Goal: Task Accomplishment & Management: Manage account settings

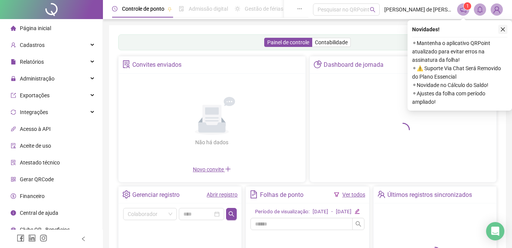
click at [502, 29] on icon "close" at bounding box center [502, 29] width 5 height 5
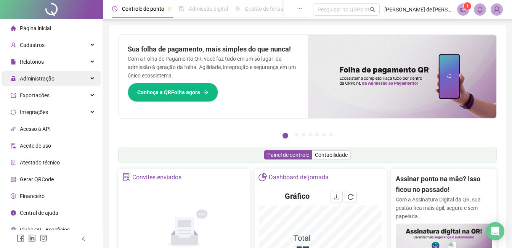
click at [53, 81] on span "Administração" at bounding box center [37, 78] width 35 height 6
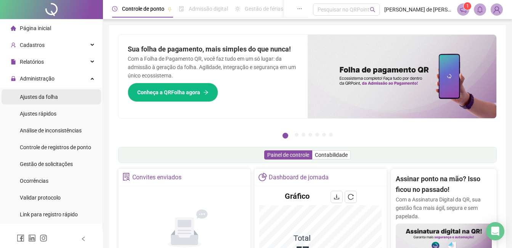
click at [57, 100] on span "Ajustes da folha" at bounding box center [39, 97] width 38 height 6
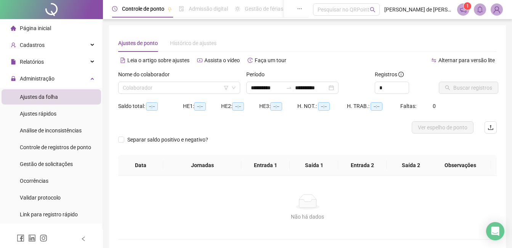
type input "**********"
click at [132, 91] on input "search" at bounding box center [176, 87] width 106 height 11
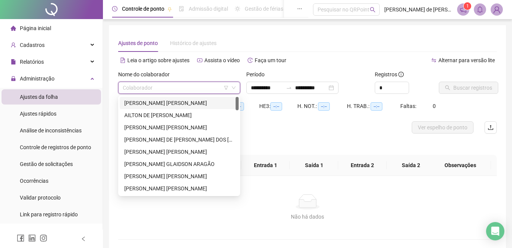
click at [144, 103] on div "[PERSON_NAME] [PERSON_NAME]" at bounding box center [179, 103] width 110 height 8
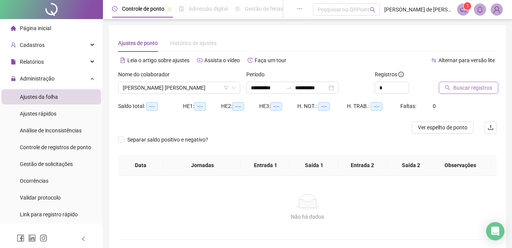
click at [462, 90] on span "Buscar registros" at bounding box center [472, 87] width 39 height 8
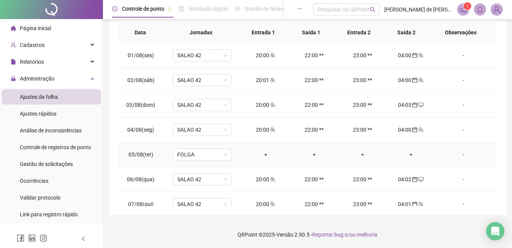
scroll to position [258, 0]
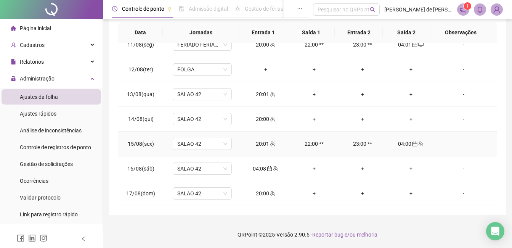
click at [403, 146] on div "04:00" at bounding box center [410, 143] width 36 height 8
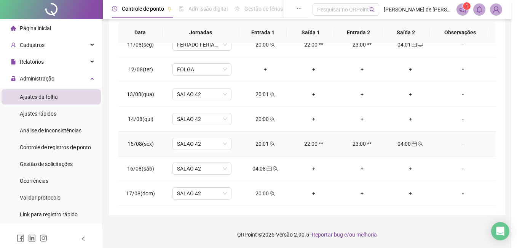
type input "**********"
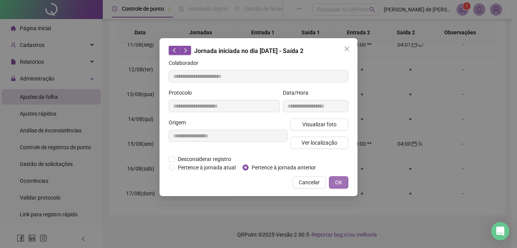
click at [342, 183] on span "OK" at bounding box center [338, 182] width 7 height 8
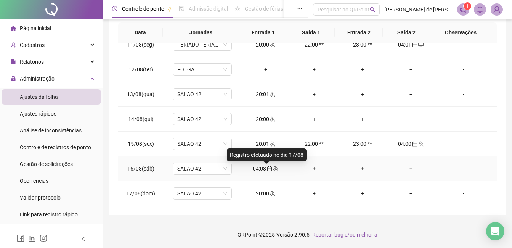
click at [267, 166] on icon "calendar" at bounding box center [269, 168] width 5 height 5
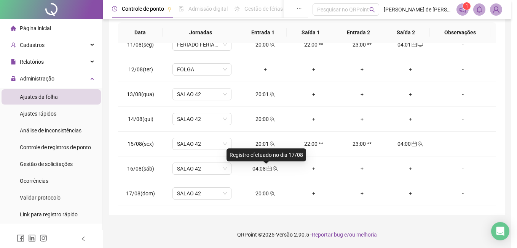
type input "**********"
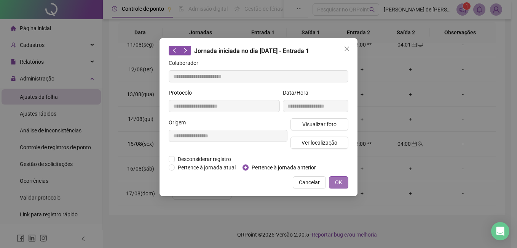
click at [338, 186] on button "OK" at bounding box center [338, 182] width 19 height 12
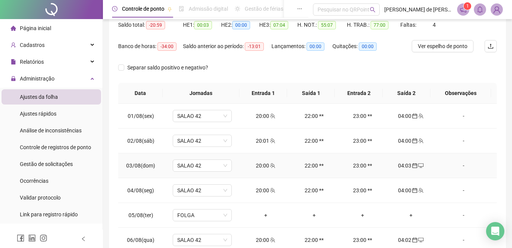
scroll to position [0, 0]
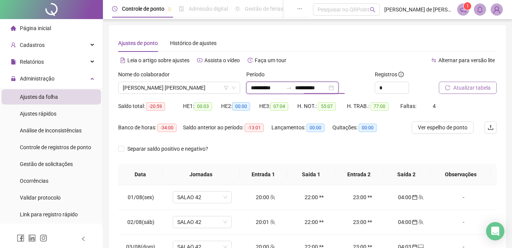
click at [318, 86] on input "**********" at bounding box center [311, 87] width 32 height 8
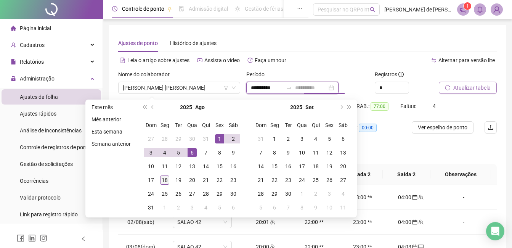
type input "**********"
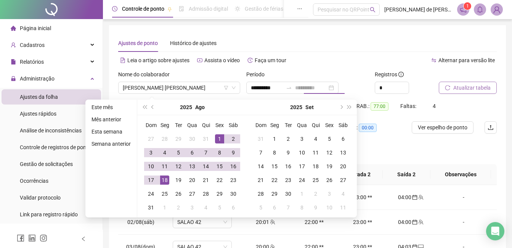
click at [166, 181] on div "18" at bounding box center [164, 179] width 9 height 9
type input "**********"
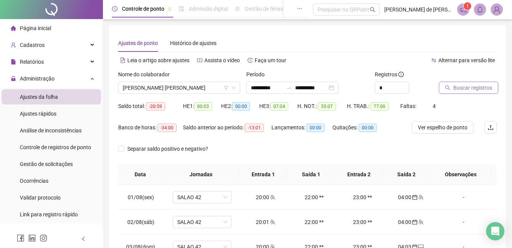
click at [458, 88] on span "Buscar registros" at bounding box center [472, 87] width 39 height 8
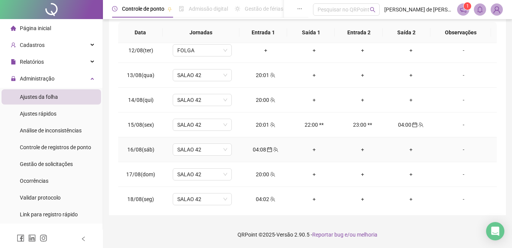
scroll to position [283, 0]
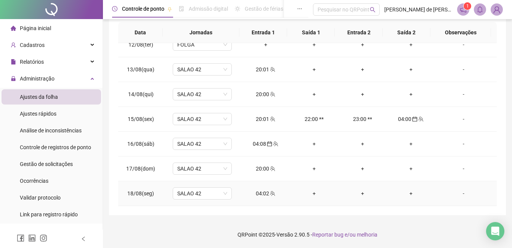
click at [260, 193] on div "04:02" at bounding box center [265, 193] width 36 height 8
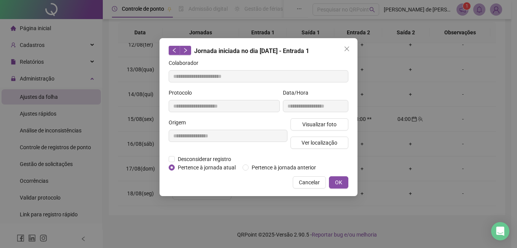
type input "**********"
click at [262, 166] on span "Pertence à jornada anterior" at bounding box center [284, 167] width 70 height 8
click at [344, 178] on button "OK" at bounding box center [338, 182] width 19 height 12
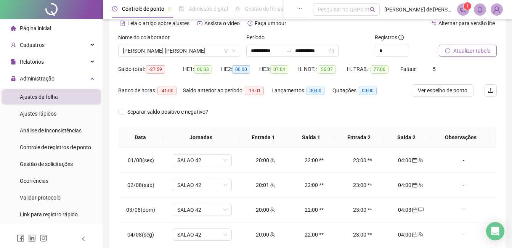
scroll to position [27, 0]
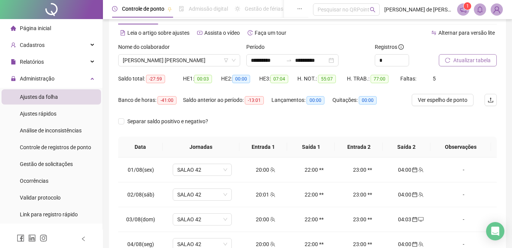
click at [462, 59] on span "Atualizar tabela" at bounding box center [471, 60] width 37 height 8
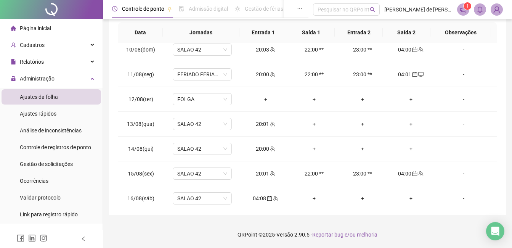
scroll to position [283, 0]
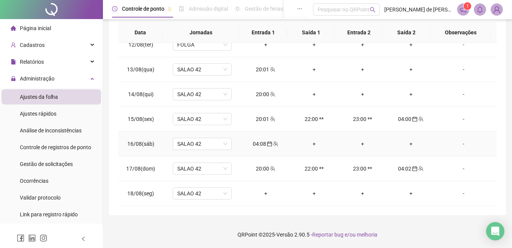
click at [310, 140] on div "+" at bounding box center [314, 143] width 36 height 8
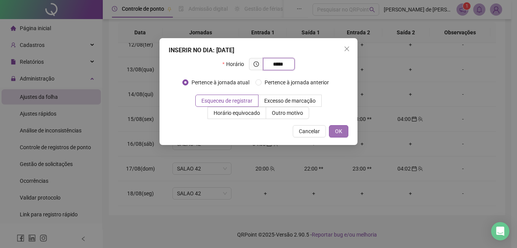
type input "*****"
click at [347, 130] on button "OK" at bounding box center [338, 131] width 19 height 12
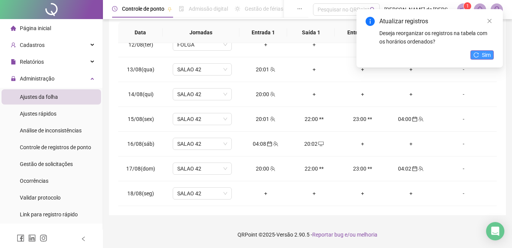
click at [478, 51] on button "Sim" at bounding box center [481, 54] width 23 height 9
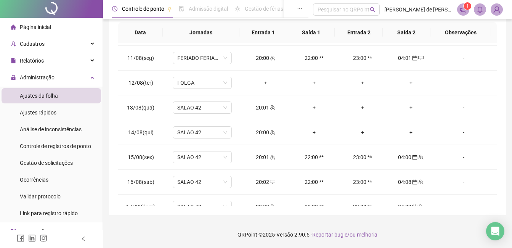
scroll to position [0, 0]
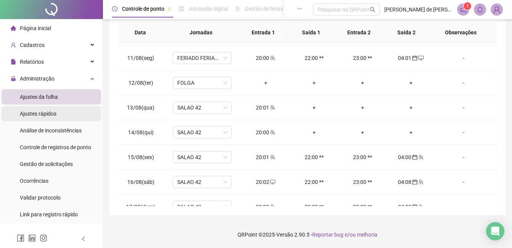
click at [51, 116] on span "Ajustes rápidos" at bounding box center [38, 113] width 37 height 6
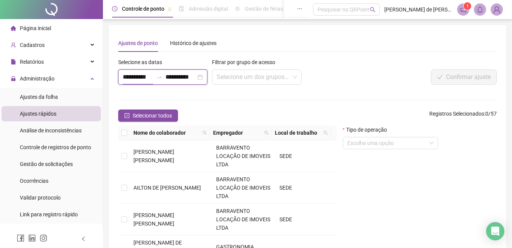
click at [138, 74] on input "**********" at bounding box center [138, 76] width 30 height 9
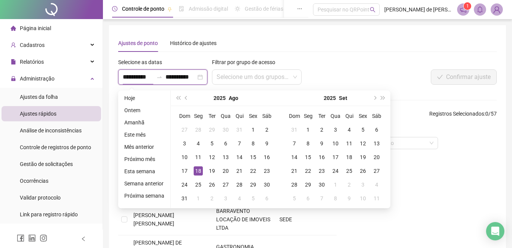
type input "**********"
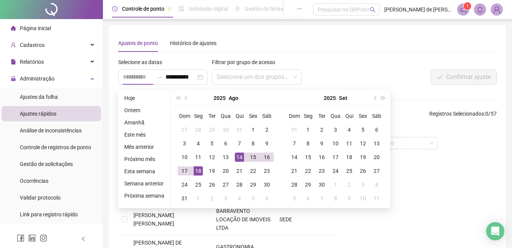
click at [235, 157] on div "14" at bounding box center [239, 156] width 9 height 9
type input "**********"
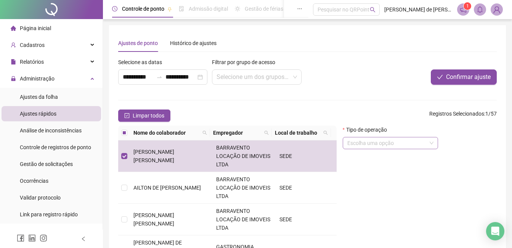
click at [417, 147] on input "search" at bounding box center [386, 142] width 79 height 11
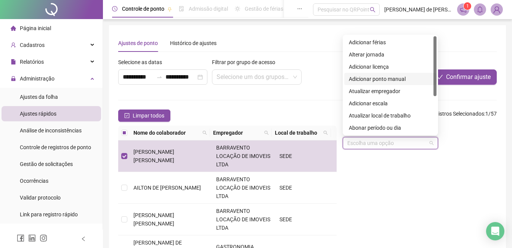
click at [395, 79] on div "Adicionar ponto manual" at bounding box center [390, 79] width 83 height 8
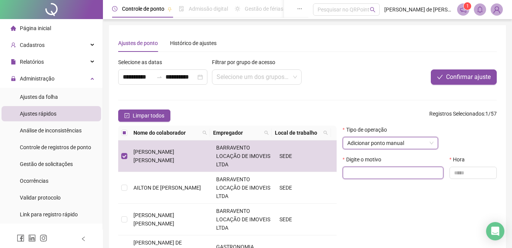
click at [380, 175] on input "text" at bounding box center [392, 172] width 101 height 12
type input "**********"
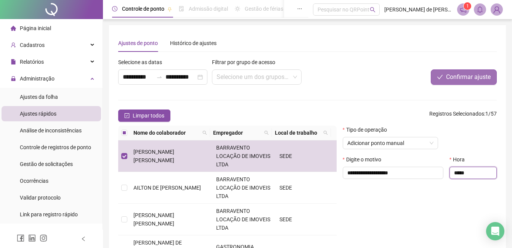
type input "*****"
click at [477, 73] on span "Confirmar ajuste" at bounding box center [468, 76] width 45 height 9
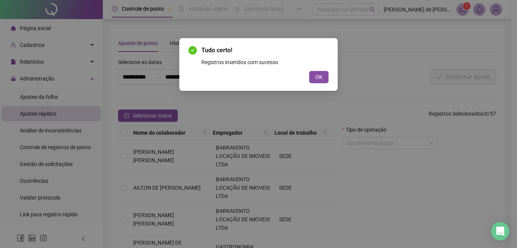
click at [321, 81] on button "OK" at bounding box center [318, 77] width 19 height 12
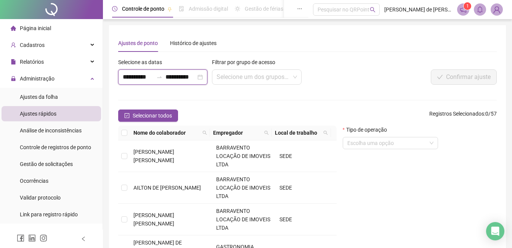
click at [134, 73] on input "**********" at bounding box center [138, 76] width 30 height 9
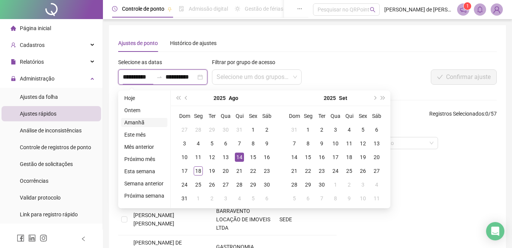
type input "**********"
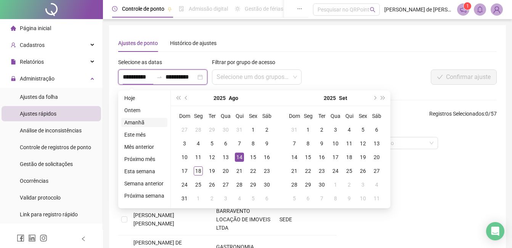
type input "**********"
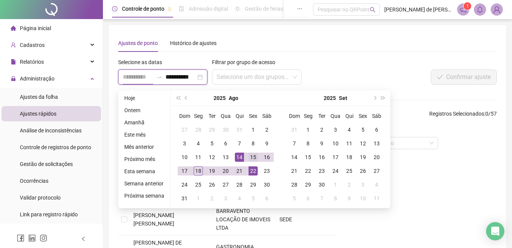
type input "**********"
click at [250, 158] on div "15" at bounding box center [252, 156] width 9 height 9
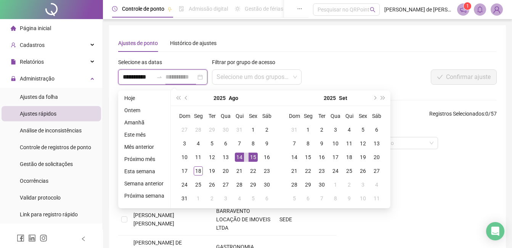
scroll to position [0, 0]
click at [250, 158] on div "15" at bounding box center [252, 156] width 9 height 9
type input "**********"
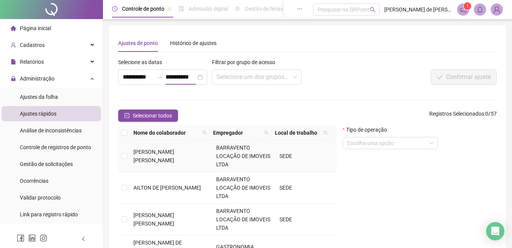
scroll to position [0, 0]
click at [131, 154] on td "[PERSON_NAME] [PERSON_NAME]" at bounding box center [171, 156] width 83 height 32
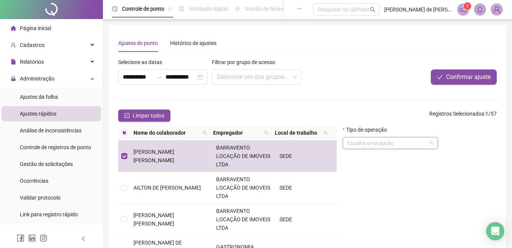
click at [405, 146] on input "search" at bounding box center [386, 142] width 79 height 11
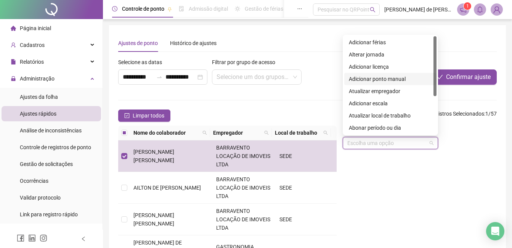
click at [394, 82] on div "Adicionar ponto manual" at bounding box center [390, 79] width 83 height 8
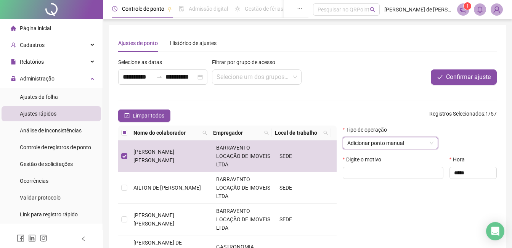
click at [398, 179] on div "Digite o motivo" at bounding box center [392, 170] width 107 height 30
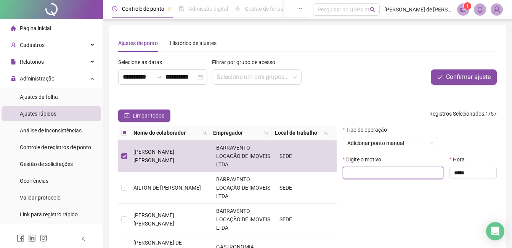
click at [396, 175] on input "text" at bounding box center [392, 172] width 101 height 12
type input "**********"
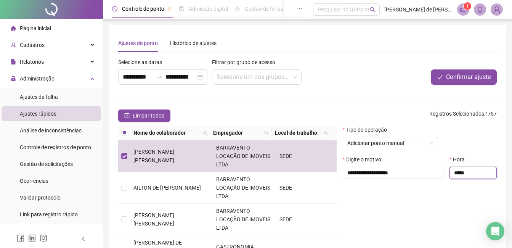
click at [478, 173] on input "*****" at bounding box center [472, 172] width 47 height 12
type input "*****"
click at [466, 77] on span "Confirmar ajuste" at bounding box center [468, 76] width 45 height 9
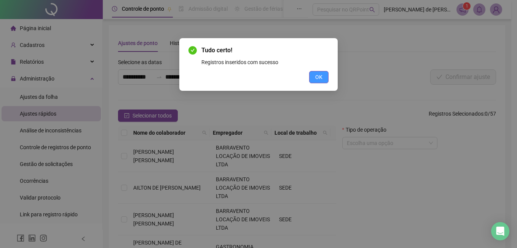
click at [319, 72] on button "OK" at bounding box center [318, 77] width 19 height 12
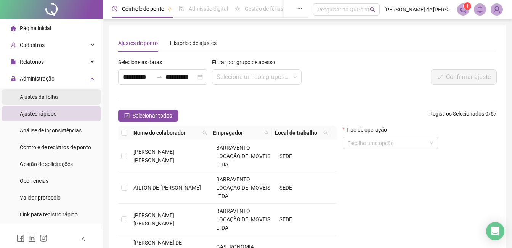
click at [58, 98] on li "Ajustes da folha" at bounding box center [51, 96] width 99 height 15
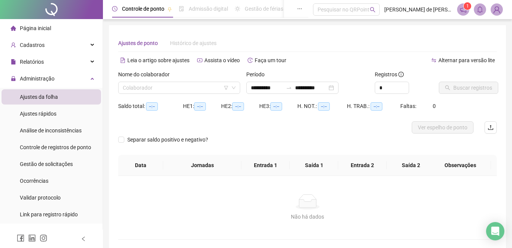
type input "**********"
click at [146, 86] on input "search" at bounding box center [176, 87] width 106 height 11
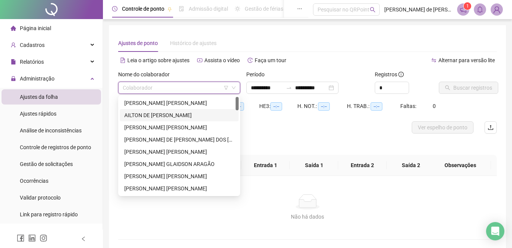
click at [161, 112] on div "AILTON DE [PERSON_NAME]" at bounding box center [179, 115] width 110 height 8
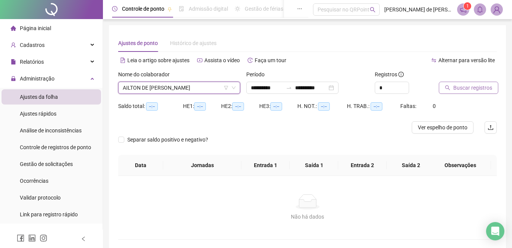
click at [486, 84] on span "Buscar registros" at bounding box center [472, 87] width 39 height 8
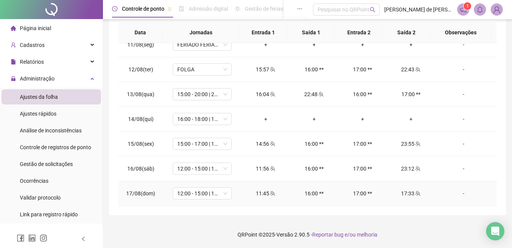
scroll to position [220, 0]
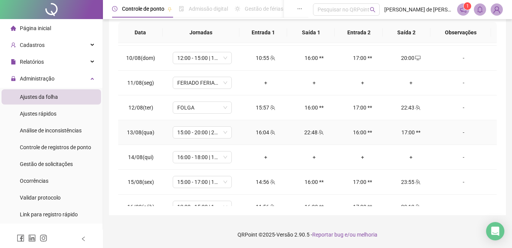
click at [460, 134] on div "-" at bounding box center [463, 132] width 45 height 8
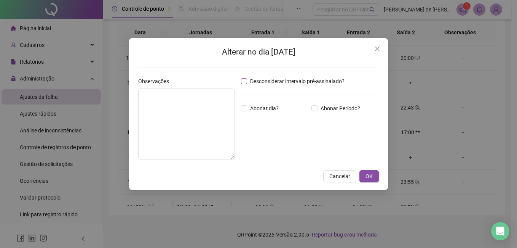
click at [249, 80] on span "Desconsiderar intervalo pré-assinalado?" at bounding box center [297, 81] width 101 height 8
click at [369, 183] on div "Alterar no dia [DATE] Observações Desconsiderar intervalo pré-assinalado? Abona…" at bounding box center [258, 114] width 259 height 152
click at [377, 176] on button "OK" at bounding box center [369, 176] width 19 height 12
click at [366, 176] on div "Alterar no dia [DATE] Observações Desconsiderar intervalo pré-assinalado? Abona…" at bounding box center [258, 124] width 517 height 248
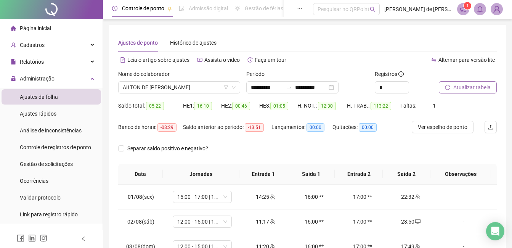
scroll to position [0, 0]
click at [461, 82] on button "Atualizar tabela" at bounding box center [467, 88] width 58 height 12
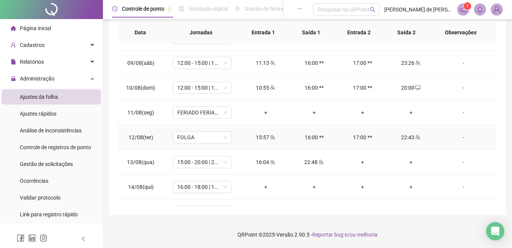
scroll to position [258, 0]
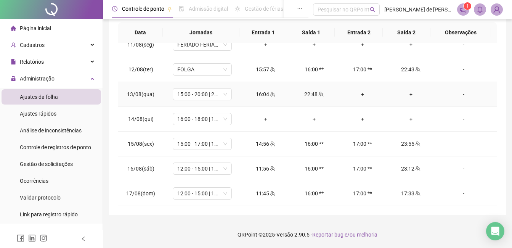
click at [359, 95] on div "+" at bounding box center [362, 94] width 36 height 8
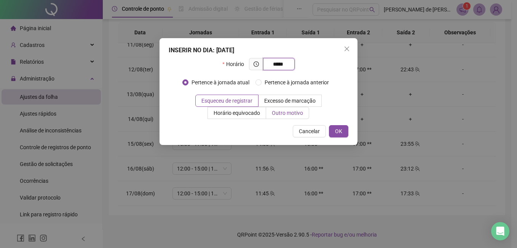
type input "*****"
click at [282, 112] on span "Outro motivo" at bounding box center [287, 113] width 31 height 6
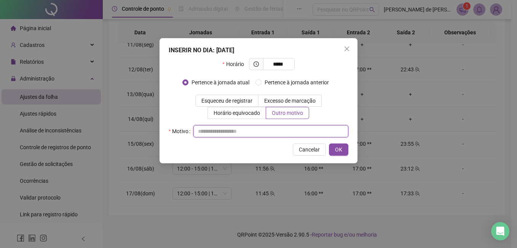
click at [227, 127] on input "text" at bounding box center [271, 131] width 155 height 12
type input "*********"
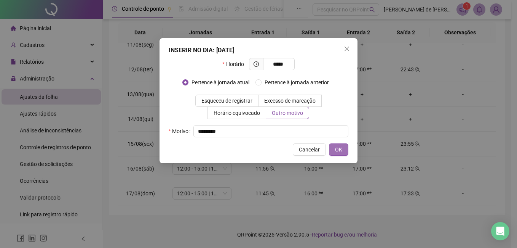
click at [346, 150] on button "OK" at bounding box center [338, 149] width 19 height 12
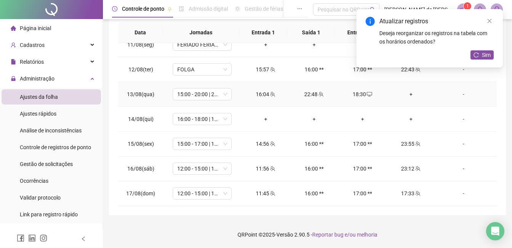
click at [406, 94] on div "+" at bounding box center [410, 94] width 36 height 8
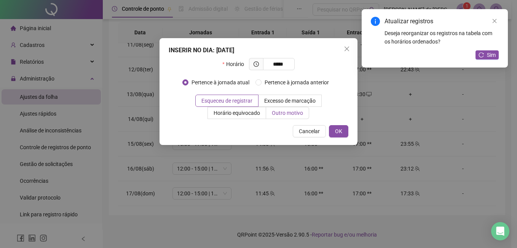
type input "*****"
click at [298, 110] on span "Outro motivo" at bounding box center [287, 113] width 31 height 6
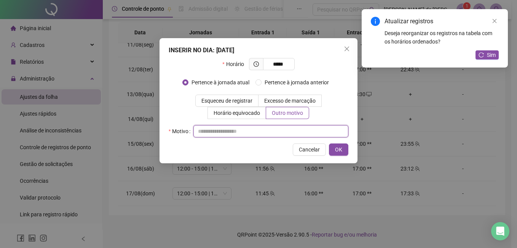
click at [217, 131] on input "text" at bounding box center [271, 131] width 155 height 12
type input "*********"
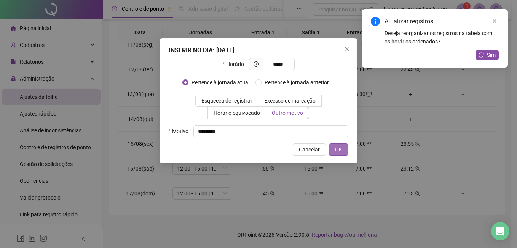
click at [338, 150] on span "OK" at bounding box center [338, 149] width 7 height 8
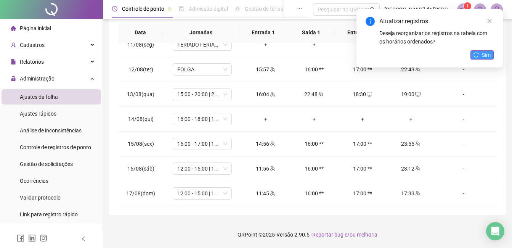
click at [481, 56] on button "Sim" at bounding box center [481, 54] width 23 height 9
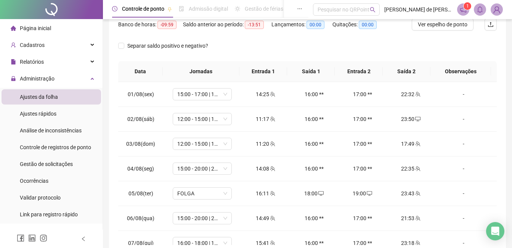
scroll to position [0, 0]
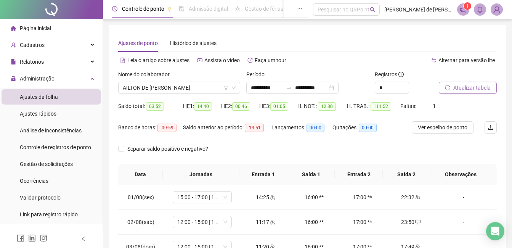
click at [472, 83] on button "Atualizar tabela" at bounding box center [467, 88] width 58 height 12
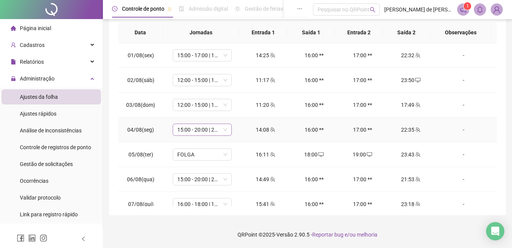
scroll to position [258, 0]
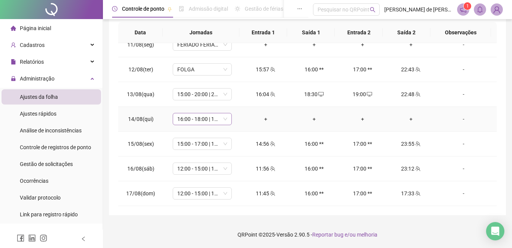
click at [223, 120] on span "16:00 - 18:00 | 19:00 - 23:00" at bounding box center [202, 118] width 50 height 11
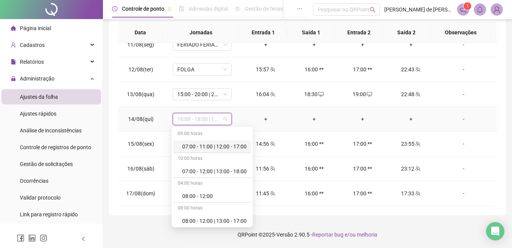
type input "*"
click at [454, 209] on div "**********" at bounding box center [307, 48] width 397 height 331
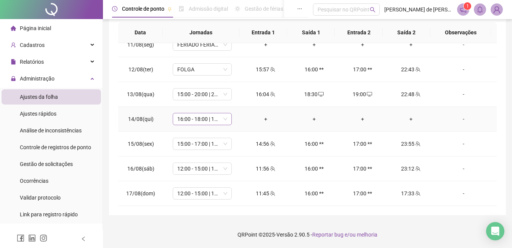
click at [194, 116] on span "16:00 - 18:00 | 19:00 - 23:00" at bounding box center [202, 118] width 50 height 11
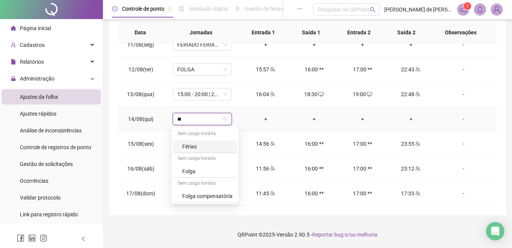
type input "***"
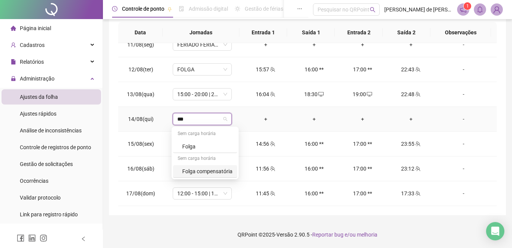
click at [189, 168] on div "Folga compensatória" at bounding box center [207, 171] width 50 height 8
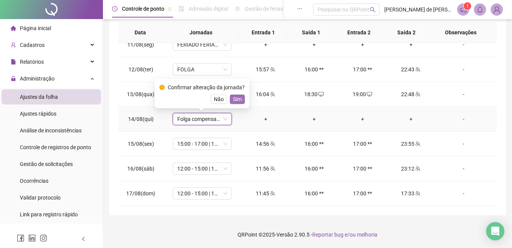
click at [236, 98] on span "Sim" at bounding box center [237, 99] width 9 height 8
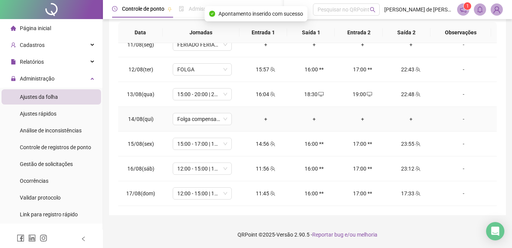
click at [459, 119] on div "-" at bounding box center [463, 119] width 45 height 8
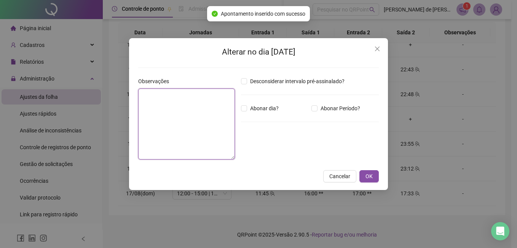
click at [150, 98] on textarea at bounding box center [186, 123] width 97 height 71
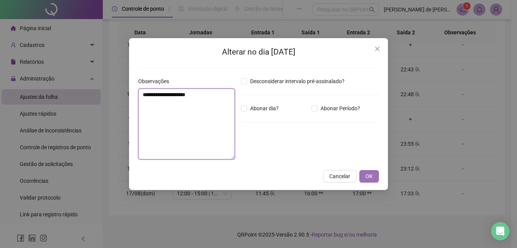
type textarea "**********"
click at [374, 177] on button "OK" at bounding box center [369, 176] width 19 height 12
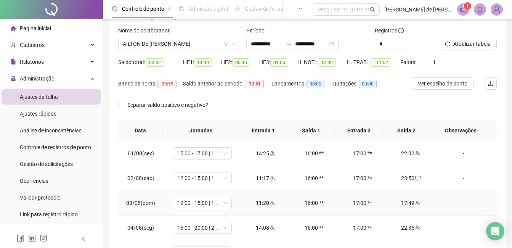
scroll to position [0, 0]
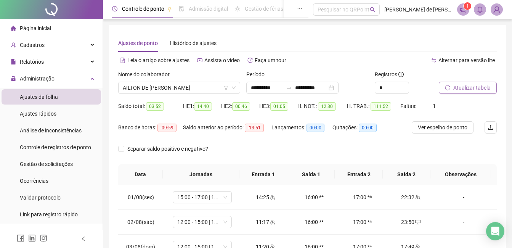
click at [459, 85] on span "Atualizar tabela" at bounding box center [471, 87] width 37 height 8
click at [185, 88] on span "AILTON DE [PERSON_NAME]" at bounding box center [179, 87] width 113 height 11
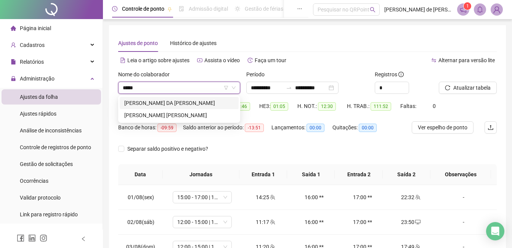
type input "******"
click at [157, 103] on div "[PERSON_NAME] DA [PERSON_NAME]" at bounding box center [179, 103] width 110 height 8
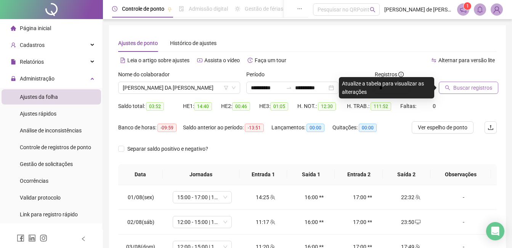
click at [458, 92] on button "Buscar registros" at bounding box center [467, 88] width 59 height 12
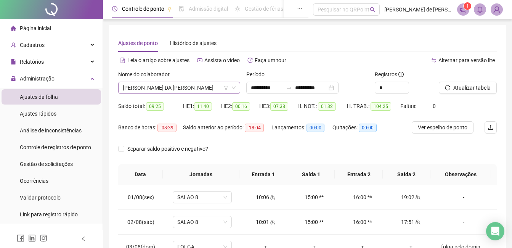
click at [181, 90] on span "[PERSON_NAME] DA [PERSON_NAME]" at bounding box center [179, 87] width 113 height 11
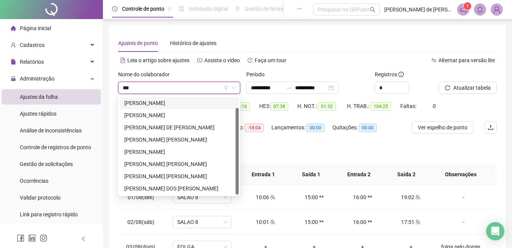
type input "****"
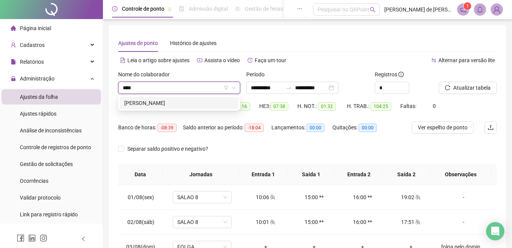
click at [180, 101] on div "[PERSON_NAME]" at bounding box center [179, 103] width 110 height 8
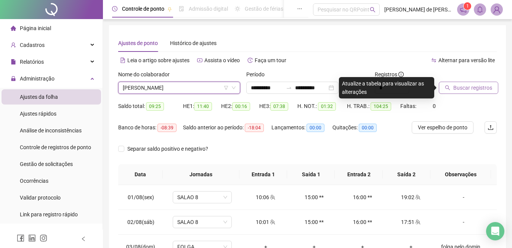
click at [474, 87] on span "Buscar registros" at bounding box center [472, 87] width 39 height 8
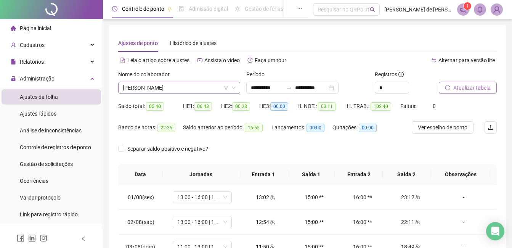
click at [182, 88] on span "[PERSON_NAME]" at bounding box center [179, 87] width 113 height 11
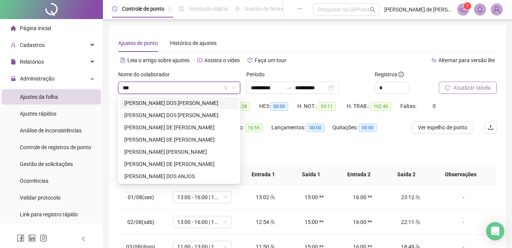
type input "****"
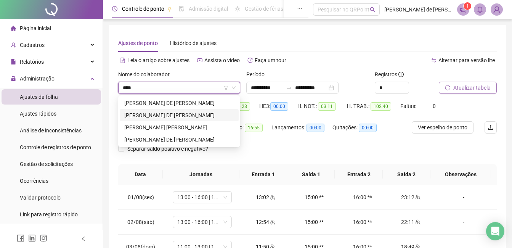
click at [151, 110] on div "[PERSON_NAME] DE [PERSON_NAME]" at bounding box center [179, 115] width 119 height 12
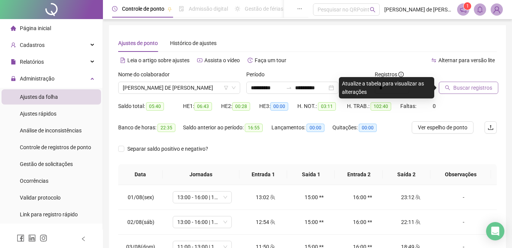
click at [477, 84] on span "Buscar registros" at bounding box center [472, 87] width 39 height 8
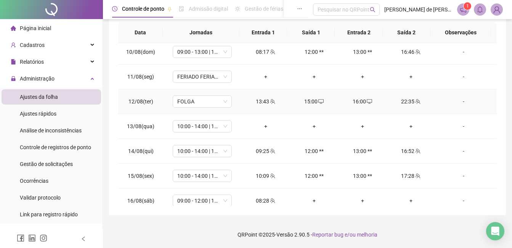
scroll to position [258, 0]
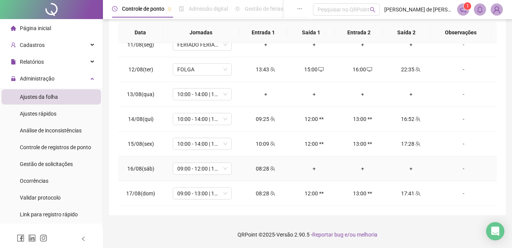
click at [313, 168] on div "+" at bounding box center [314, 168] width 36 height 8
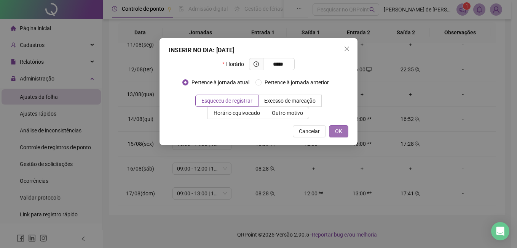
type input "*****"
click at [346, 132] on button "OK" at bounding box center [338, 131] width 19 height 12
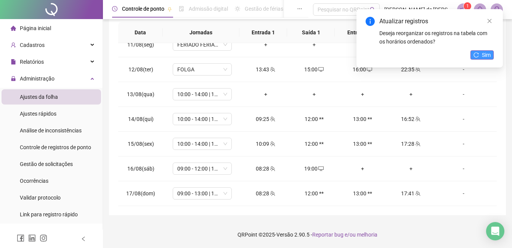
click at [480, 53] on button "Sim" at bounding box center [481, 54] width 23 height 9
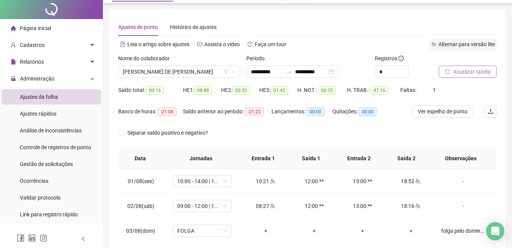
scroll to position [0, 0]
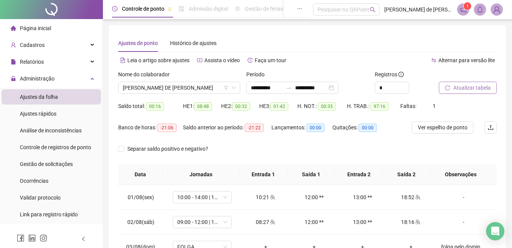
click at [470, 91] on span "Atualizar tabela" at bounding box center [471, 87] width 37 height 8
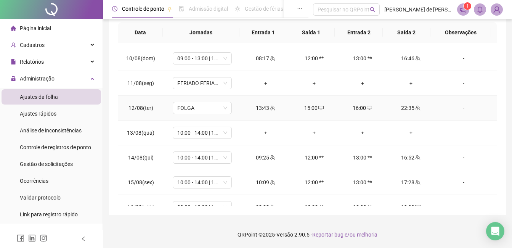
scroll to position [229, 0]
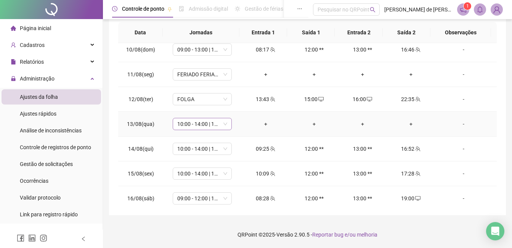
click at [220, 124] on span "10:00 - 14:00 | 15:00 - 18:00" at bounding box center [202, 123] width 50 height 11
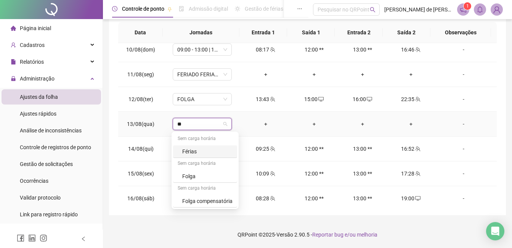
type input "***"
click at [209, 148] on div "Folga" at bounding box center [207, 151] width 50 height 8
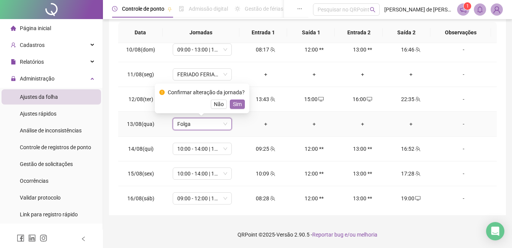
click at [234, 105] on span "Sim" at bounding box center [237, 104] width 9 height 8
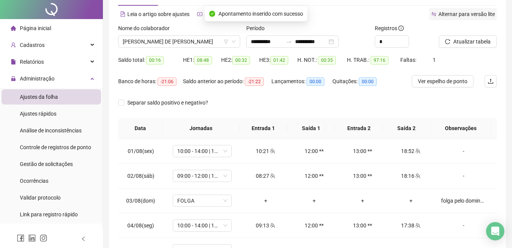
scroll to position [0, 0]
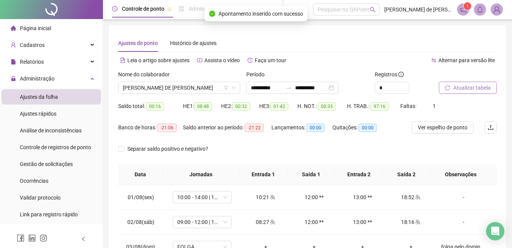
click at [465, 85] on span "Atualizar tabela" at bounding box center [471, 87] width 37 height 8
click at [188, 83] on span "[PERSON_NAME] DE [PERSON_NAME]" at bounding box center [179, 87] width 113 height 11
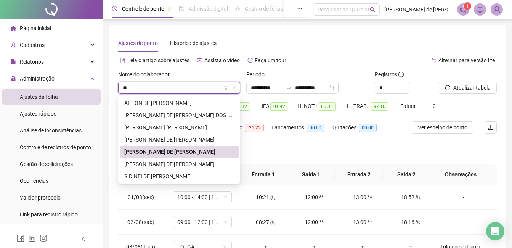
type input "***"
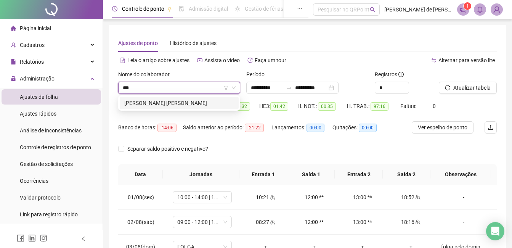
click at [177, 107] on div "[PERSON_NAME] [PERSON_NAME]" at bounding box center [179, 103] width 119 height 12
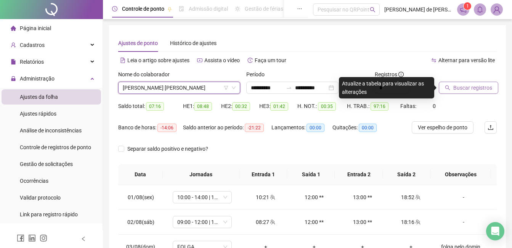
click at [473, 93] on button "Buscar registros" at bounding box center [467, 88] width 59 height 12
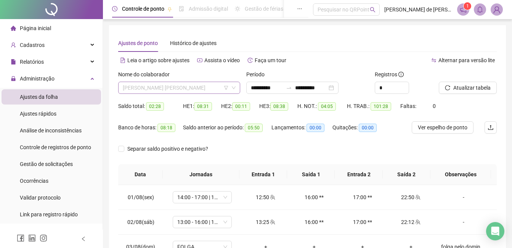
click at [201, 87] on span "[PERSON_NAME] [PERSON_NAME]" at bounding box center [179, 87] width 113 height 11
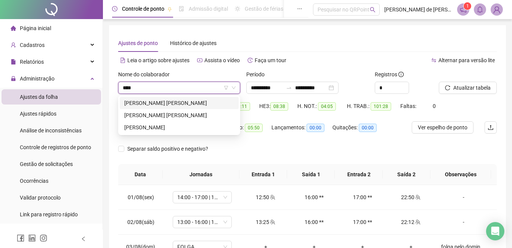
type input "*****"
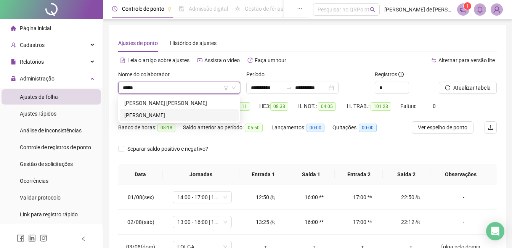
click at [173, 114] on div "[PERSON_NAME]" at bounding box center [179, 115] width 110 height 8
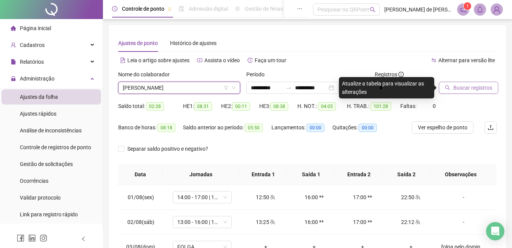
click at [485, 86] on span "Buscar registros" at bounding box center [472, 87] width 39 height 8
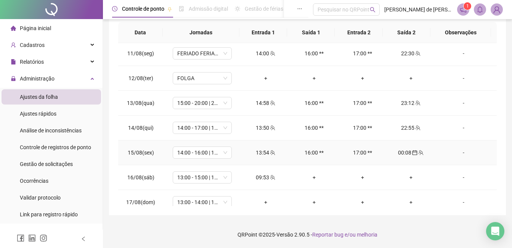
scroll to position [258, 0]
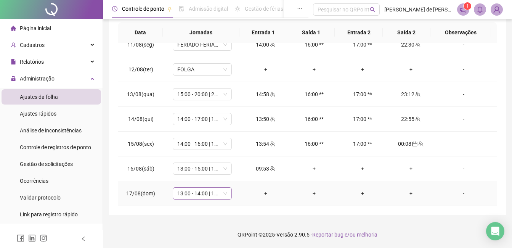
click at [219, 194] on span "13:00 - 14:00 | 15:00 - 19:00" at bounding box center [202, 192] width 50 height 11
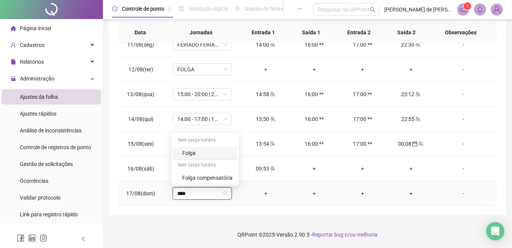
type input "*****"
click at [194, 154] on div "Folga" at bounding box center [207, 153] width 50 height 8
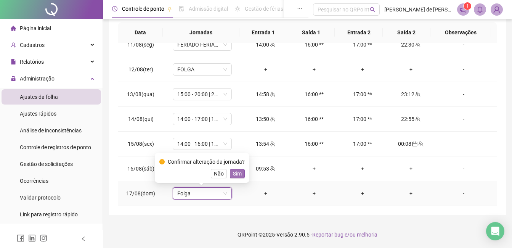
click at [236, 171] on span "Sim" at bounding box center [237, 173] width 9 height 8
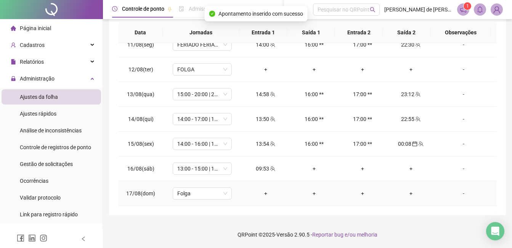
click at [457, 194] on div "-" at bounding box center [463, 193] width 45 height 8
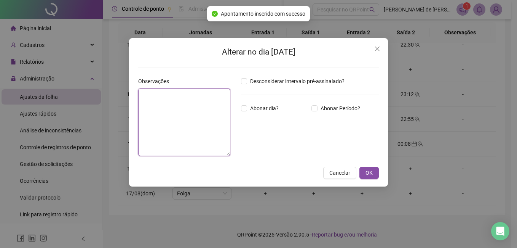
click at [190, 116] on textarea at bounding box center [184, 121] width 92 height 67
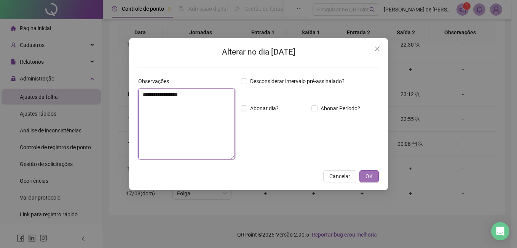
type textarea "**********"
click at [370, 178] on span "OK" at bounding box center [369, 176] width 7 height 8
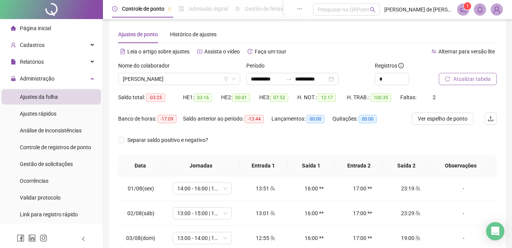
scroll to position [0, 0]
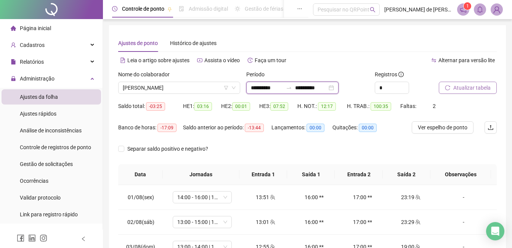
click at [325, 91] on input "**********" at bounding box center [311, 87] width 32 height 8
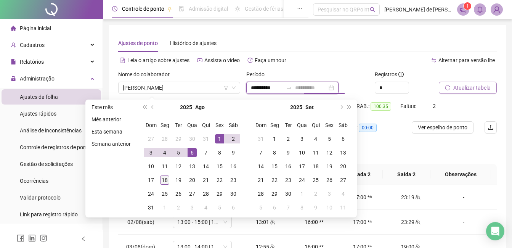
type input "**********"
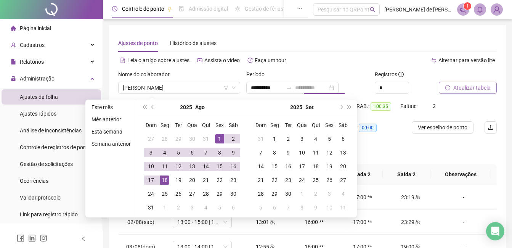
click at [163, 176] on div "18" at bounding box center [164, 179] width 9 height 9
type input "**********"
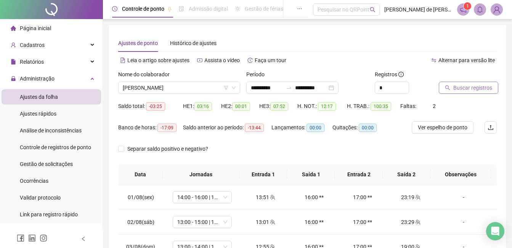
click at [487, 85] on span "Buscar registros" at bounding box center [472, 87] width 39 height 8
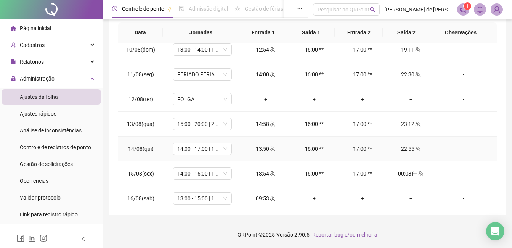
scroll to position [283, 0]
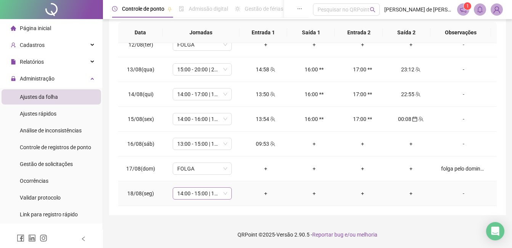
click at [219, 193] on span "14:00 - 15:00 | 16:00 - 22:00" at bounding box center [202, 192] width 50 height 11
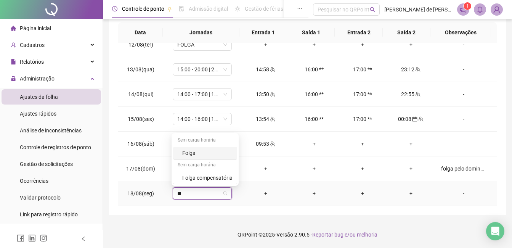
type input "***"
click at [207, 174] on div "Folga compensatória" at bounding box center [207, 177] width 50 height 8
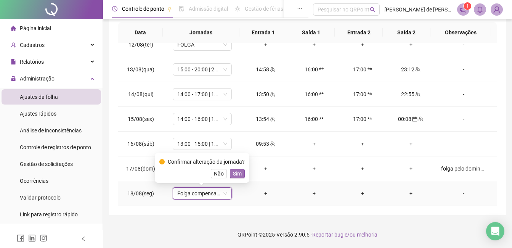
click at [234, 172] on span "Sim" at bounding box center [237, 173] width 9 height 8
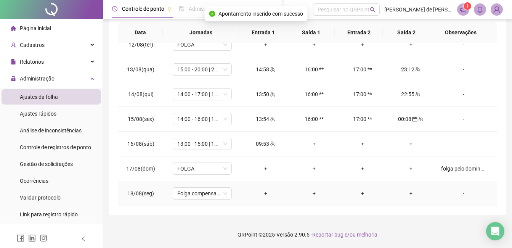
click at [461, 192] on div "-" at bounding box center [463, 193] width 45 height 8
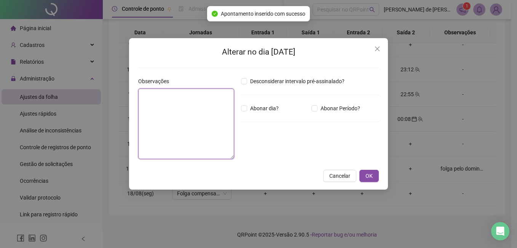
click at [173, 126] on textarea at bounding box center [186, 123] width 96 height 70
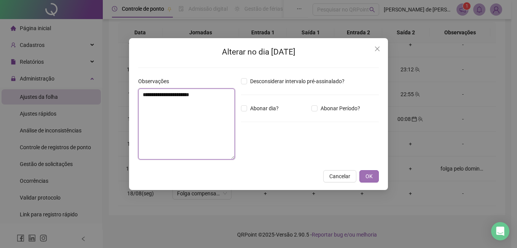
type textarea "**********"
click at [374, 174] on button "OK" at bounding box center [369, 176] width 19 height 12
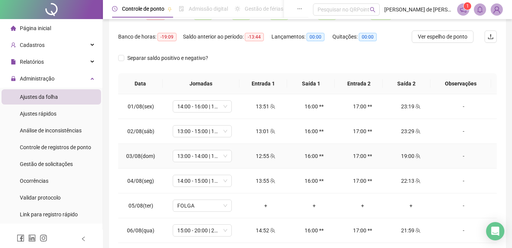
scroll to position [0, 0]
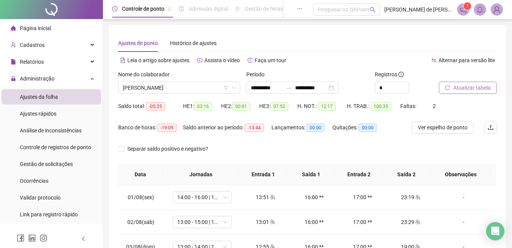
click at [456, 87] on span "Atualizar tabela" at bounding box center [471, 87] width 37 height 8
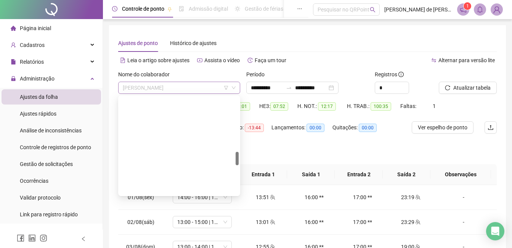
scroll to position [390, 0]
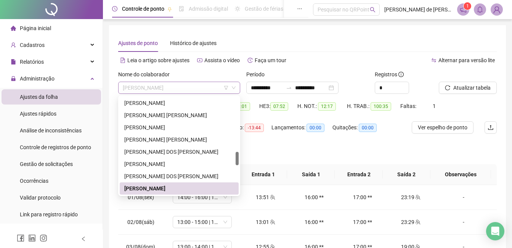
click at [182, 83] on span "[PERSON_NAME]" at bounding box center [179, 87] width 113 height 11
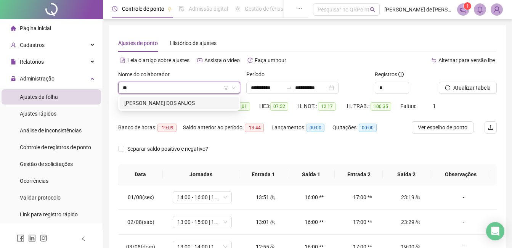
scroll to position [0, 0]
type input "***"
click at [182, 98] on div "[PERSON_NAME] DOS ANJOS" at bounding box center [179, 103] width 119 height 12
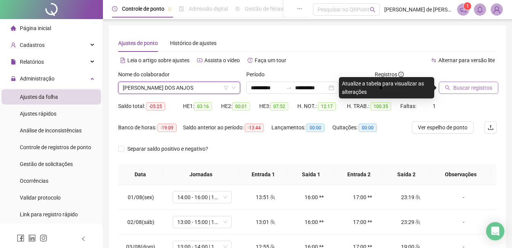
click at [448, 86] on icon "search" at bounding box center [447, 87] width 5 height 5
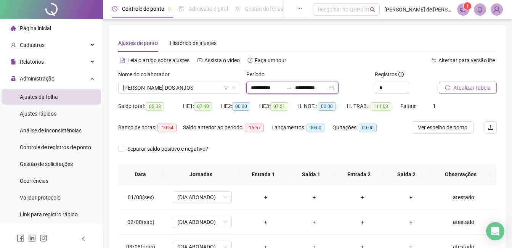
click at [320, 88] on input "**********" at bounding box center [311, 87] width 32 height 8
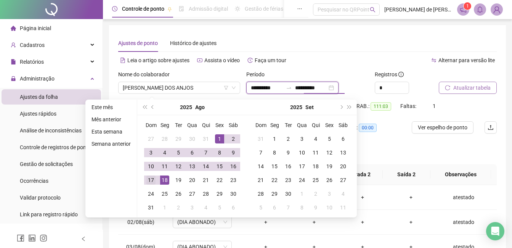
type input "**********"
click at [148, 179] on div "17" at bounding box center [150, 179] width 9 height 9
type input "**********"
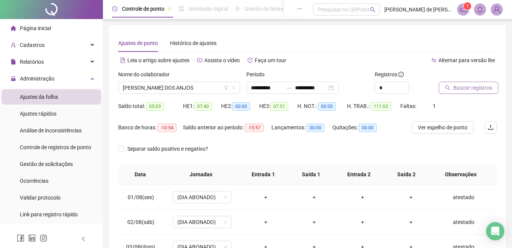
click at [480, 85] on span "Buscar registros" at bounding box center [472, 87] width 39 height 8
click at [180, 83] on span "[PERSON_NAME] DOS ANJOS" at bounding box center [179, 87] width 113 height 11
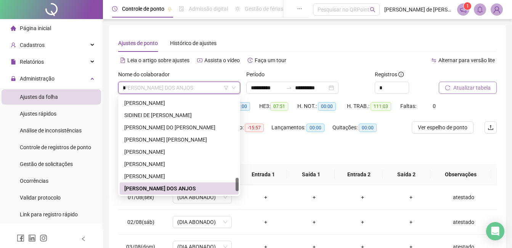
scroll to position [317, 0]
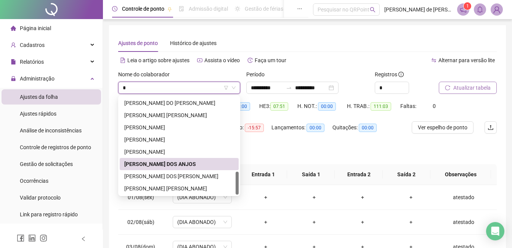
type input "**"
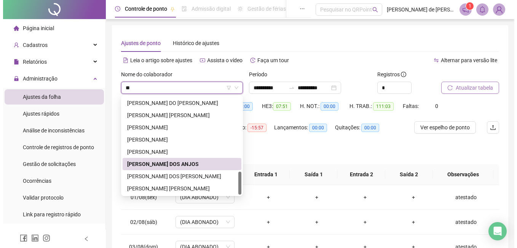
scroll to position [0, 0]
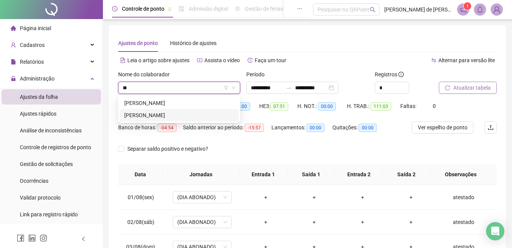
click at [170, 115] on div "[PERSON_NAME]" at bounding box center [179, 115] width 110 height 8
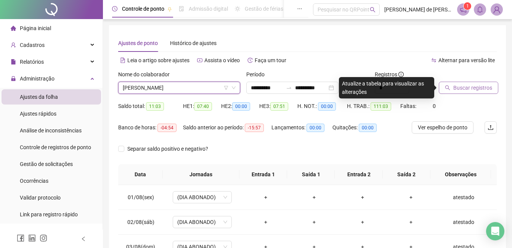
click at [450, 86] on icon "search" at bounding box center [447, 87] width 5 height 5
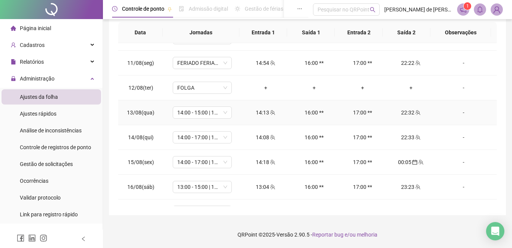
scroll to position [258, 0]
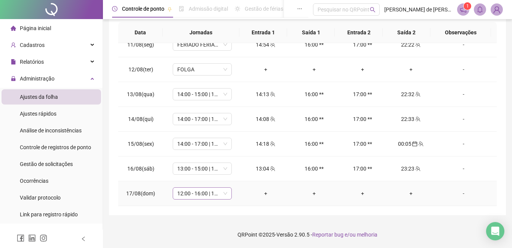
click at [203, 196] on span "12:00 - 16:00 | 17:00 - 19:00" at bounding box center [202, 192] width 50 height 11
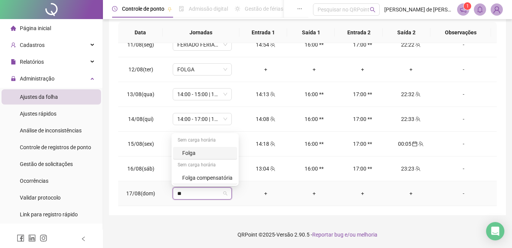
type input "***"
click at [193, 150] on div "Folga" at bounding box center [207, 153] width 50 height 8
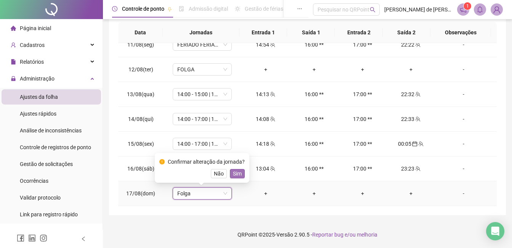
click at [235, 173] on span "Sim" at bounding box center [237, 173] width 9 height 8
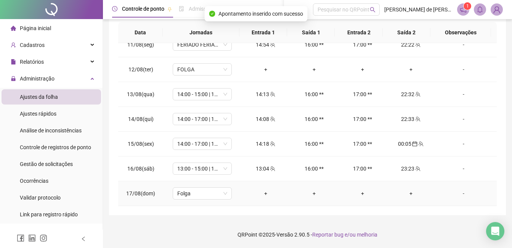
click at [461, 194] on div "-" at bounding box center [463, 193] width 45 height 8
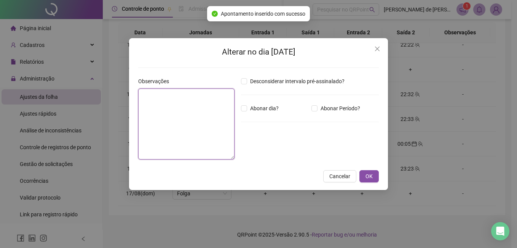
click at [190, 140] on textarea at bounding box center [186, 123] width 96 height 71
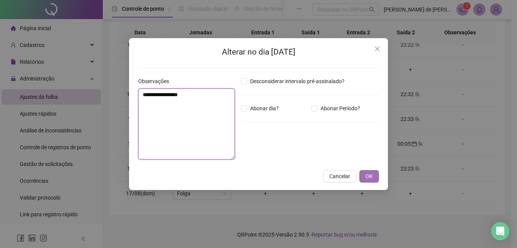
type textarea "**********"
click at [364, 172] on button "OK" at bounding box center [369, 176] width 19 height 12
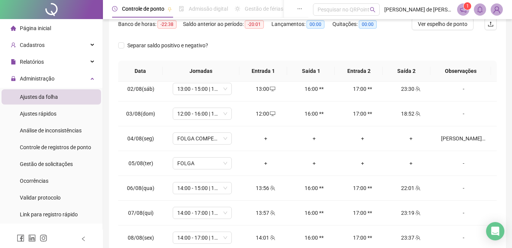
scroll to position [0, 0]
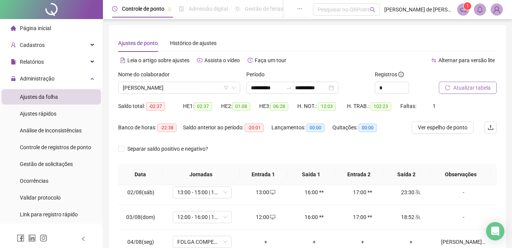
click at [458, 93] on button "Atualizar tabela" at bounding box center [467, 88] width 58 height 12
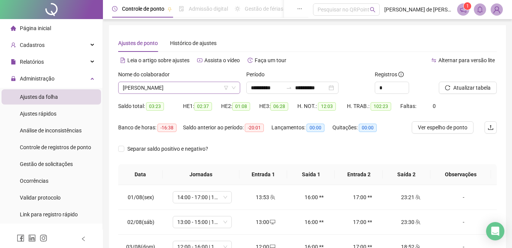
click at [188, 82] on div "[PERSON_NAME]" at bounding box center [179, 88] width 122 height 12
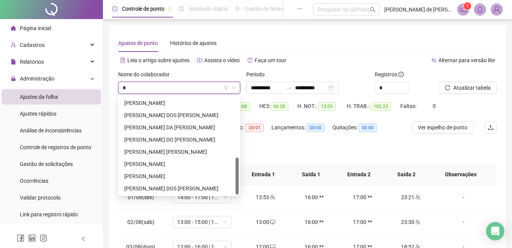
scroll to position [37, 0]
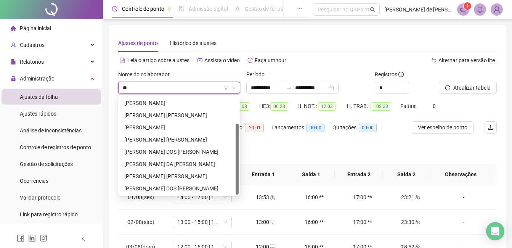
type input "***"
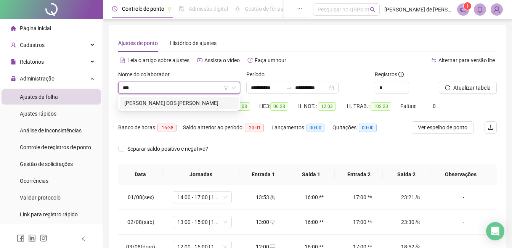
click at [188, 104] on div "[PERSON_NAME] DOS [PERSON_NAME]" at bounding box center [179, 103] width 110 height 8
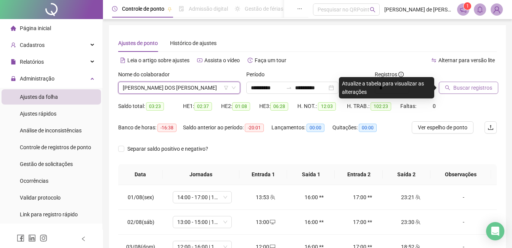
click at [467, 91] on span "Buscar registros" at bounding box center [472, 87] width 39 height 8
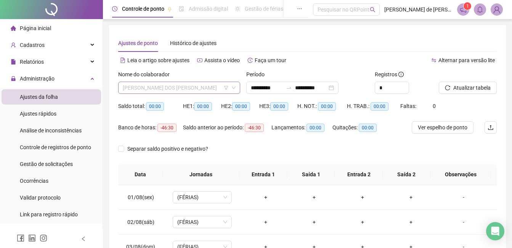
click at [189, 87] on span "[PERSON_NAME] DOS [PERSON_NAME]" at bounding box center [179, 87] width 113 height 11
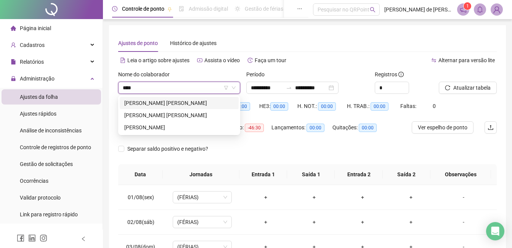
type input "*****"
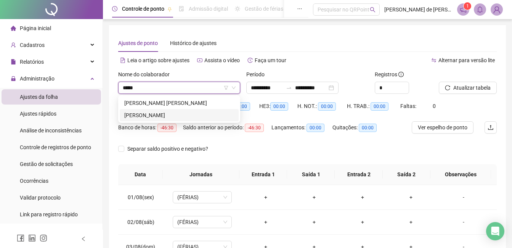
click at [188, 113] on div "[PERSON_NAME]" at bounding box center [179, 115] width 110 height 8
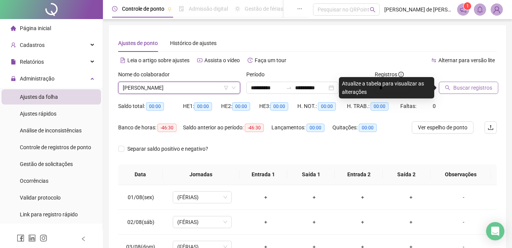
click at [467, 85] on span "Buscar registros" at bounding box center [472, 87] width 39 height 8
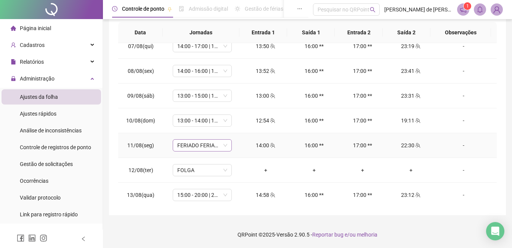
scroll to position [258, 0]
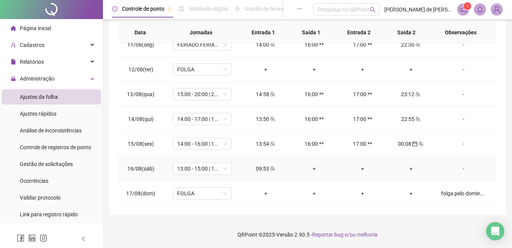
click at [311, 169] on div "+" at bounding box center [314, 168] width 36 height 8
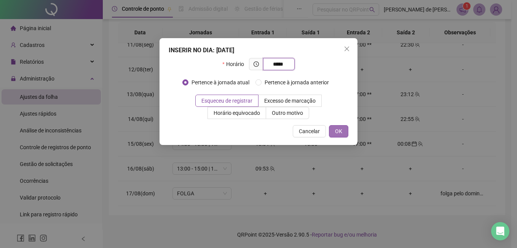
type input "*****"
click at [339, 133] on span "OK" at bounding box center [338, 131] width 7 height 8
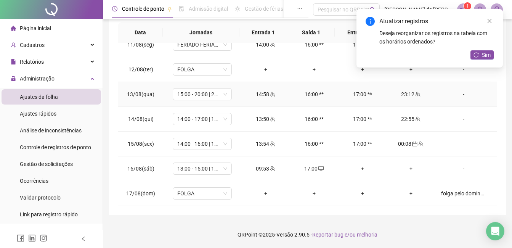
scroll to position [30, 0]
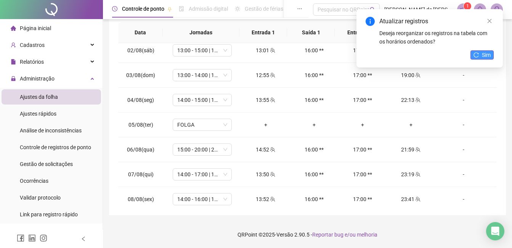
click at [482, 51] on span "Sim" at bounding box center [486, 55] width 9 height 8
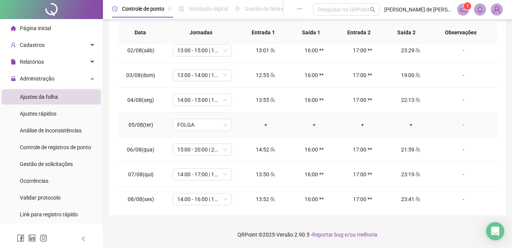
scroll to position [258, 0]
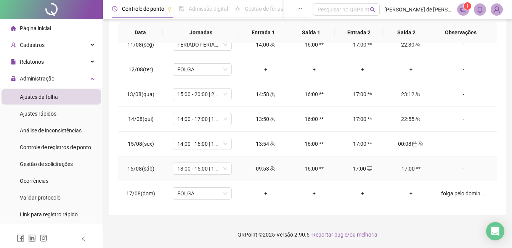
click at [457, 166] on div "-" at bounding box center [463, 168] width 45 height 8
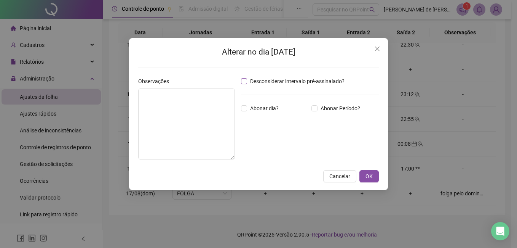
click at [263, 81] on span "Desconsiderar intervalo pré-assinalado?" at bounding box center [297, 81] width 101 height 8
click at [369, 178] on span "OK" at bounding box center [369, 176] width 7 height 8
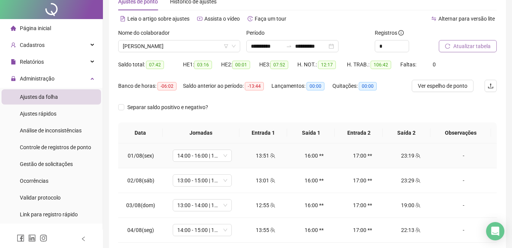
scroll to position [0, 0]
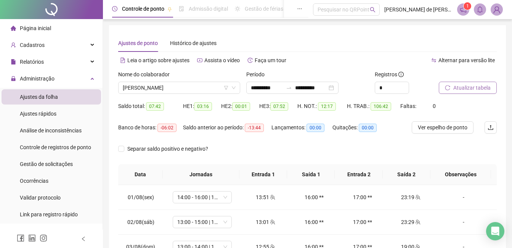
click at [460, 87] on span "Atualizar tabela" at bounding box center [471, 87] width 37 height 8
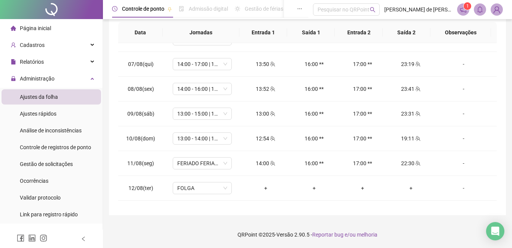
scroll to position [258, 0]
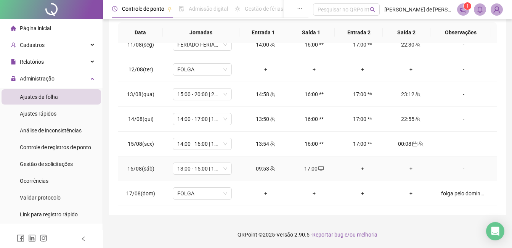
click at [358, 169] on div "+" at bounding box center [362, 168] width 36 height 8
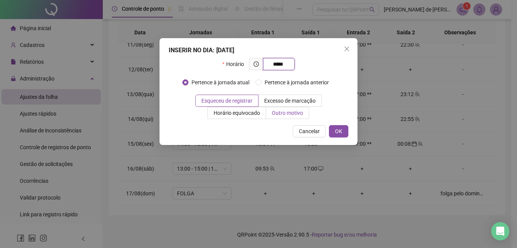
type input "*****"
click at [286, 115] on span "Outro motivo" at bounding box center [287, 113] width 31 height 6
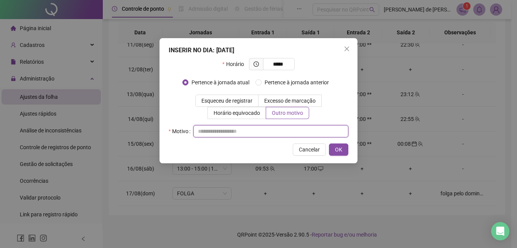
click at [250, 126] on input "text" at bounding box center [271, 131] width 155 height 12
type input "*********"
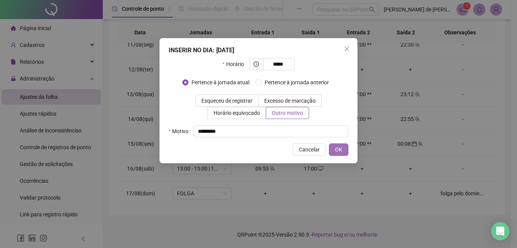
click at [336, 152] on span "OK" at bounding box center [338, 149] width 7 height 8
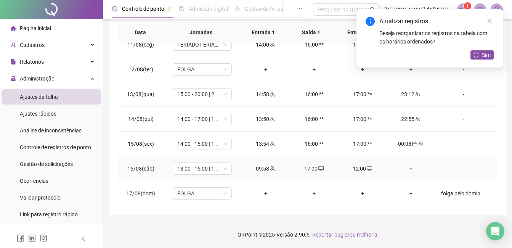
click at [407, 167] on div "+" at bounding box center [410, 168] width 36 height 8
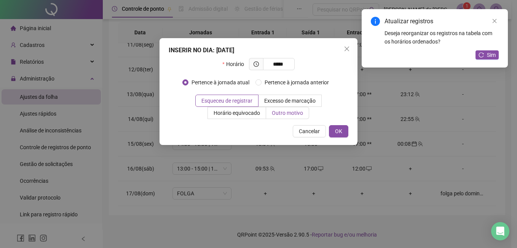
type input "*****"
click at [279, 107] on label "Outro motivo" at bounding box center [287, 113] width 43 height 12
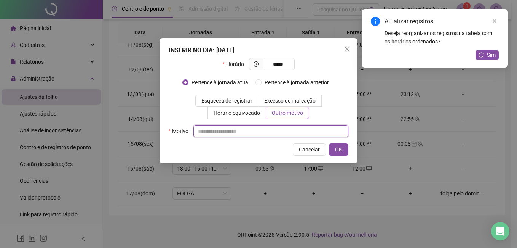
click at [248, 130] on input "text" at bounding box center [271, 131] width 155 height 12
type input "*********"
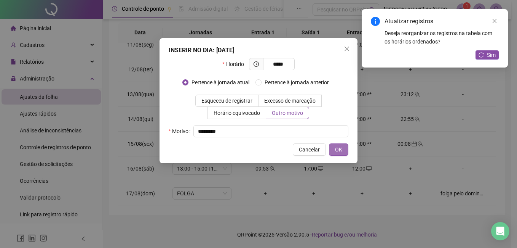
click at [333, 151] on button "OK" at bounding box center [338, 149] width 19 height 12
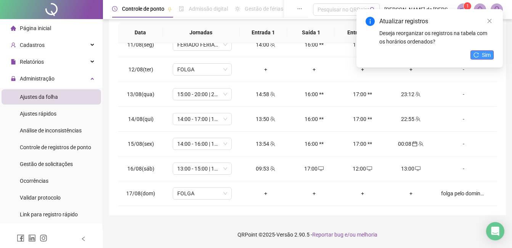
click at [485, 51] on span "Sim" at bounding box center [486, 55] width 9 height 8
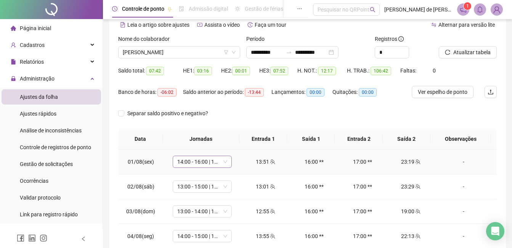
scroll to position [0, 0]
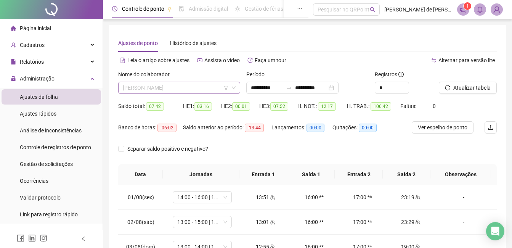
click at [176, 87] on span "[PERSON_NAME]" at bounding box center [179, 87] width 113 height 11
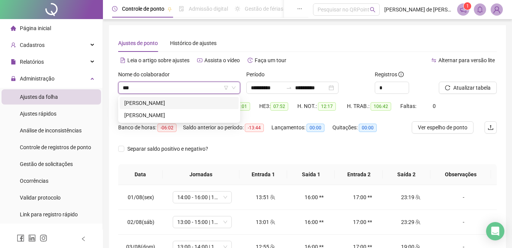
type input "****"
click at [165, 101] on div "[PERSON_NAME]" at bounding box center [179, 103] width 110 height 8
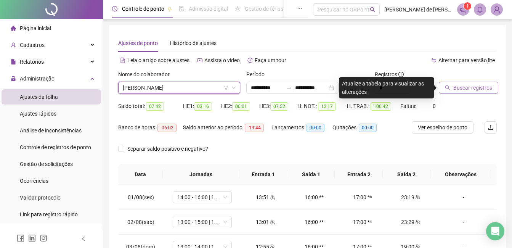
click at [481, 88] on span "Buscar registros" at bounding box center [472, 87] width 39 height 8
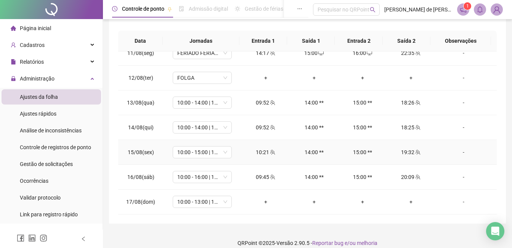
scroll to position [142, 0]
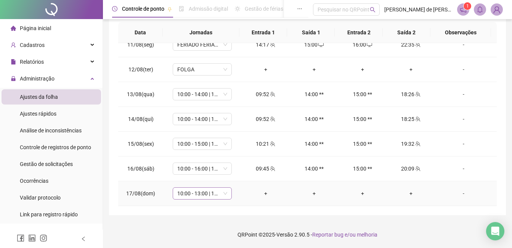
click at [198, 193] on span "10:00 - 13:00 | 14:00 - 17:00" at bounding box center [202, 192] width 50 height 11
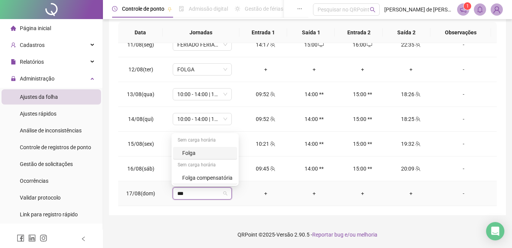
type input "****"
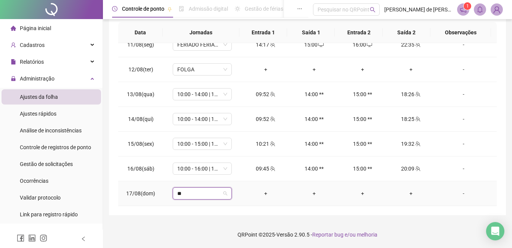
type input "***"
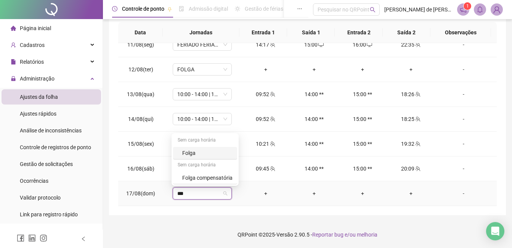
click at [184, 154] on div "Folga" at bounding box center [207, 153] width 50 height 8
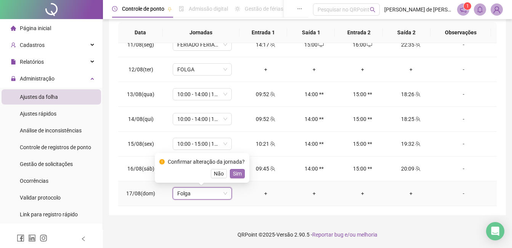
click at [243, 175] on button "Sim" at bounding box center [237, 173] width 15 height 9
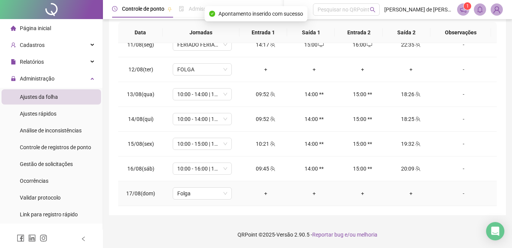
click at [459, 190] on div "-" at bounding box center [463, 193] width 45 height 8
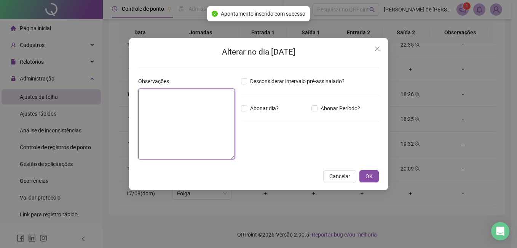
click at [184, 102] on textarea at bounding box center [186, 123] width 97 height 71
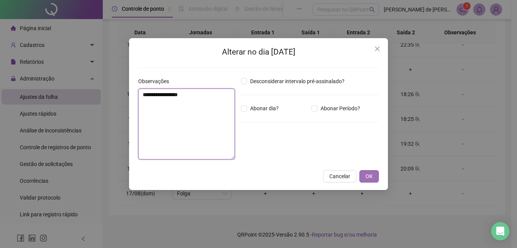
type textarea "**********"
click at [368, 176] on span "OK" at bounding box center [369, 176] width 7 height 8
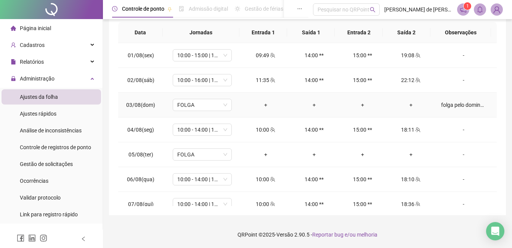
scroll to position [0, 0]
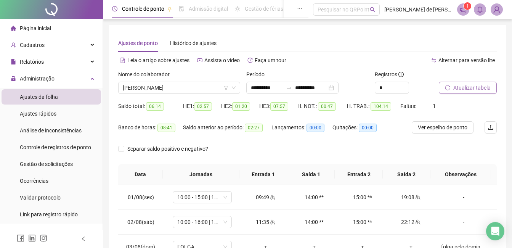
click at [463, 89] on span "Atualizar tabela" at bounding box center [471, 87] width 37 height 8
click at [190, 90] on span "[PERSON_NAME]" at bounding box center [179, 87] width 113 height 11
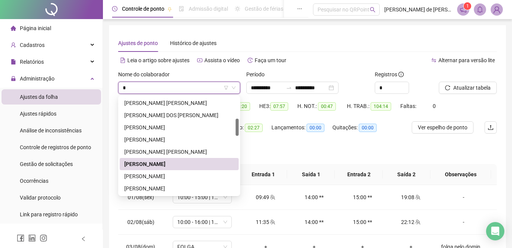
type input "**"
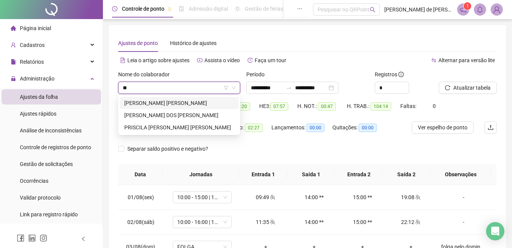
scroll to position [0, 0]
click at [197, 115] on div "[PERSON_NAME] DOS [PERSON_NAME]" at bounding box center [179, 115] width 110 height 8
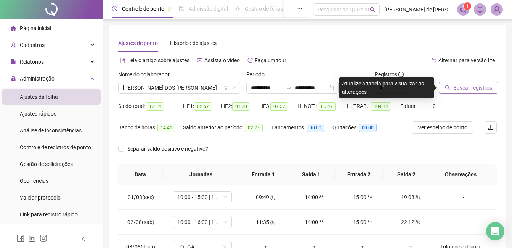
click at [463, 85] on span "Buscar registros" at bounding box center [472, 87] width 39 height 8
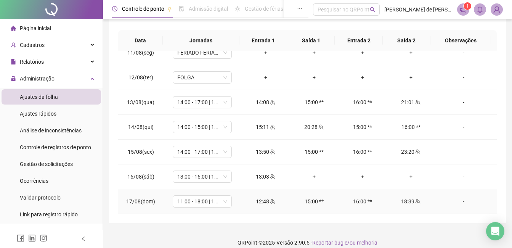
scroll to position [142, 0]
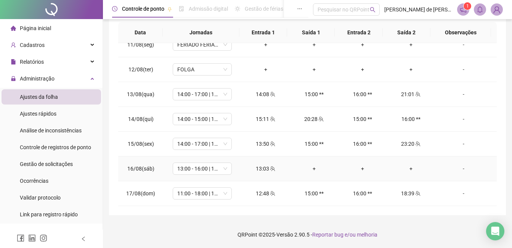
click at [312, 168] on div "+" at bounding box center [314, 168] width 36 height 8
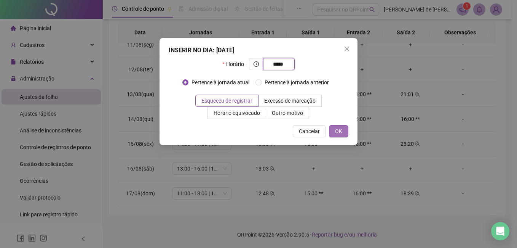
type input "*****"
click at [336, 133] on span "OK" at bounding box center [338, 131] width 7 height 8
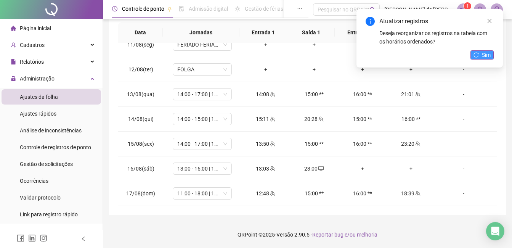
click at [479, 56] on button "Sim" at bounding box center [481, 54] width 23 height 9
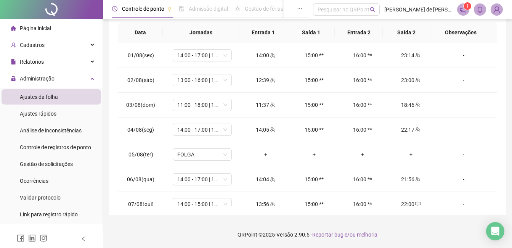
scroll to position [0, 0]
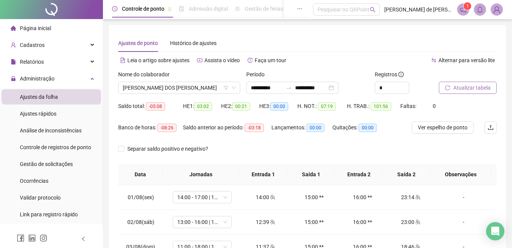
click at [470, 88] on span "Atualizar tabela" at bounding box center [471, 87] width 37 height 8
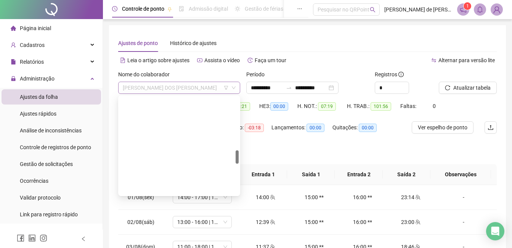
click at [208, 86] on span "[PERSON_NAME] DOS [PERSON_NAME]" at bounding box center [179, 87] width 113 height 11
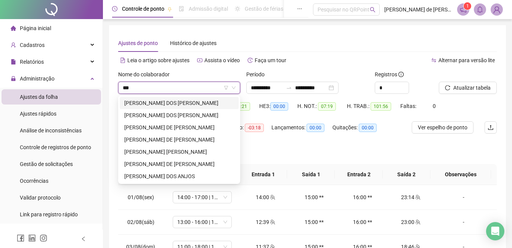
type input "****"
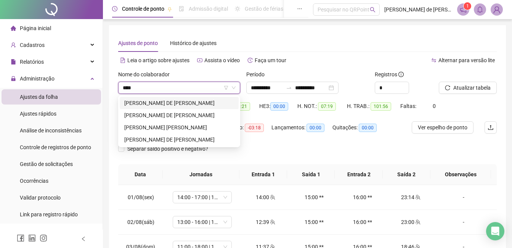
click at [177, 107] on div "[PERSON_NAME] DE [PERSON_NAME]" at bounding box center [179, 103] width 119 height 12
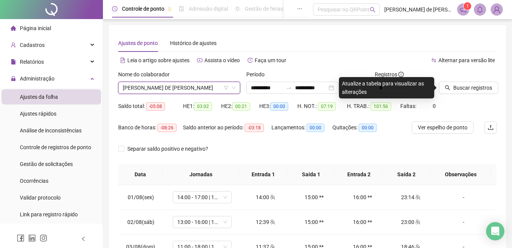
click at [480, 81] on div "Buscar registros" at bounding box center [467, 82] width 58 height 24
click at [480, 87] on span "Buscar registros" at bounding box center [472, 87] width 39 height 8
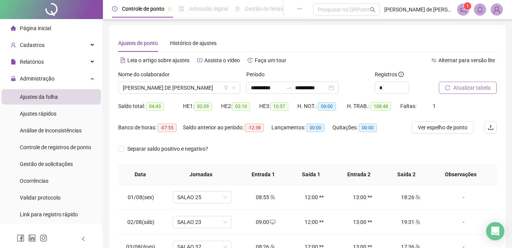
click at [468, 84] on span "Atualizar tabela" at bounding box center [471, 87] width 37 height 8
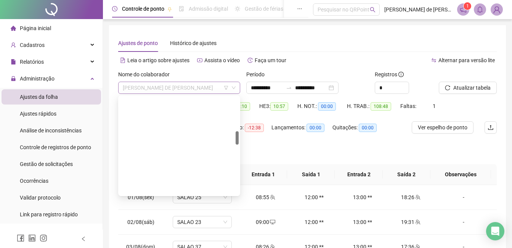
scroll to position [244, 0]
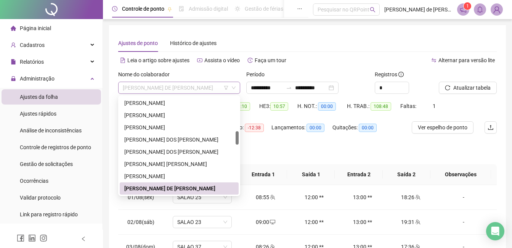
click at [174, 88] on span "[PERSON_NAME] DE [PERSON_NAME]" at bounding box center [179, 87] width 113 height 11
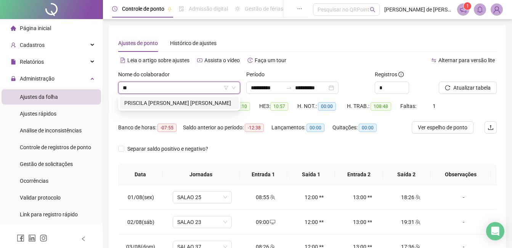
scroll to position [0, 0]
type input "***"
click at [181, 104] on div "PRISCILA [PERSON_NAME] [PERSON_NAME]" at bounding box center [179, 103] width 110 height 8
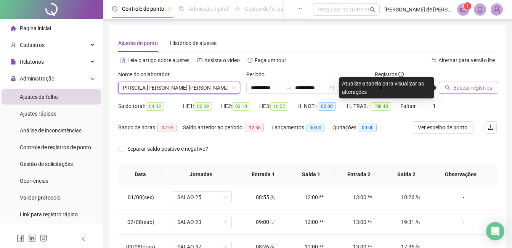
click at [466, 85] on span "Buscar registros" at bounding box center [472, 87] width 39 height 8
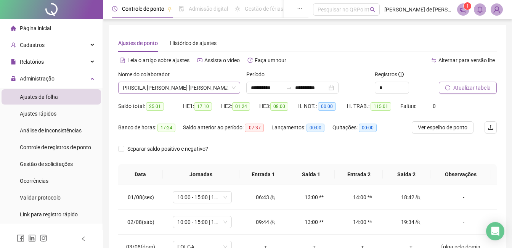
click at [157, 85] on span "PRISCILA [PERSON_NAME] [PERSON_NAME]" at bounding box center [179, 87] width 113 height 11
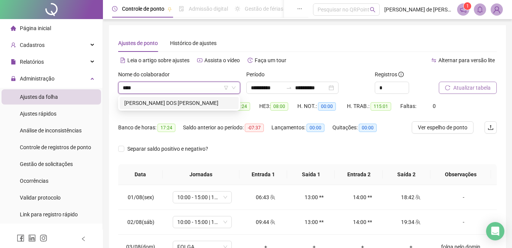
type input "*****"
click at [157, 102] on div "[PERSON_NAME] DOS [PERSON_NAME]" at bounding box center [179, 103] width 110 height 8
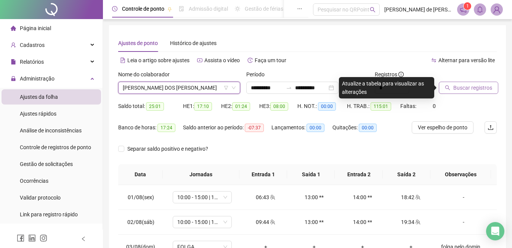
click at [475, 89] on span "Buscar registros" at bounding box center [472, 87] width 39 height 8
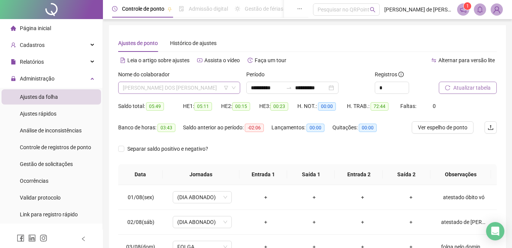
click at [195, 86] on span "[PERSON_NAME] DOS [PERSON_NAME]" at bounding box center [179, 87] width 113 height 11
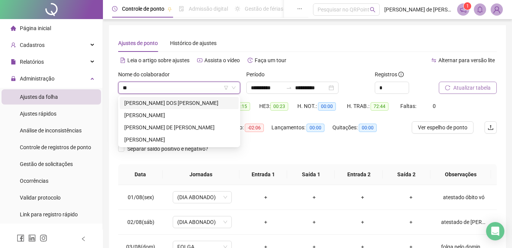
type input "***"
click at [185, 100] on div "[PERSON_NAME] DE [PERSON_NAME]" at bounding box center [179, 103] width 110 height 8
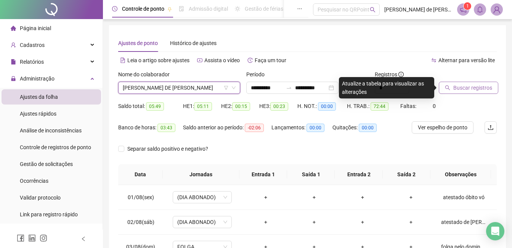
click at [456, 87] on span "Buscar registros" at bounding box center [472, 87] width 39 height 8
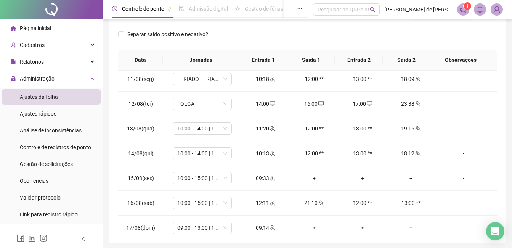
scroll to position [258, 0]
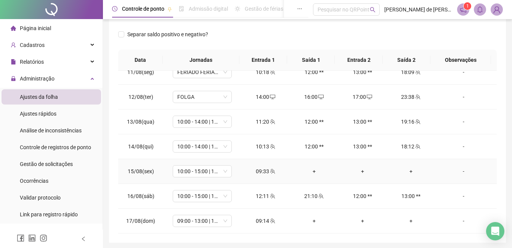
click at [310, 169] on div "+" at bounding box center [314, 171] width 36 height 8
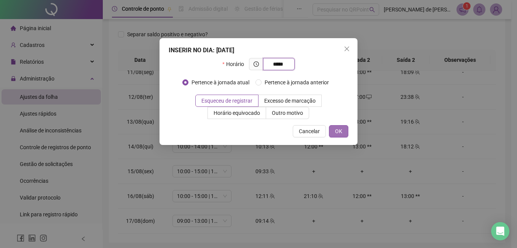
type input "*****"
click at [344, 134] on button "OK" at bounding box center [338, 131] width 19 height 12
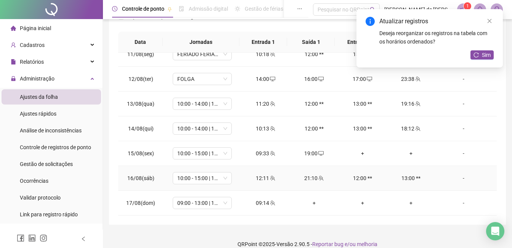
scroll to position [142, 0]
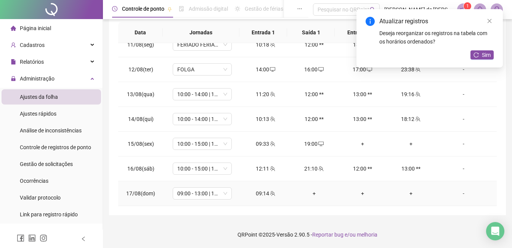
click at [310, 193] on div "+" at bounding box center [314, 193] width 36 height 8
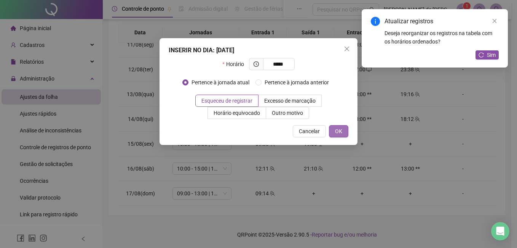
type input "*****"
click at [341, 132] on span "OK" at bounding box center [338, 131] width 7 height 8
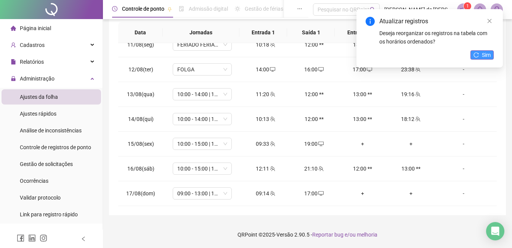
click at [485, 55] on span "Sim" at bounding box center [486, 55] width 9 height 8
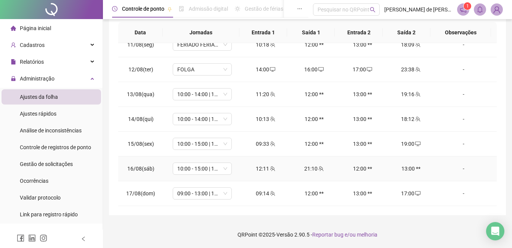
click at [461, 166] on div "-" at bounding box center [463, 168] width 45 height 8
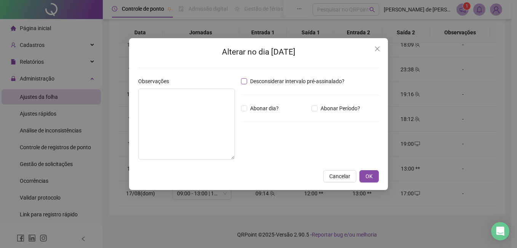
click at [273, 78] on span "Desconsiderar intervalo pré-assinalado?" at bounding box center [297, 81] width 101 height 8
click at [375, 171] on button "OK" at bounding box center [369, 176] width 19 height 12
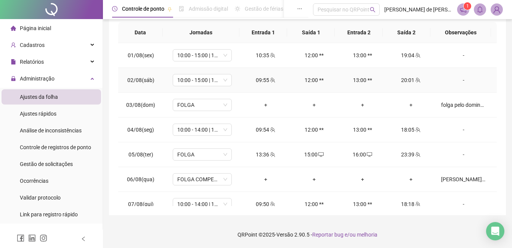
scroll to position [0, 0]
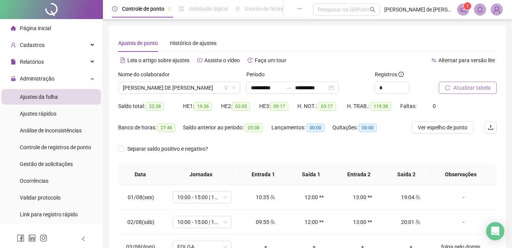
click at [463, 90] on span "Atualizar tabela" at bounding box center [471, 87] width 37 height 8
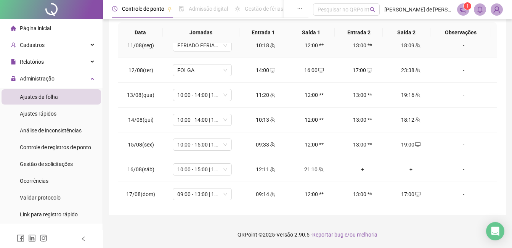
scroll to position [258, 0]
click at [360, 168] on div "+" at bounding box center [362, 168] width 36 height 8
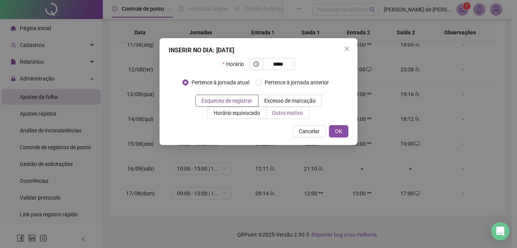
type input "*****"
click at [288, 111] on span "Outro motivo" at bounding box center [287, 113] width 31 height 6
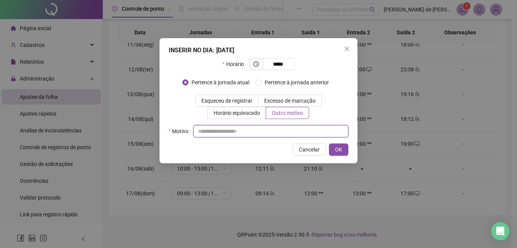
click at [226, 129] on input "text" at bounding box center [271, 131] width 155 height 12
type input "*********"
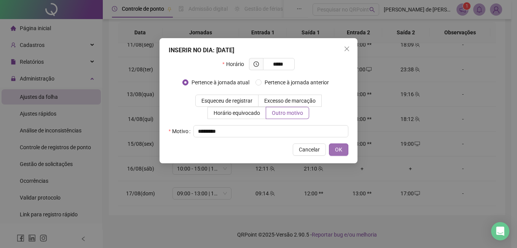
click at [341, 151] on span "OK" at bounding box center [338, 149] width 7 height 8
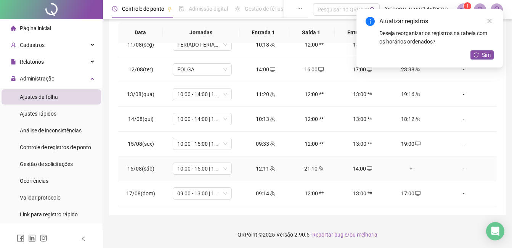
click at [406, 166] on div "+" at bounding box center [410, 168] width 36 height 8
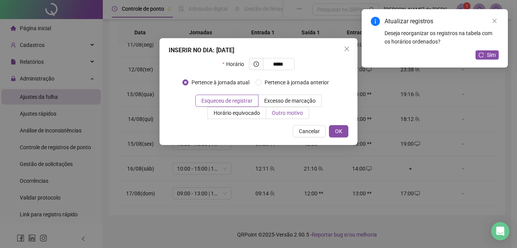
type input "*****"
click at [280, 114] on span "Outro motivo" at bounding box center [287, 113] width 31 height 6
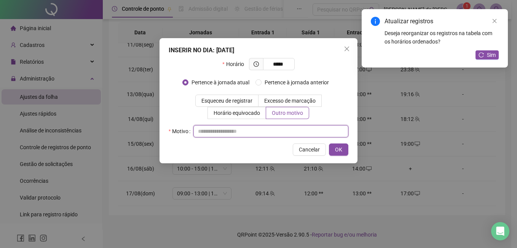
click at [224, 130] on input "text" at bounding box center [271, 131] width 155 height 12
type input "*********"
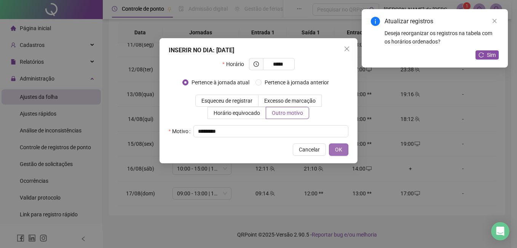
click at [342, 151] on button "OK" at bounding box center [338, 149] width 19 height 12
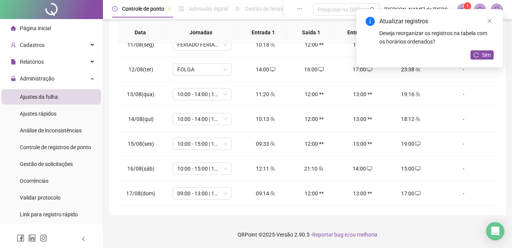
click at [477, 50] on div "Atualizar registros Deseja reorganizar os registros na tabela com os horários o…" at bounding box center [429, 38] width 146 height 58
click at [479, 52] on button "Sim" at bounding box center [481, 54] width 23 height 9
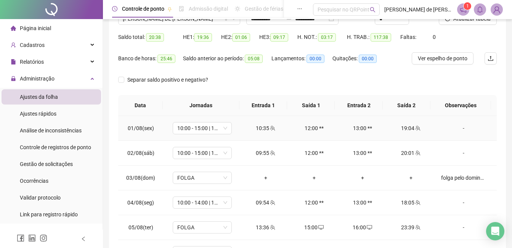
scroll to position [0, 0]
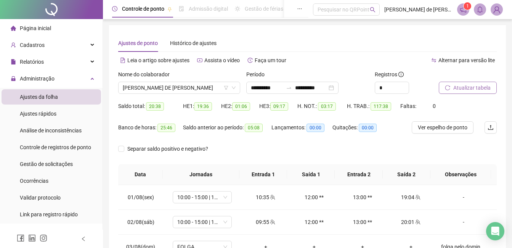
click at [464, 88] on span "Atualizar tabela" at bounding box center [471, 87] width 37 height 8
click at [201, 87] on span "[PERSON_NAME] DE [PERSON_NAME]" at bounding box center [179, 87] width 113 height 11
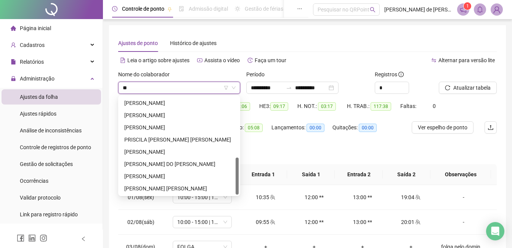
scroll to position [158, 0]
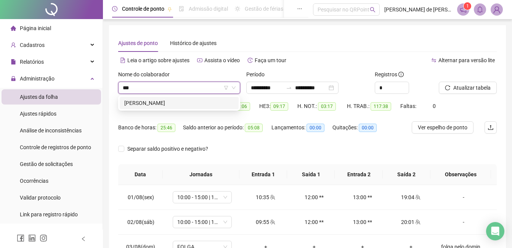
type input "****"
click at [165, 105] on div "[PERSON_NAME]" at bounding box center [179, 103] width 110 height 8
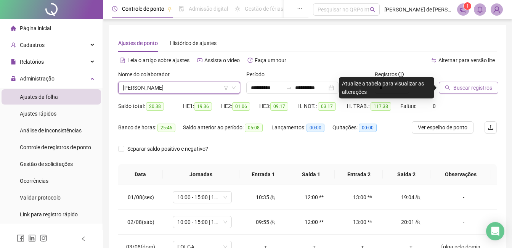
click at [477, 87] on span "Buscar registros" at bounding box center [472, 87] width 39 height 8
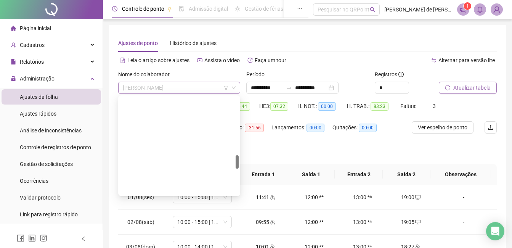
scroll to position [414, 0]
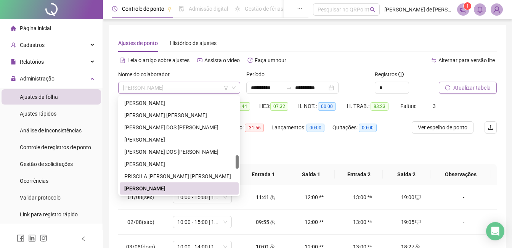
click at [169, 91] on span "[PERSON_NAME]" at bounding box center [179, 87] width 113 height 11
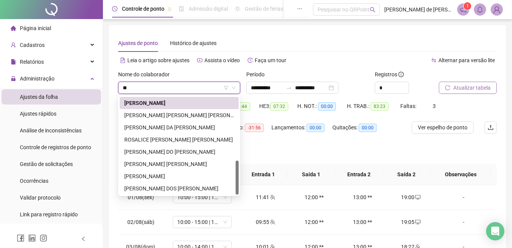
scroll to position [0, 0]
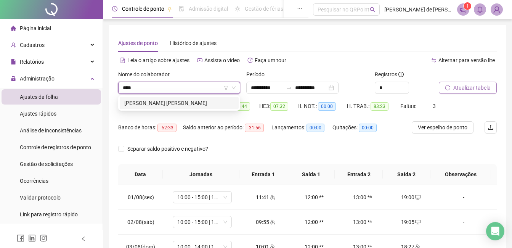
type input "*****"
click at [169, 99] on div "[PERSON_NAME] [PERSON_NAME]" at bounding box center [179, 103] width 110 height 8
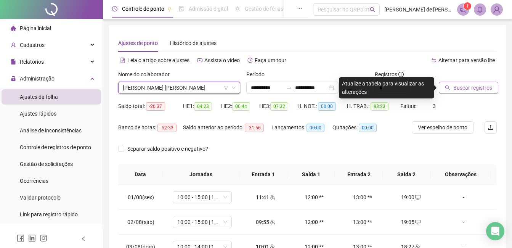
click at [474, 83] on span "Buscar registros" at bounding box center [472, 87] width 39 height 8
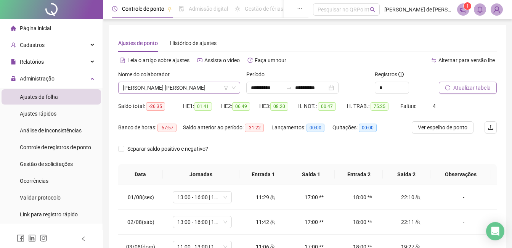
click at [201, 89] on span "[PERSON_NAME] [PERSON_NAME]" at bounding box center [179, 87] width 113 height 11
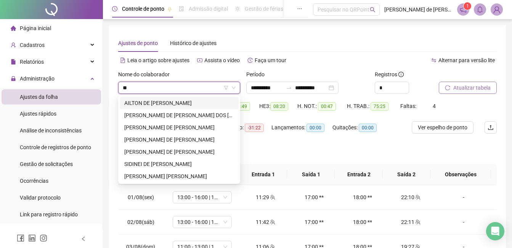
type input "***"
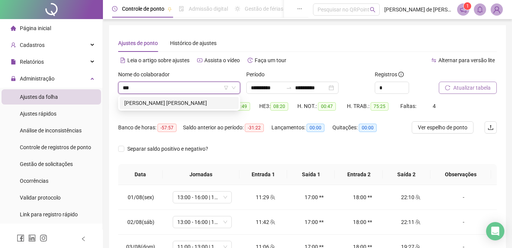
click at [177, 106] on div "[PERSON_NAME] [PERSON_NAME]" at bounding box center [179, 103] width 110 height 8
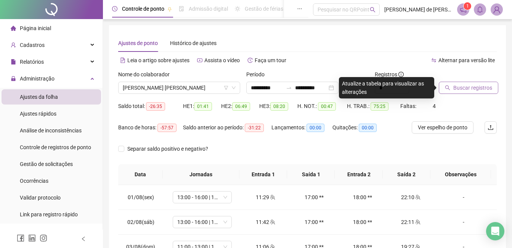
click at [459, 87] on span "Buscar registros" at bounding box center [472, 87] width 39 height 8
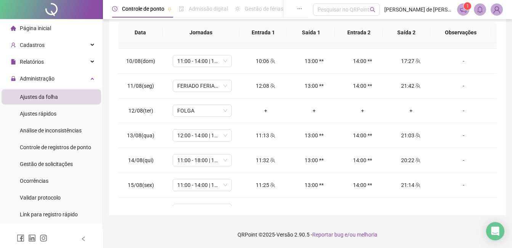
scroll to position [234, 0]
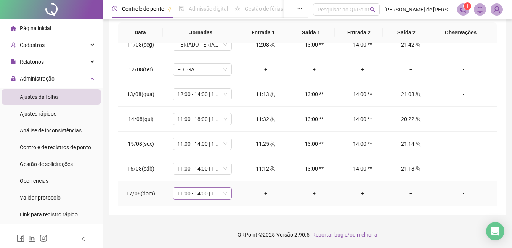
click at [216, 192] on span "11:00 - 14:00 | 15:00 - 18:00" at bounding box center [202, 192] width 50 height 11
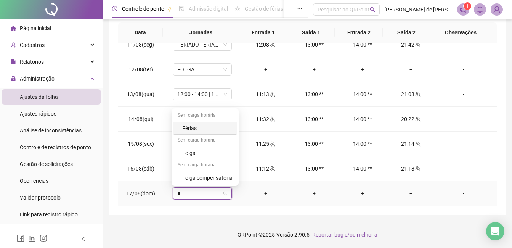
type input "**"
click at [202, 150] on div "Folga" at bounding box center [207, 153] width 50 height 8
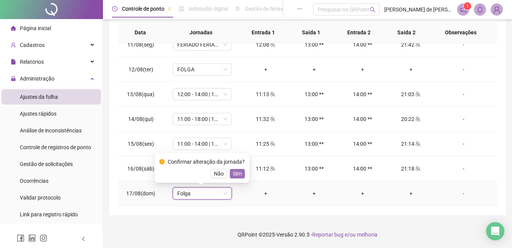
click at [238, 171] on span "Sim" at bounding box center [237, 173] width 9 height 8
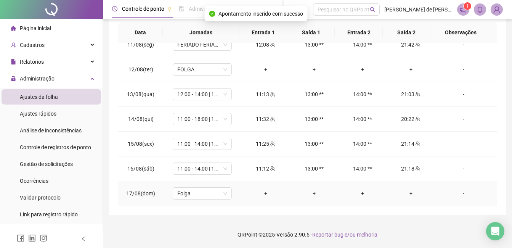
click at [458, 194] on div "-" at bounding box center [463, 193] width 45 height 8
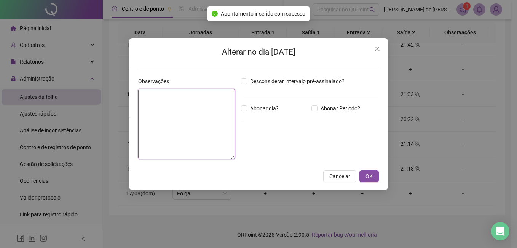
click at [185, 112] on textarea at bounding box center [186, 123] width 97 height 71
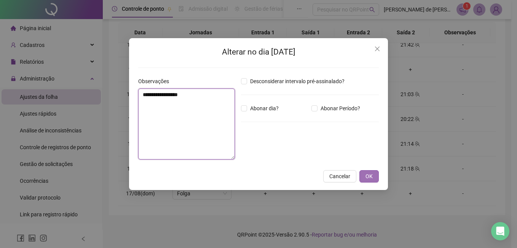
type textarea "**********"
click at [373, 179] on span "OK" at bounding box center [369, 176] width 7 height 8
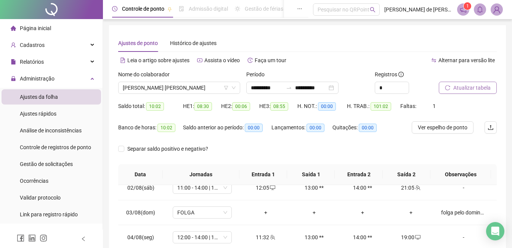
scroll to position [5, 0]
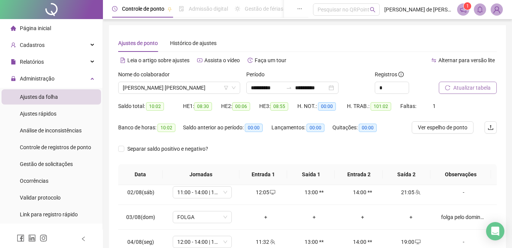
click at [462, 85] on span "Atualizar tabela" at bounding box center [471, 87] width 37 height 8
click at [191, 90] on span "[PERSON_NAME] [PERSON_NAME]" at bounding box center [179, 87] width 113 height 11
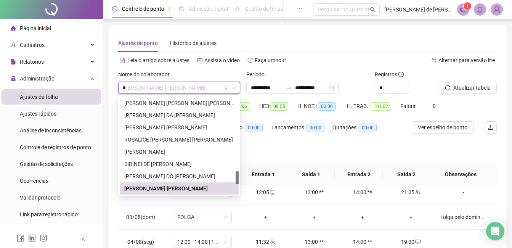
scroll to position [0, 0]
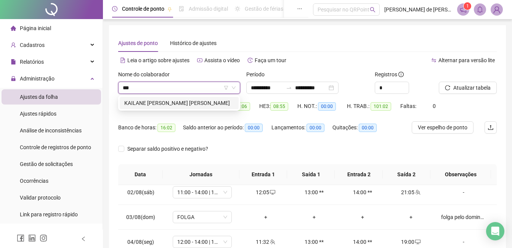
type input "****"
click at [198, 102] on div "KAILANE [PERSON_NAME] [PERSON_NAME]" at bounding box center [179, 103] width 110 height 8
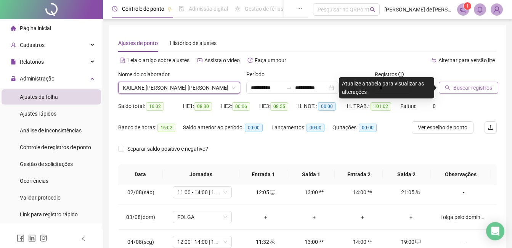
click at [456, 88] on span "Buscar registros" at bounding box center [472, 87] width 39 height 8
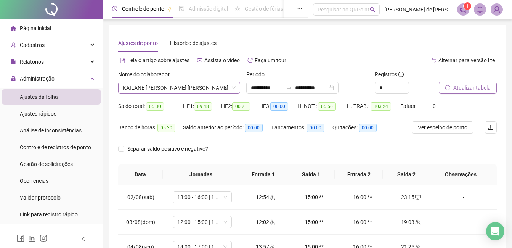
click at [188, 89] on span "KAILANE [PERSON_NAME] [PERSON_NAME]" at bounding box center [179, 87] width 113 height 11
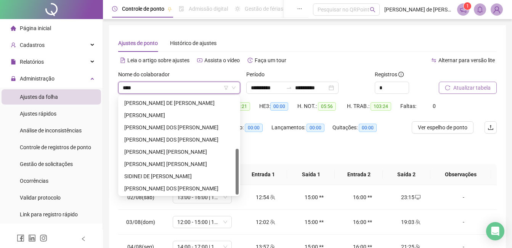
scroll to position [85, 0]
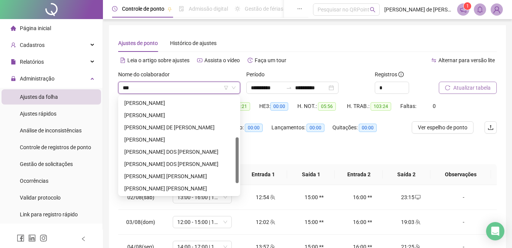
type input "**"
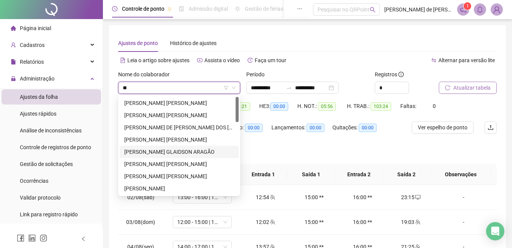
scroll to position [38, 0]
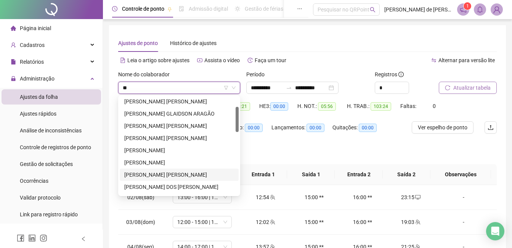
drag, startPoint x: 182, startPoint y: 172, endPoint x: 399, endPoint y: 100, distance: 229.1
click at [182, 172] on div "[PERSON_NAME] [PERSON_NAME]" at bounding box center [179, 174] width 110 height 8
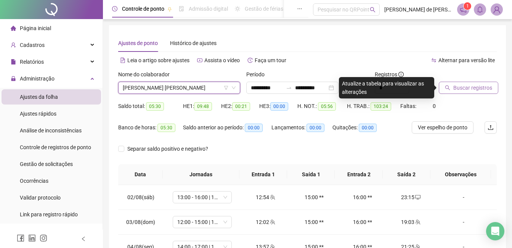
click at [455, 90] on span "Buscar registros" at bounding box center [472, 87] width 39 height 8
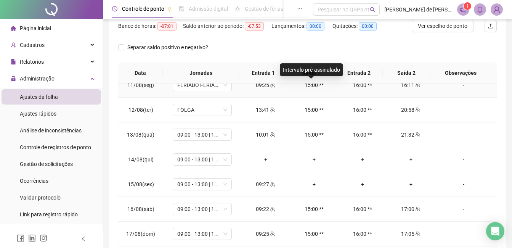
scroll to position [142, 0]
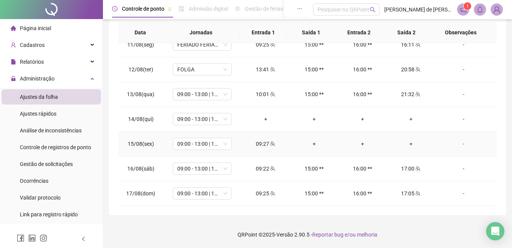
click at [312, 144] on div "+" at bounding box center [314, 143] width 36 height 8
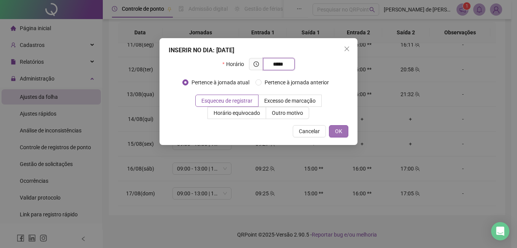
type input "*****"
click at [342, 130] on span "OK" at bounding box center [338, 131] width 7 height 8
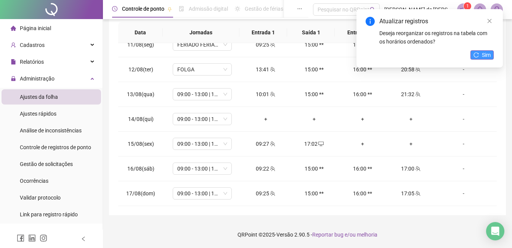
click at [481, 56] on button "Sim" at bounding box center [481, 54] width 23 height 9
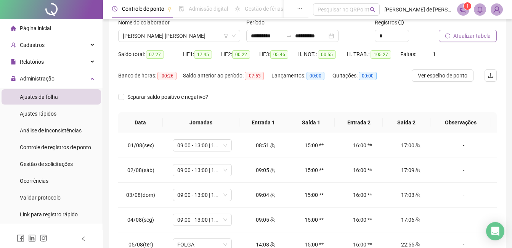
scroll to position [0, 0]
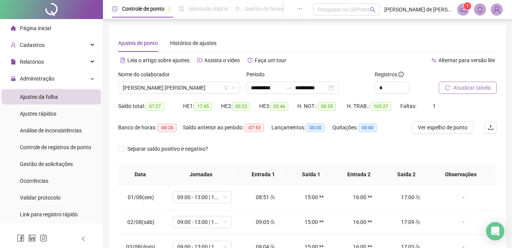
click at [468, 88] on span "Atualizar tabela" at bounding box center [471, 87] width 37 height 8
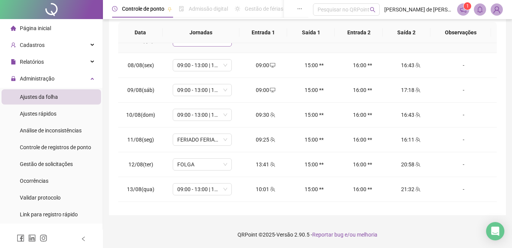
scroll to position [229, 0]
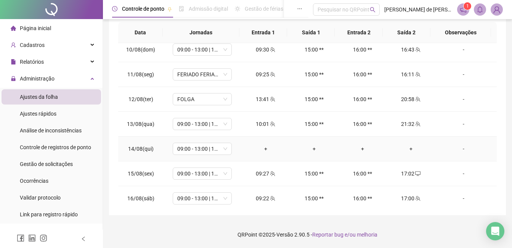
click at [458, 148] on div "-" at bounding box center [463, 148] width 45 height 8
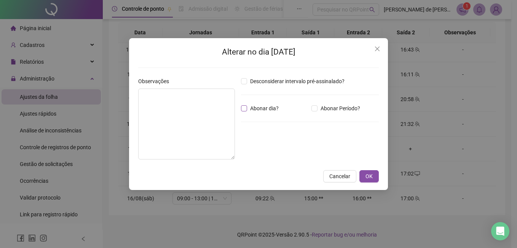
click at [243, 105] on label "Abonar dia?" at bounding box center [261, 108] width 41 height 8
click at [200, 110] on textarea at bounding box center [186, 123] width 97 height 71
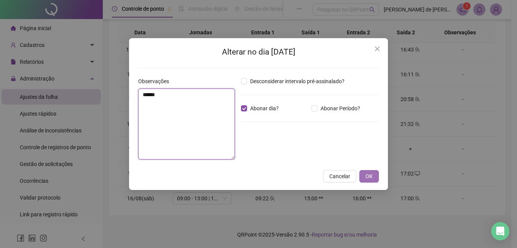
type textarea "******"
click at [369, 179] on span "OK" at bounding box center [369, 176] width 7 height 8
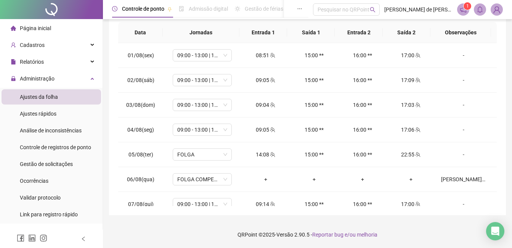
scroll to position [0, 0]
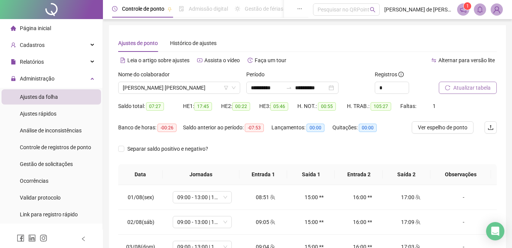
click at [467, 87] on span "Atualizar tabela" at bounding box center [471, 87] width 37 height 8
click at [179, 89] on span "[PERSON_NAME] [PERSON_NAME]" at bounding box center [179, 87] width 113 height 11
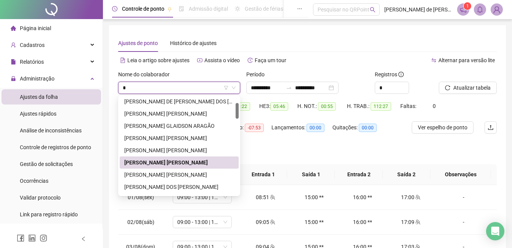
type input "**"
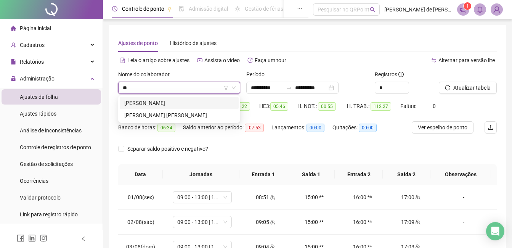
click at [177, 102] on div "[PERSON_NAME]" at bounding box center [179, 103] width 110 height 8
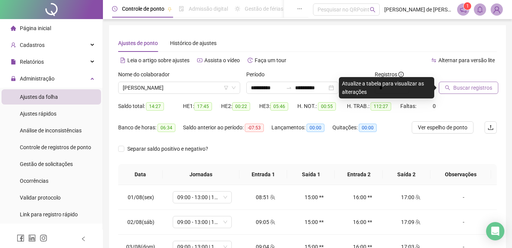
click at [477, 88] on span "Buscar registros" at bounding box center [472, 87] width 39 height 8
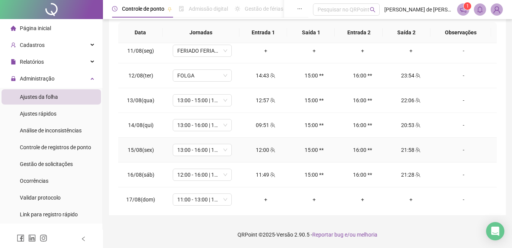
scroll to position [258, 0]
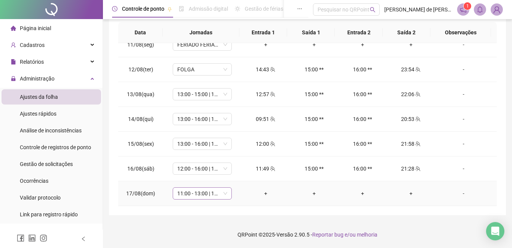
click at [208, 195] on span "11:00 - 13:00 | 14:00 - 17:00" at bounding box center [202, 192] width 50 height 11
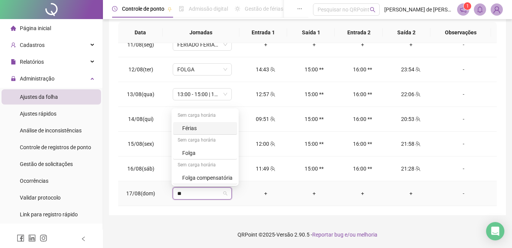
type input "***"
click at [197, 154] on div "Folga" at bounding box center [207, 153] width 50 height 8
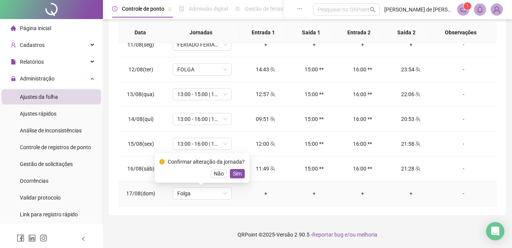
click at [232, 168] on div "Confirmar alteração da jornada? Não Sim" at bounding box center [201, 167] width 85 height 21
click at [233, 173] on span "Sim" at bounding box center [237, 173] width 9 height 8
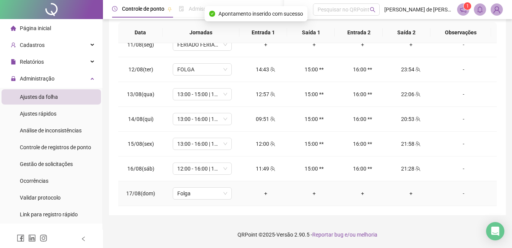
click at [462, 194] on div "-" at bounding box center [463, 193] width 45 height 8
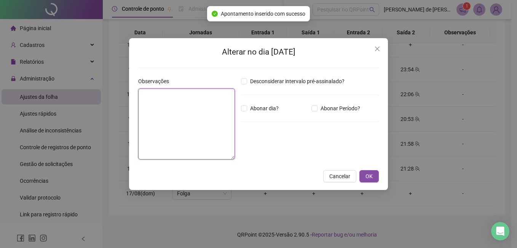
click at [196, 121] on textarea at bounding box center [186, 123] width 97 height 71
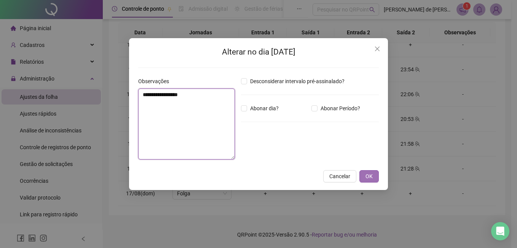
type textarea "**********"
click at [367, 177] on span "OK" at bounding box center [369, 176] width 7 height 8
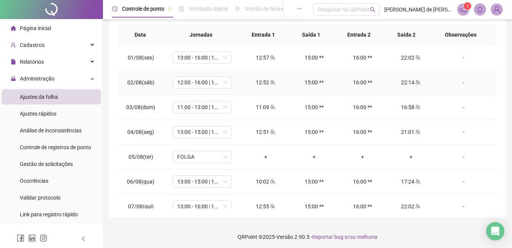
scroll to position [0, 0]
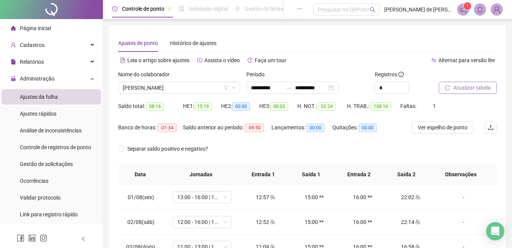
click at [462, 88] on span "Atualizar tabela" at bounding box center [471, 87] width 37 height 8
click at [162, 88] on span "[PERSON_NAME]" at bounding box center [179, 87] width 113 height 11
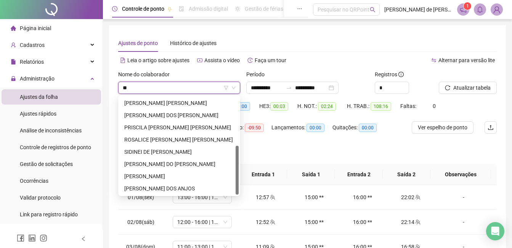
type input "***"
click at [166, 166] on div "[PERSON_NAME] DO [PERSON_NAME]" at bounding box center [179, 164] width 110 height 8
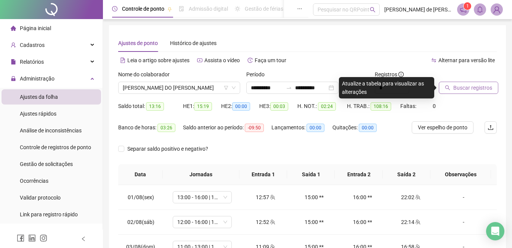
click at [461, 86] on span "Buscar registros" at bounding box center [472, 87] width 39 height 8
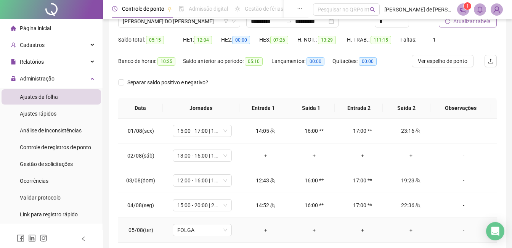
scroll to position [0, 0]
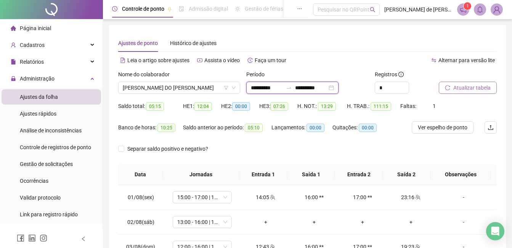
click at [306, 88] on input "**********" at bounding box center [311, 87] width 32 height 8
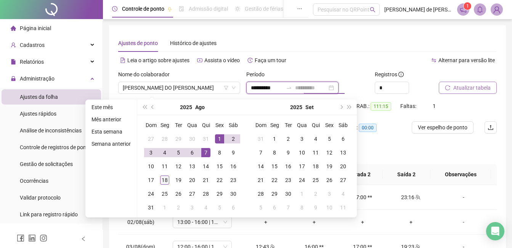
type input "**********"
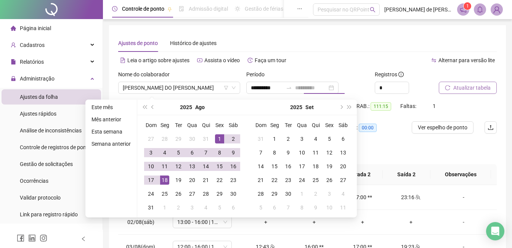
click at [163, 181] on div "18" at bounding box center [164, 179] width 9 height 9
type input "**********"
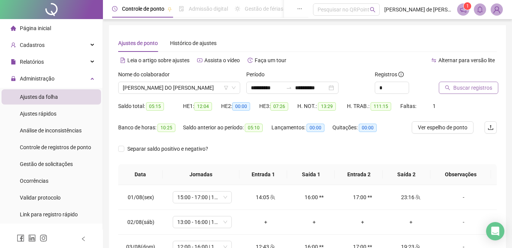
click at [455, 85] on span "Buscar registros" at bounding box center [472, 87] width 39 height 8
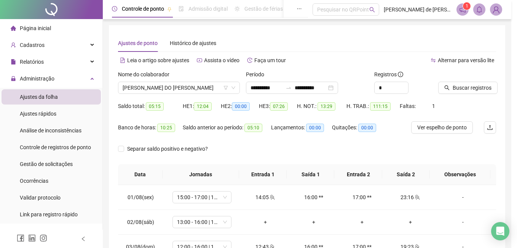
click at [192, 88] on div "Buscando registros Os registros de ponto estão sendo buscados... OK" at bounding box center [258, 124] width 517 height 248
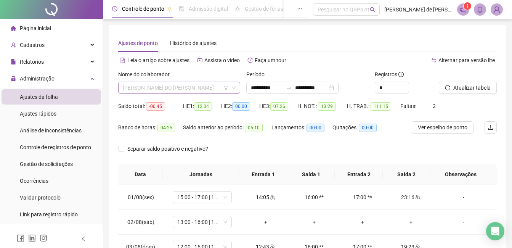
click at [190, 89] on span "[PERSON_NAME] DO [PERSON_NAME]" at bounding box center [179, 87] width 113 height 11
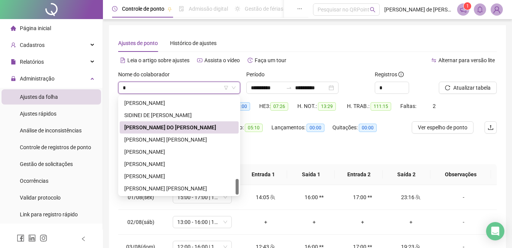
scroll to position [500, 0]
type input "**"
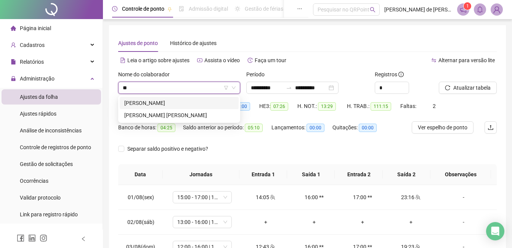
scroll to position [0, 0]
click at [181, 101] on div "[PERSON_NAME]" at bounding box center [179, 103] width 110 height 8
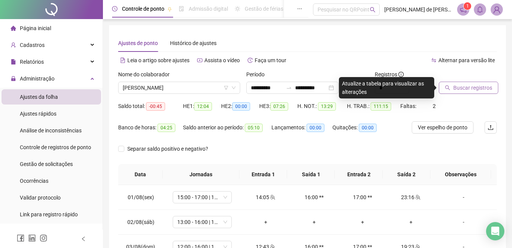
click at [460, 85] on span "Buscar registros" at bounding box center [472, 87] width 39 height 8
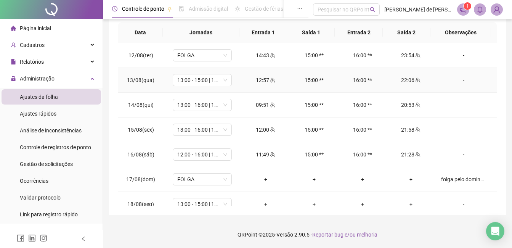
scroll to position [283, 0]
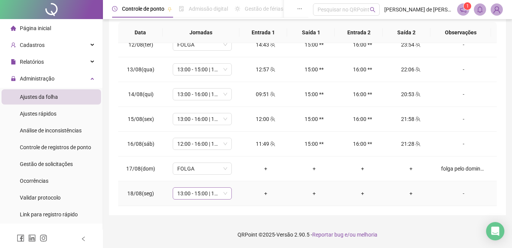
click at [214, 195] on span "13:00 - 15:00 | 16:00 - 20:00" at bounding box center [202, 192] width 50 height 11
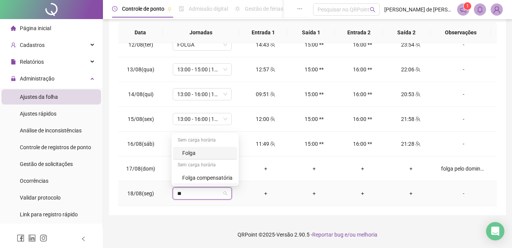
type input "***"
click at [210, 178] on div "Folga compensatória" at bounding box center [207, 177] width 50 height 8
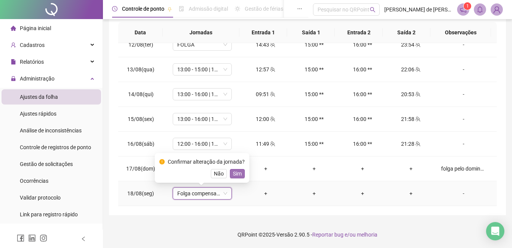
click at [235, 174] on span "Sim" at bounding box center [237, 173] width 9 height 8
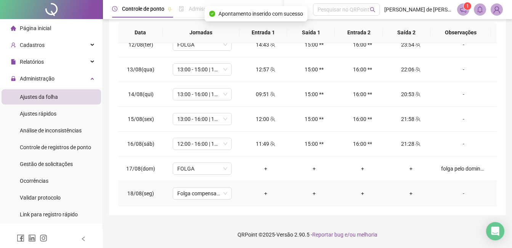
click at [459, 192] on div "-" at bounding box center [463, 193] width 45 height 8
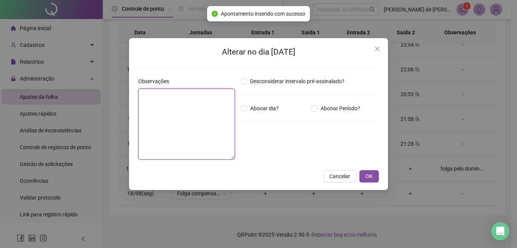
click at [209, 107] on textarea at bounding box center [186, 123] width 97 height 71
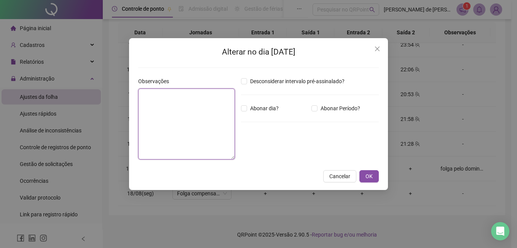
type textarea "*"
type textarea "**********"
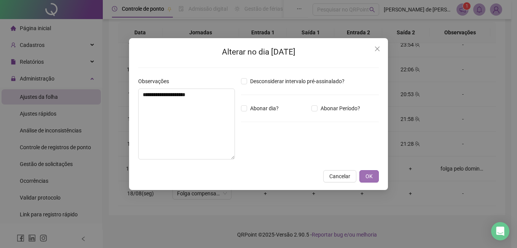
click at [370, 176] on span "OK" at bounding box center [369, 176] width 7 height 8
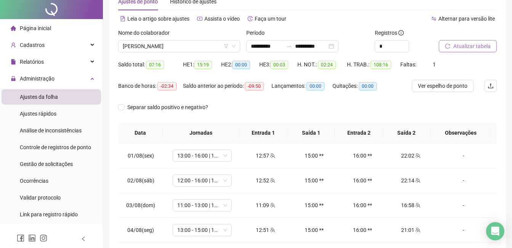
scroll to position [0, 0]
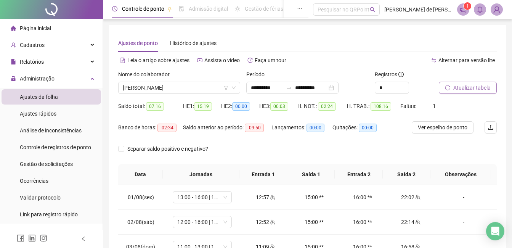
click at [473, 86] on span "Atualizar tabela" at bounding box center [471, 87] width 37 height 8
click at [311, 87] on input "**********" at bounding box center [311, 87] width 32 height 8
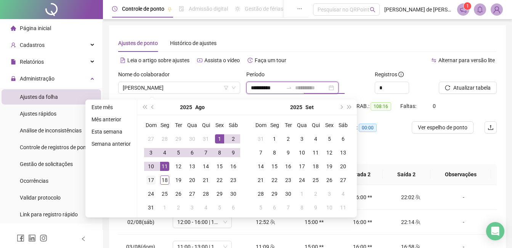
type input "**********"
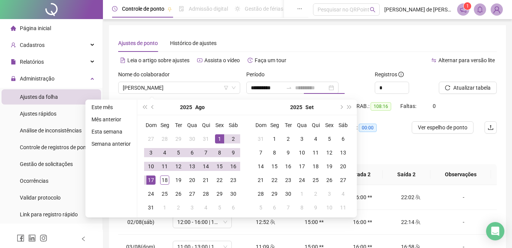
click at [150, 177] on div "17" at bounding box center [150, 179] width 9 height 9
type input "**********"
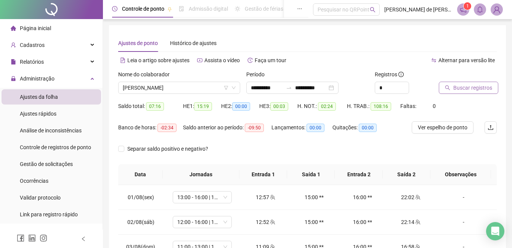
click at [474, 90] on span "Buscar registros" at bounding box center [472, 87] width 39 height 8
click at [196, 86] on span "[PERSON_NAME]" at bounding box center [179, 87] width 113 height 11
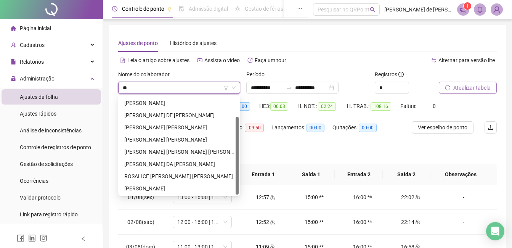
scroll to position [24, 0]
type input "***"
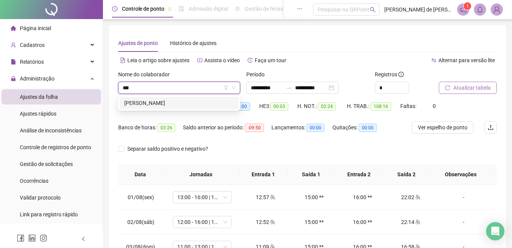
click at [181, 102] on div "[PERSON_NAME]" at bounding box center [179, 103] width 110 height 8
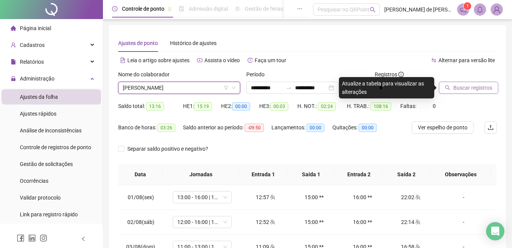
click at [466, 89] on span "Buscar registros" at bounding box center [472, 87] width 39 height 8
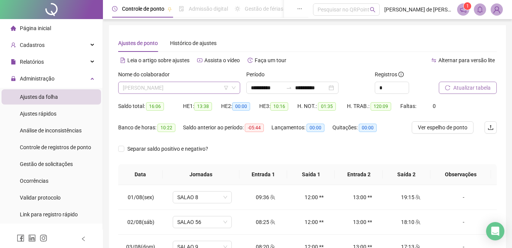
click at [177, 90] on span "[PERSON_NAME]" at bounding box center [179, 87] width 113 height 11
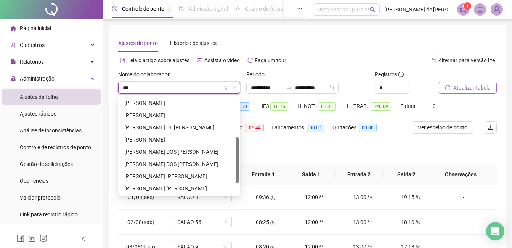
type input "****"
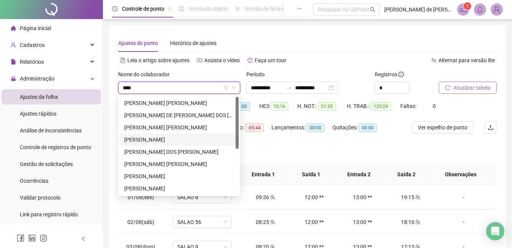
click at [178, 138] on div "[PERSON_NAME]" at bounding box center [179, 139] width 110 height 8
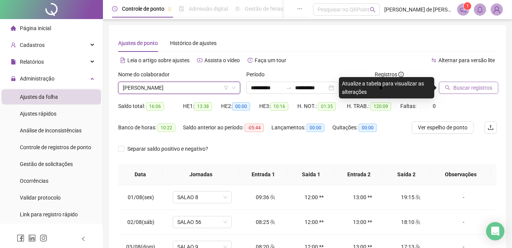
click at [464, 92] on button "Buscar registros" at bounding box center [467, 88] width 59 height 12
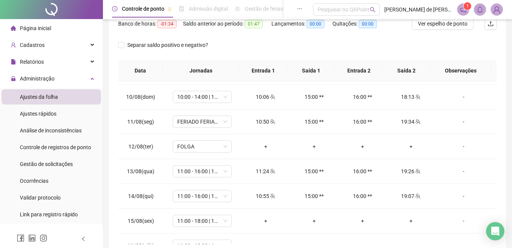
scroll to position [258, 0]
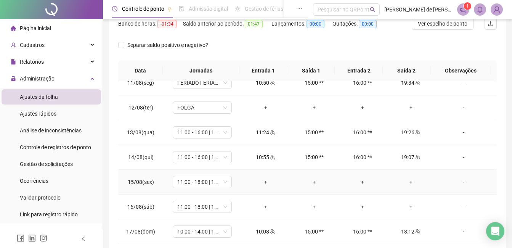
click at [458, 181] on div "-" at bounding box center [463, 182] width 45 height 8
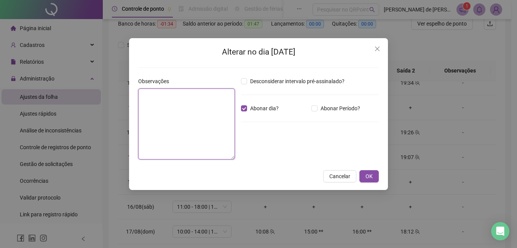
click at [195, 110] on textarea at bounding box center [186, 123] width 97 height 71
type textarea "********"
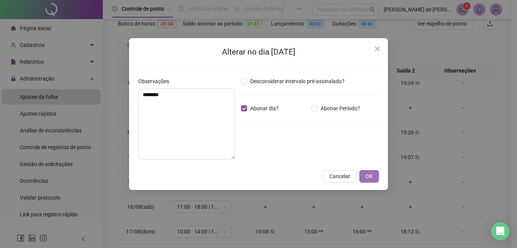
click at [370, 179] on span "OK" at bounding box center [369, 176] width 7 height 8
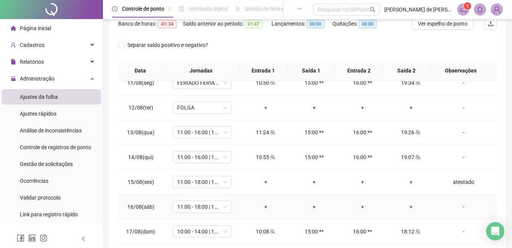
click at [458, 206] on div "-" at bounding box center [463, 206] width 45 height 8
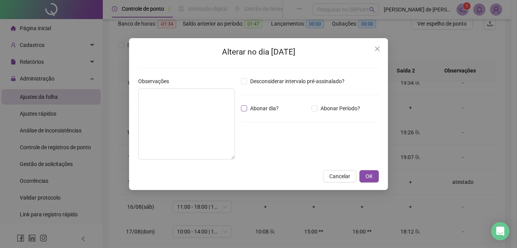
click at [244, 105] on label "Abonar dia?" at bounding box center [261, 108] width 41 height 8
click at [190, 103] on textarea at bounding box center [186, 123] width 97 height 71
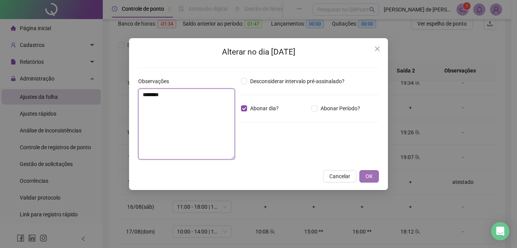
type textarea "********"
click at [372, 174] on span "OK" at bounding box center [369, 176] width 7 height 8
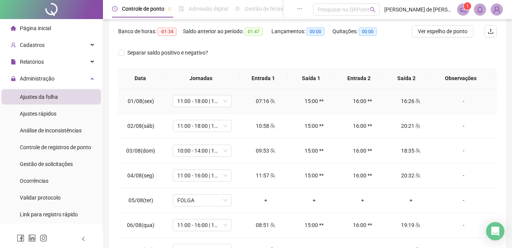
scroll to position [0, 0]
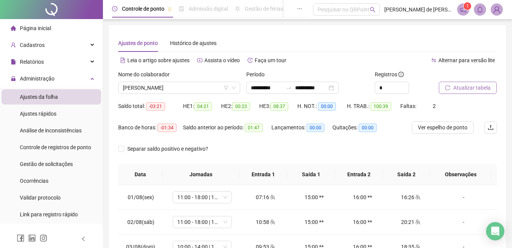
click at [455, 92] on button "Atualizar tabela" at bounding box center [467, 88] width 58 height 12
click at [198, 89] on span "[PERSON_NAME]" at bounding box center [179, 87] width 113 height 11
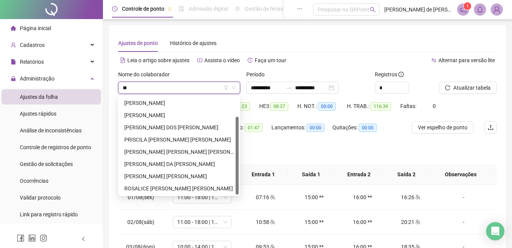
type input "***"
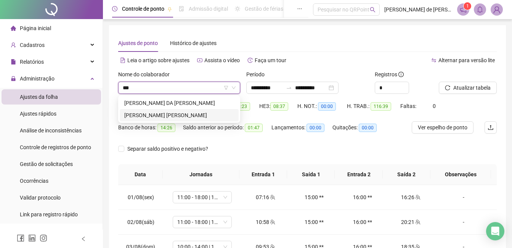
click at [182, 114] on div "[PERSON_NAME] [PERSON_NAME]" at bounding box center [179, 115] width 110 height 8
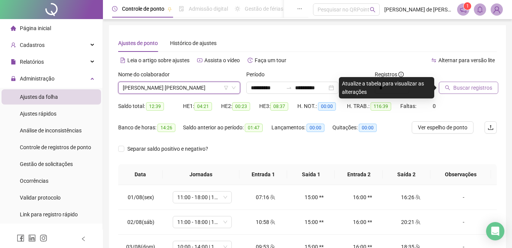
click at [462, 87] on span "Buscar registros" at bounding box center [472, 87] width 39 height 8
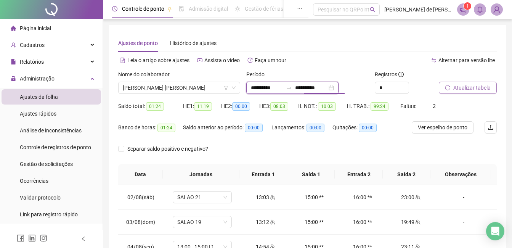
click at [313, 85] on input "**********" at bounding box center [311, 87] width 32 height 8
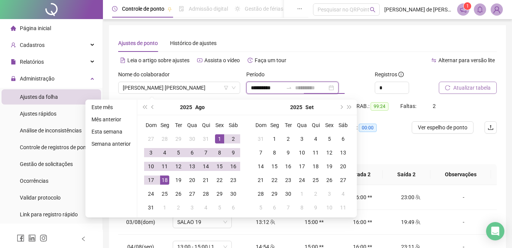
type input "**********"
click at [166, 179] on div "18" at bounding box center [164, 179] width 9 height 9
type input "**********"
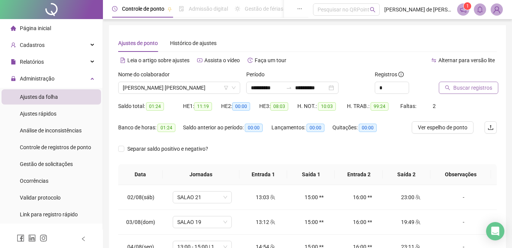
click at [465, 90] on span "Buscar registros" at bounding box center [472, 87] width 39 height 8
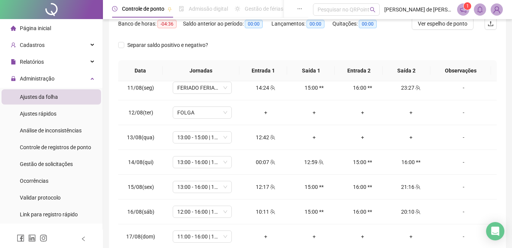
scroll to position [142, 0]
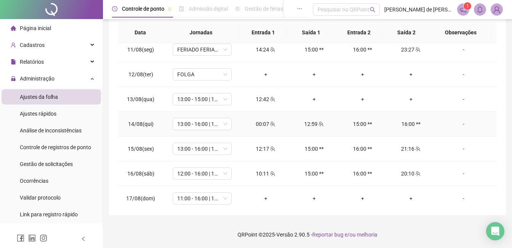
click at [255, 126] on div "00:07" at bounding box center [265, 124] width 36 height 8
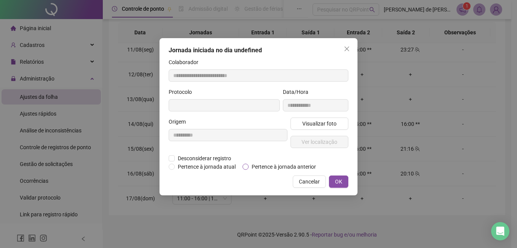
click at [273, 168] on span "Pertence à jornada anterior" at bounding box center [284, 166] width 70 height 8
type input "**********"
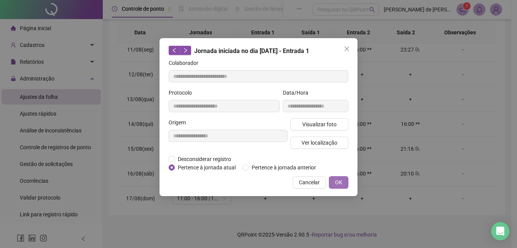
click at [345, 181] on button "OK" at bounding box center [338, 182] width 19 height 12
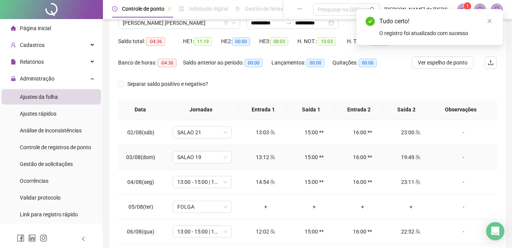
scroll to position [0, 0]
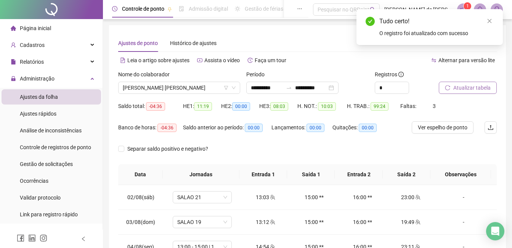
click at [472, 88] on span "Atualizar tabela" at bounding box center [471, 87] width 37 height 8
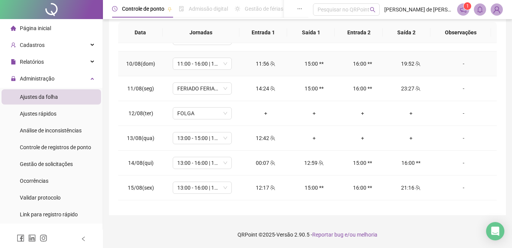
scroll to position [190, 0]
click at [258, 164] on div "00:07" at bounding box center [265, 162] width 36 height 8
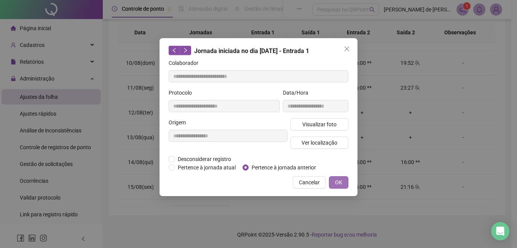
click at [340, 182] on span "OK" at bounding box center [338, 182] width 7 height 8
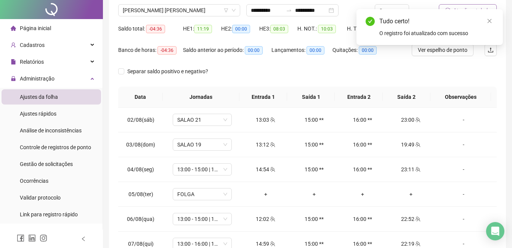
scroll to position [0, 0]
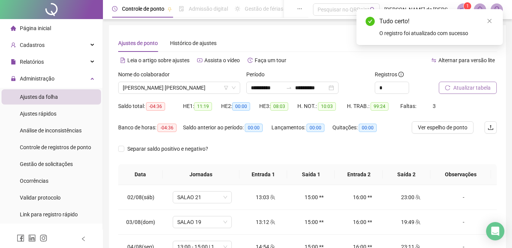
click at [456, 91] on span "Atualizar tabela" at bounding box center [471, 87] width 37 height 8
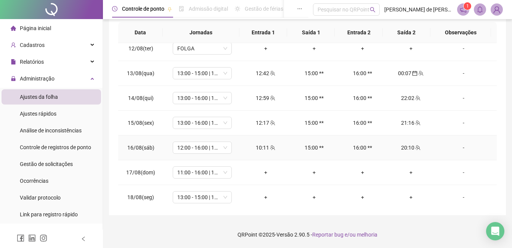
scroll to position [258, 0]
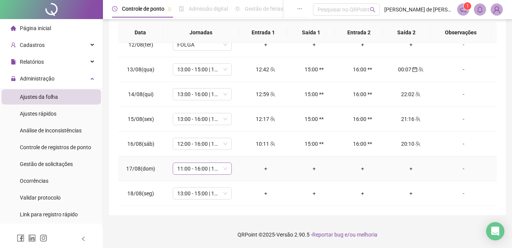
click at [224, 172] on span "11:00 - 16:00 | 17:00 - 19:00" at bounding box center [202, 168] width 50 height 11
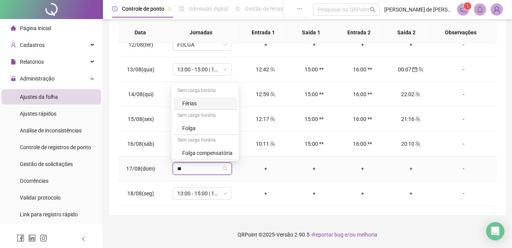
type input "***"
click at [201, 130] on div "Folga" at bounding box center [207, 128] width 50 height 8
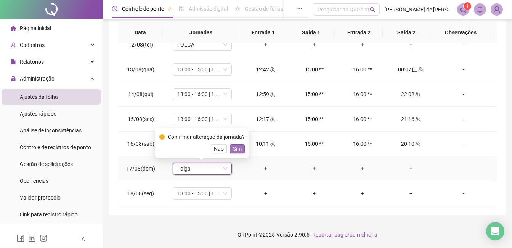
click at [241, 152] on button "Sim" at bounding box center [237, 148] width 15 height 9
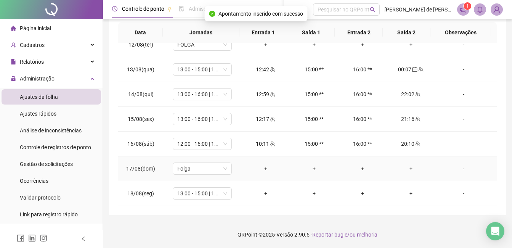
click at [460, 168] on div "-" at bounding box center [463, 168] width 45 height 8
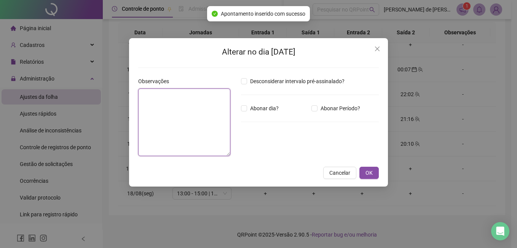
click at [172, 132] on textarea at bounding box center [184, 121] width 92 height 67
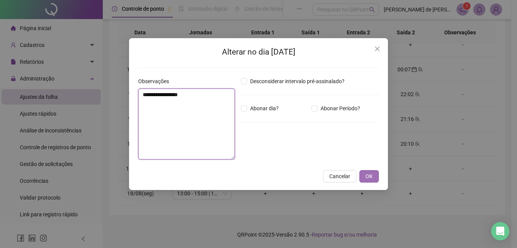
type textarea "**********"
click at [367, 174] on span "OK" at bounding box center [369, 176] width 7 height 8
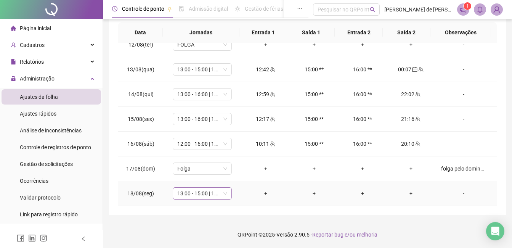
click at [215, 194] on span "13:00 - 15:00 | 16:00 - 20:00" at bounding box center [202, 192] width 50 height 11
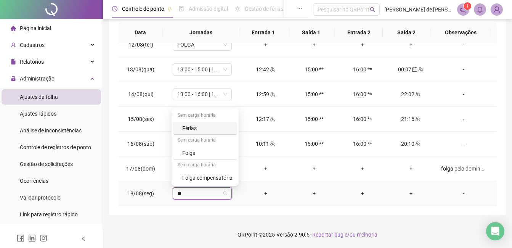
type input "***"
click at [207, 180] on div "Folga compensatória" at bounding box center [207, 177] width 50 height 8
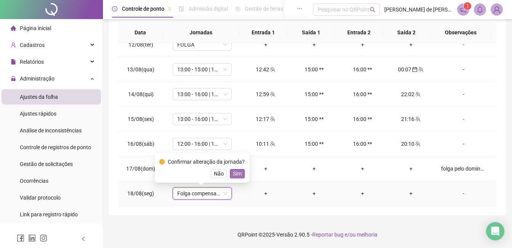
click at [235, 174] on span "Sim" at bounding box center [237, 173] width 9 height 8
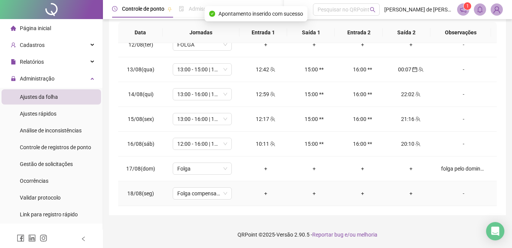
click at [461, 194] on div "-" at bounding box center [463, 193] width 45 height 8
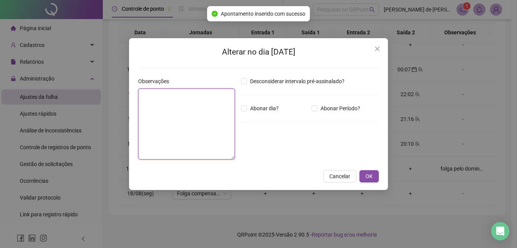
click at [206, 136] on textarea at bounding box center [186, 123] width 97 height 71
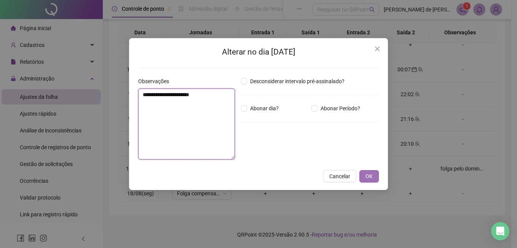
type textarea "**********"
click at [374, 179] on button "OK" at bounding box center [369, 176] width 19 height 12
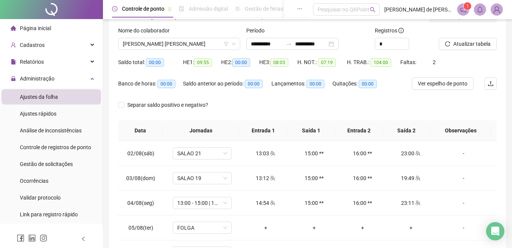
scroll to position [0, 0]
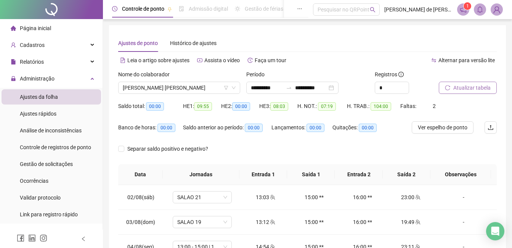
click at [467, 92] on button "Atualizar tabela" at bounding box center [467, 88] width 58 height 12
click at [190, 90] on span "[PERSON_NAME] [PERSON_NAME]" at bounding box center [179, 87] width 113 height 11
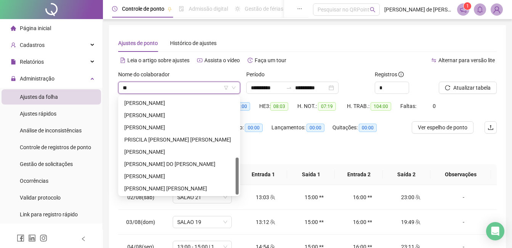
scroll to position [158, 0]
type input "***"
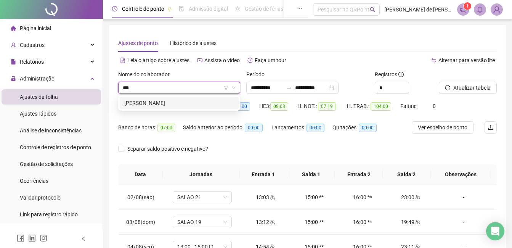
scroll to position [0, 0]
click at [169, 102] on div "[PERSON_NAME]" at bounding box center [179, 103] width 110 height 8
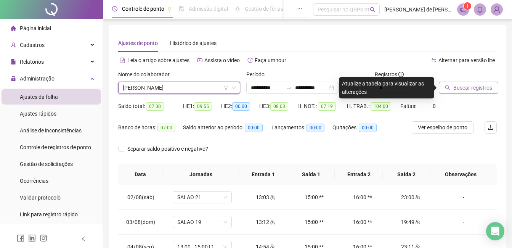
click at [457, 91] on span "Buscar registros" at bounding box center [472, 87] width 39 height 8
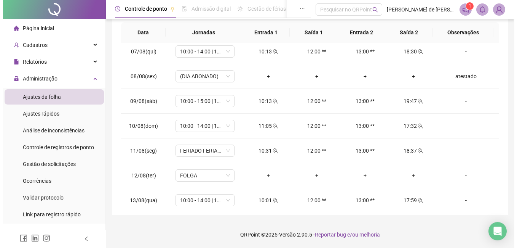
scroll to position [283, 0]
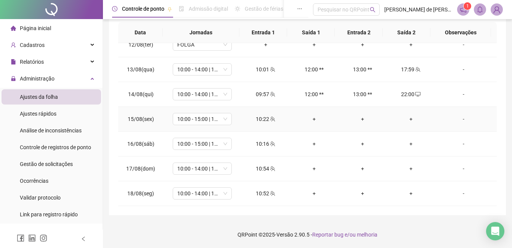
click at [311, 120] on div "+" at bounding box center [314, 119] width 36 height 8
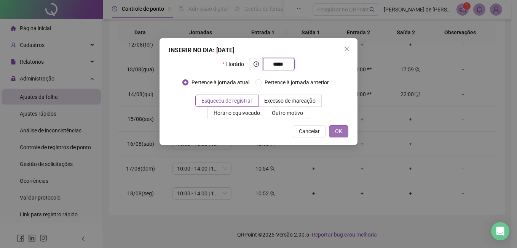
type input "*****"
click at [337, 132] on span "OK" at bounding box center [338, 131] width 7 height 8
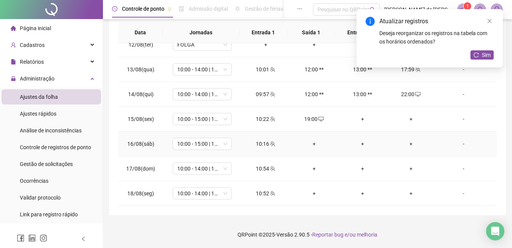
click at [311, 143] on div "+" at bounding box center [314, 143] width 36 height 8
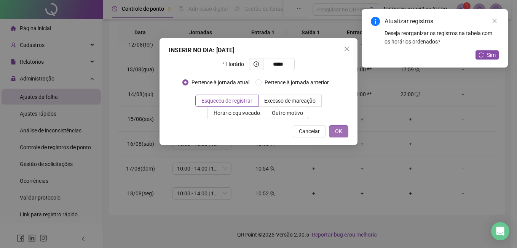
type input "*****"
click at [341, 131] on span "OK" at bounding box center [338, 131] width 7 height 8
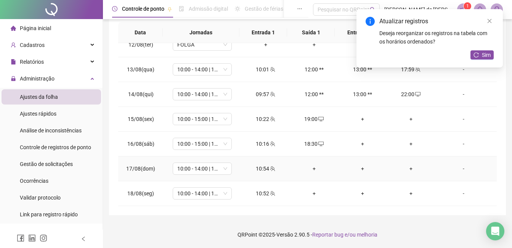
click at [311, 167] on div "+" at bounding box center [314, 168] width 36 height 8
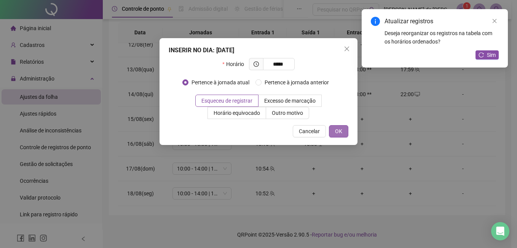
type input "*****"
click at [341, 131] on span "OK" at bounding box center [338, 131] width 7 height 8
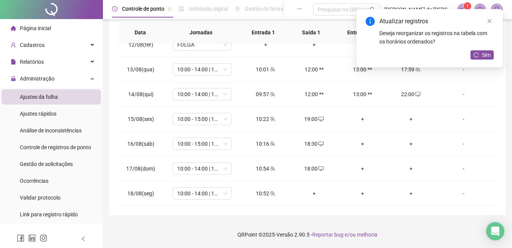
click at [490, 54] on span "Sim" at bounding box center [486, 55] width 9 height 8
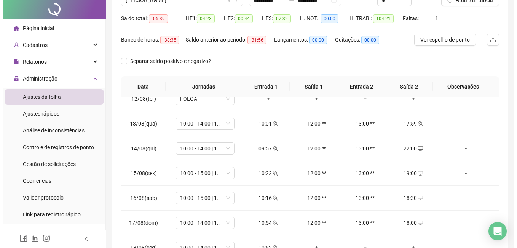
scroll to position [0, 0]
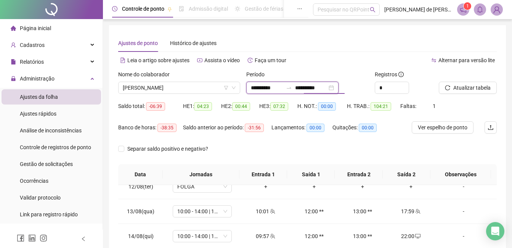
click at [320, 88] on input "**********" at bounding box center [311, 87] width 32 height 8
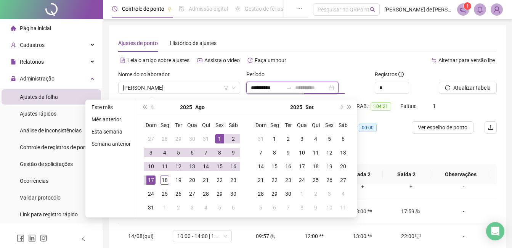
type input "**********"
click at [151, 179] on div "17" at bounding box center [150, 179] width 9 height 9
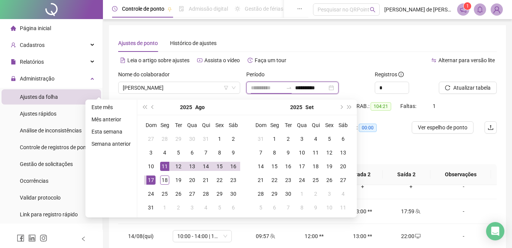
type input "**********"
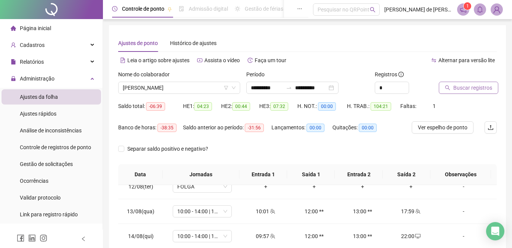
click at [462, 87] on span "Buscar registros" at bounding box center [472, 87] width 39 height 8
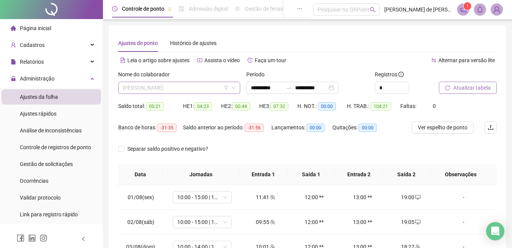
click at [174, 89] on span "[PERSON_NAME]" at bounding box center [179, 87] width 113 height 11
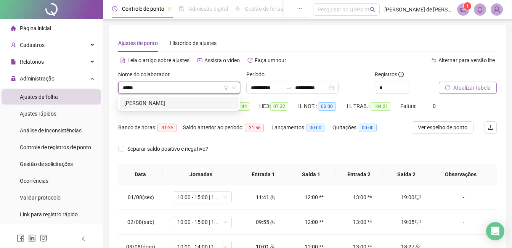
type input "******"
click at [162, 102] on div "[PERSON_NAME]" at bounding box center [179, 103] width 110 height 8
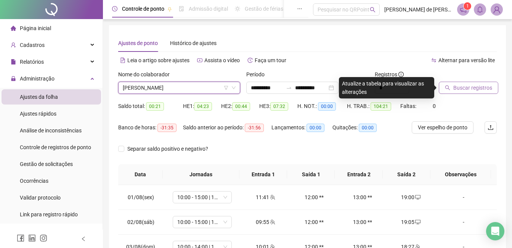
click at [466, 86] on span "Buscar registros" at bounding box center [472, 87] width 39 height 8
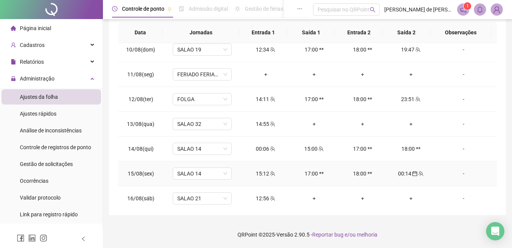
scroll to position [258, 0]
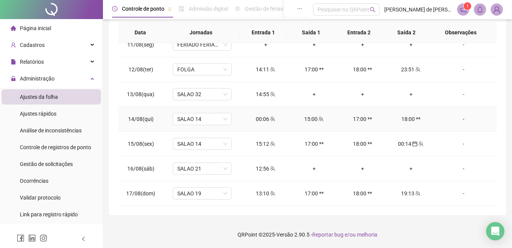
click at [263, 117] on div "00:06" at bounding box center [265, 119] width 36 height 8
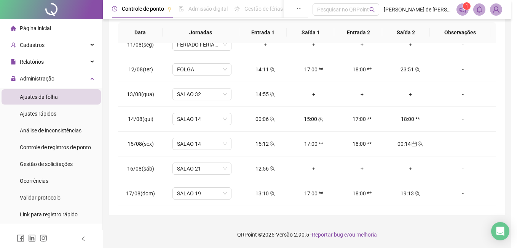
type input "**********"
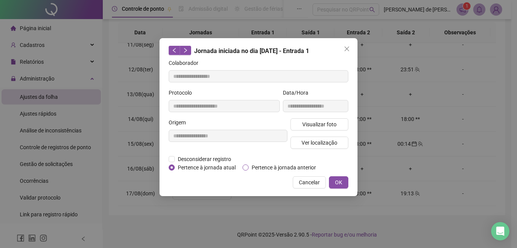
click at [277, 168] on span "Pertence à jornada anterior" at bounding box center [284, 167] width 70 height 8
click at [336, 179] on span "OK" at bounding box center [338, 182] width 7 height 8
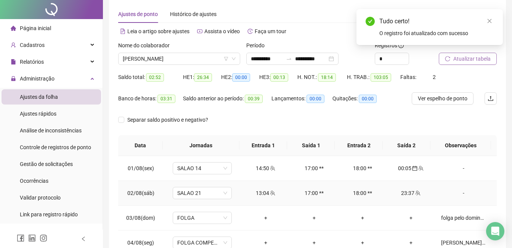
scroll to position [0, 0]
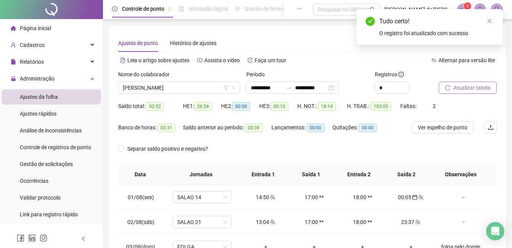
click at [464, 85] on span "Atualizar tabela" at bounding box center [471, 87] width 37 height 8
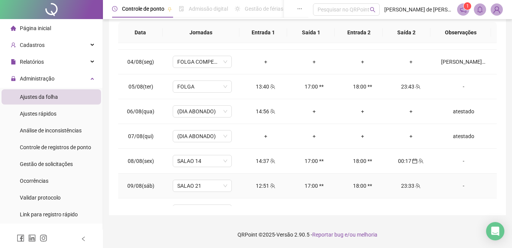
scroll to position [258, 0]
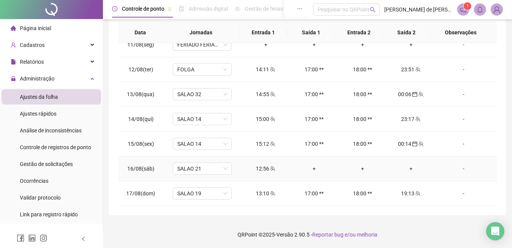
click at [311, 170] on div "+" at bounding box center [314, 168] width 36 height 8
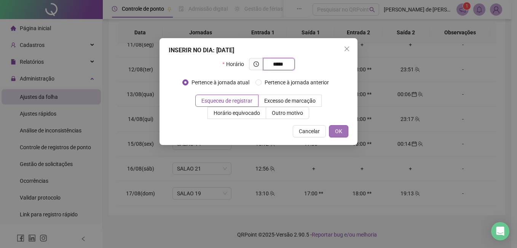
type input "*****"
click at [336, 130] on span "OK" at bounding box center [338, 131] width 7 height 8
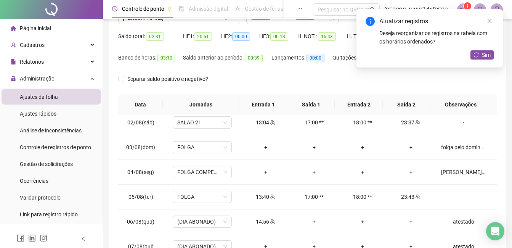
scroll to position [0, 0]
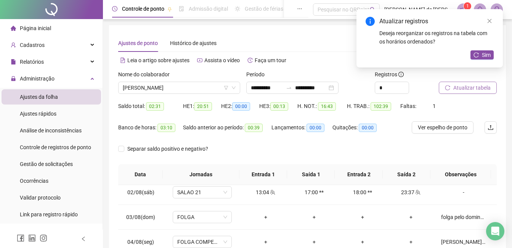
click at [470, 90] on span "Atualizar tabela" at bounding box center [471, 87] width 37 height 8
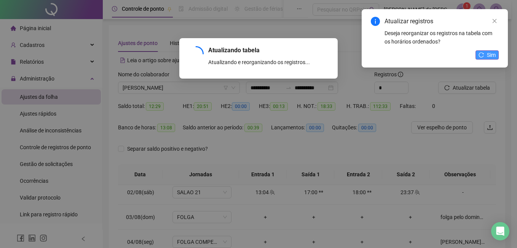
click at [483, 52] on icon "reload" at bounding box center [481, 54] width 5 height 5
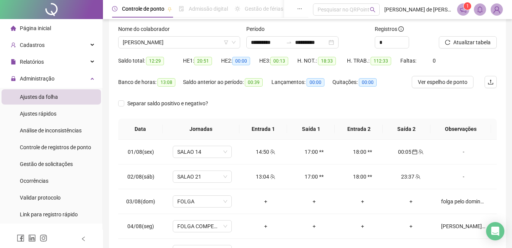
scroll to position [27, 0]
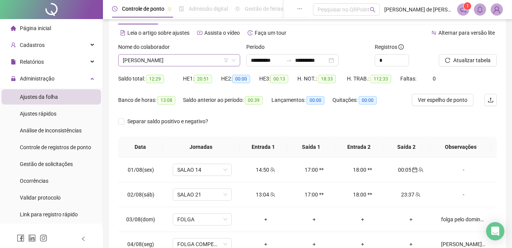
click at [176, 56] on span "[PERSON_NAME]" at bounding box center [179, 59] width 113 height 11
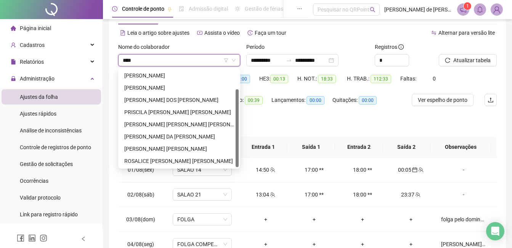
scroll to position [0, 0]
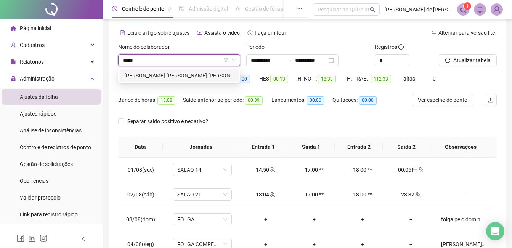
type input "******"
click at [179, 74] on div "[PERSON_NAME] [PERSON_NAME] [PERSON_NAME]" at bounding box center [179, 75] width 110 height 8
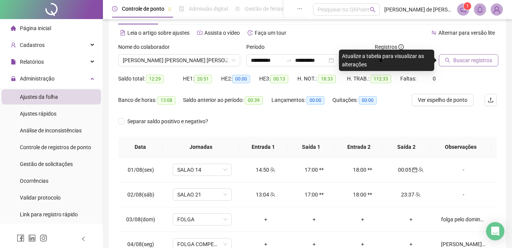
click at [472, 62] on span "Buscar registros" at bounding box center [472, 60] width 39 height 8
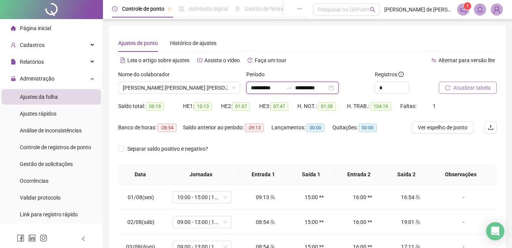
click at [310, 86] on input "**********" at bounding box center [311, 87] width 32 height 8
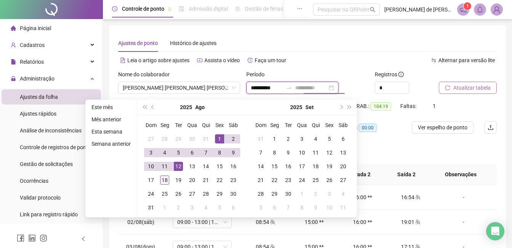
type input "**********"
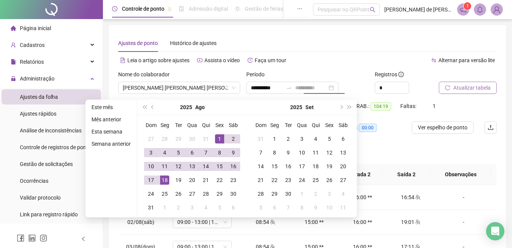
click at [169, 179] on td "18" at bounding box center [165, 180] width 14 height 14
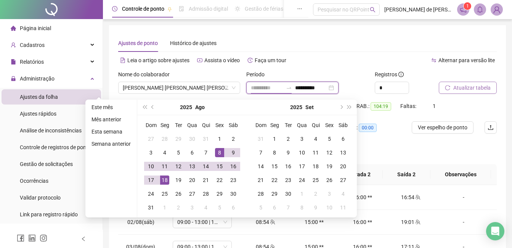
type input "**********"
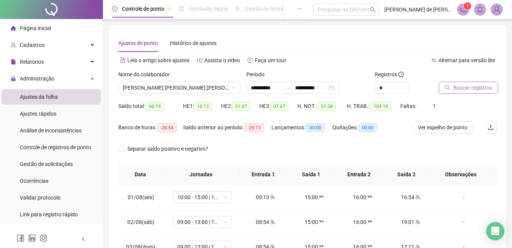
click at [488, 83] on span "Buscar registros" at bounding box center [472, 87] width 39 height 8
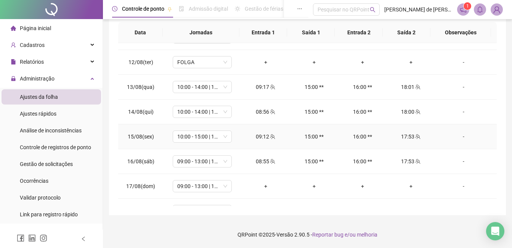
scroll to position [283, 0]
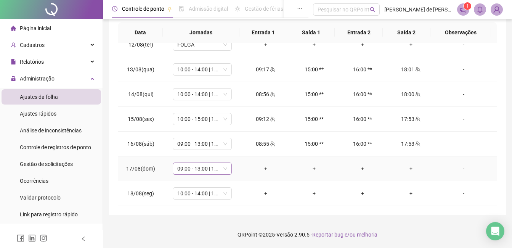
click at [206, 171] on span "09:00 - 13:00 | 14:00 - 17:00" at bounding box center [202, 168] width 50 height 11
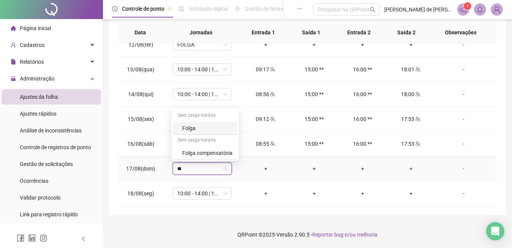
type input "***"
click at [208, 128] on div "Folga" at bounding box center [207, 128] width 50 height 8
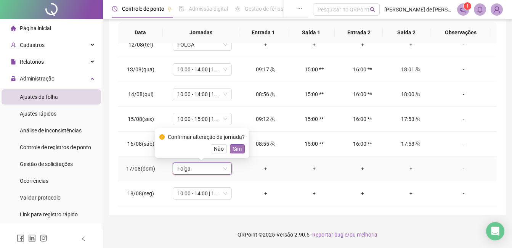
click at [238, 149] on span "Sim" at bounding box center [237, 148] width 9 height 8
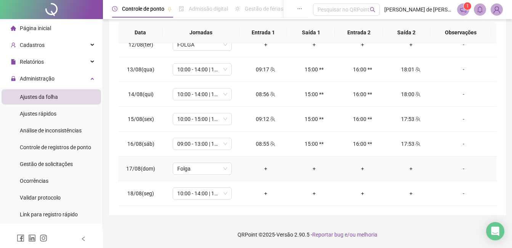
click at [456, 169] on div "-" at bounding box center [463, 168] width 45 height 8
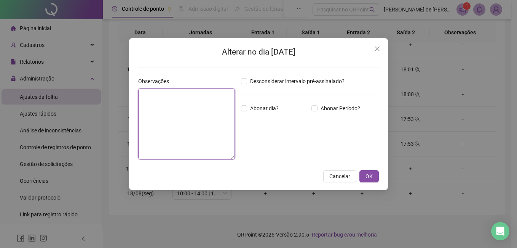
click at [191, 119] on textarea at bounding box center [186, 123] width 97 height 71
type textarea "**********"
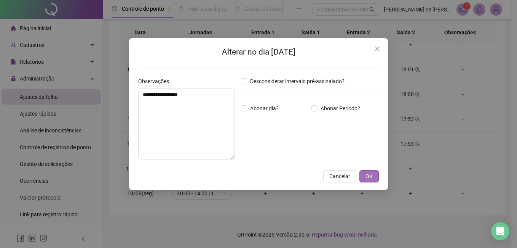
click at [369, 175] on span "OK" at bounding box center [369, 176] width 7 height 8
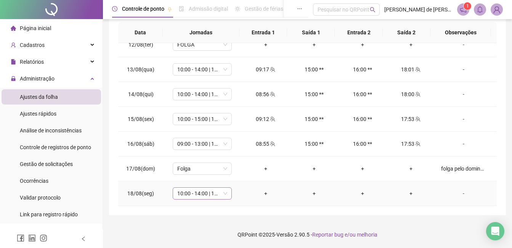
click at [187, 194] on span "10:00 - 14:00 | 15:00 - 18:00" at bounding box center [202, 192] width 50 height 11
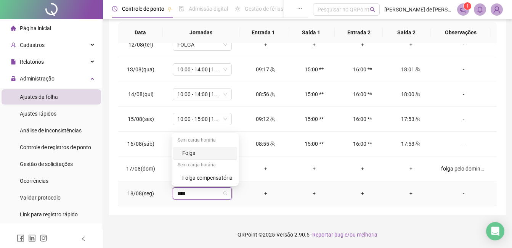
type input "*****"
click at [191, 176] on div "Folga compensatória" at bounding box center [207, 177] width 50 height 8
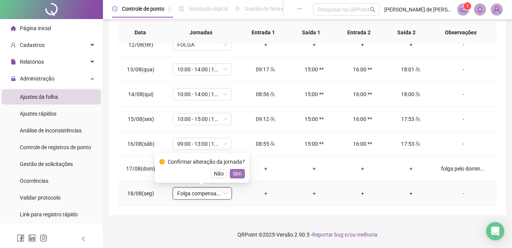
click at [234, 173] on span "Sim" at bounding box center [237, 173] width 9 height 8
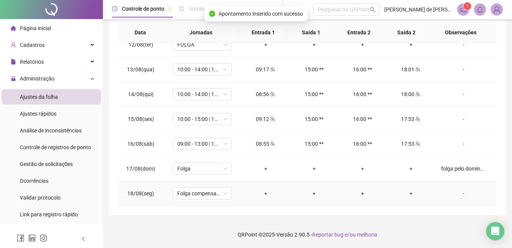
click at [461, 192] on div "-" at bounding box center [463, 193] width 45 height 8
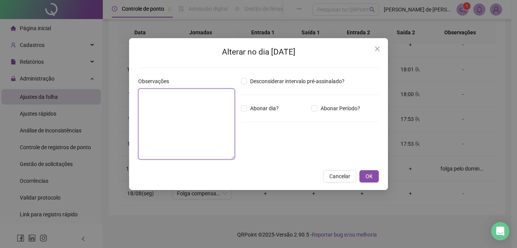
click at [180, 130] on textarea at bounding box center [186, 123] width 97 height 71
type textarea "**********"
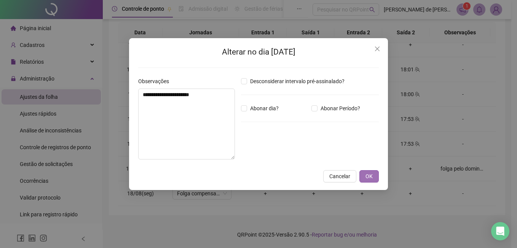
click at [370, 173] on span "OK" at bounding box center [369, 176] width 7 height 8
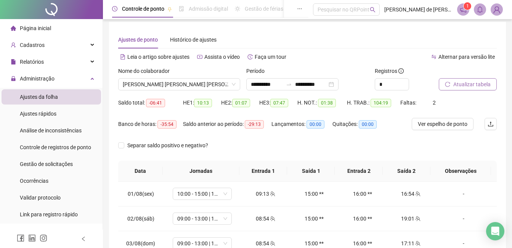
scroll to position [0, 0]
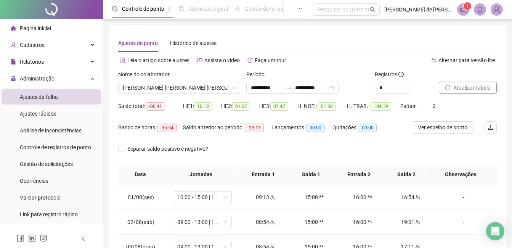
click at [462, 88] on span "Atualizar tabela" at bounding box center [471, 87] width 37 height 8
click at [311, 89] on input "**********" at bounding box center [311, 87] width 32 height 8
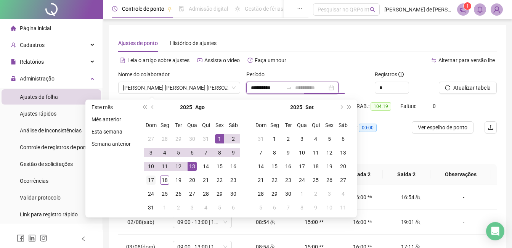
type input "**********"
click at [152, 183] on div "17" at bounding box center [150, 179] width 9 height 9
type input "**********"
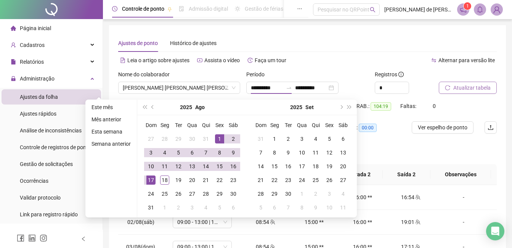
click at [468, 83] on button "Atualizar tabela" at bounding box center [467, 88] width 58 height 12
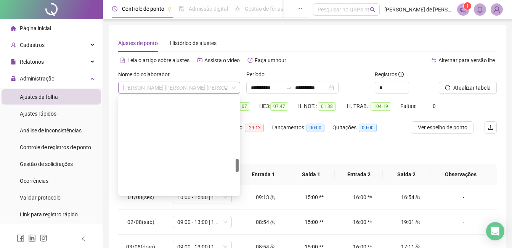
scroll to position [439, 0]
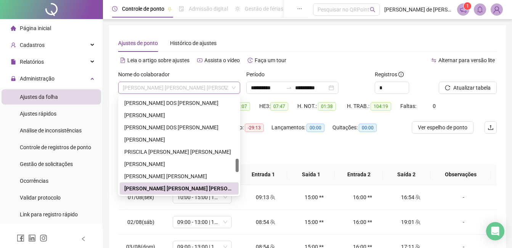
click at [181, 90] on span "[PERSON_NAME] [PERSON_NAME] [PERSON_NAME]" at bounding box center [179, 87] width 113 height 11
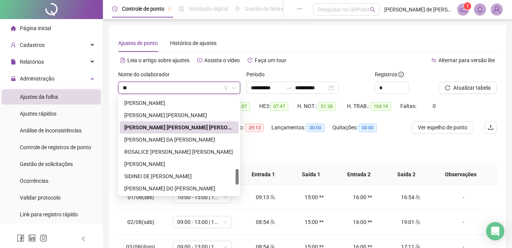
scroll to position [85, 0]
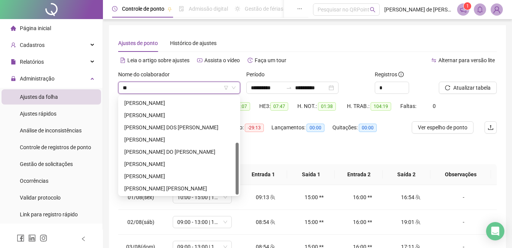
type input "***"
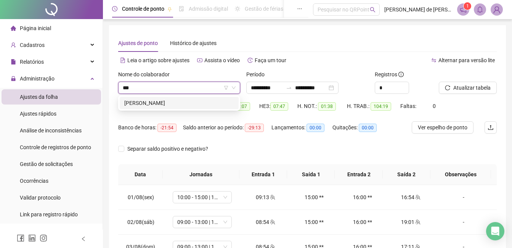
click at [179, 103] on div "[PERSON_NAME]" at bounding box center [179, 103] width 110 height 8
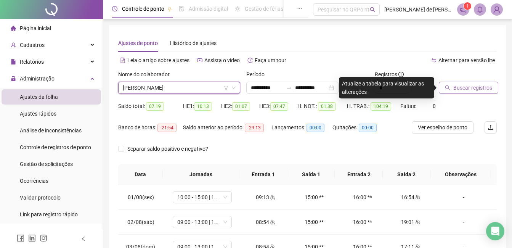
click at [463, 91] on span "Buscar registros" at bounding box center [472, 87] width 39 height 8
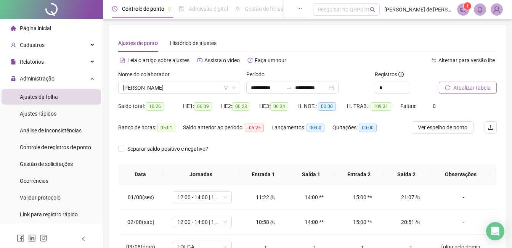
click at [463, 91] on span "Atualizar tabela" at bounding box center [471, 87] width 37 height 8
click at [185, 85] on span "[PERSON_NAME]" at bounding box center [179, 87] width 113 height 11
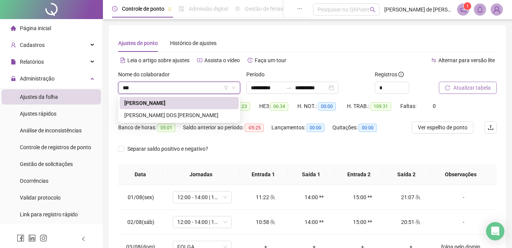
type input "****"
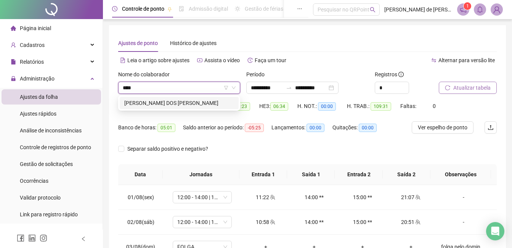
click at [181, 101] on div "[PERSON_NAME] DOS [PERSON_NAME]" at bounding box center [179, 103] width 110 height 8
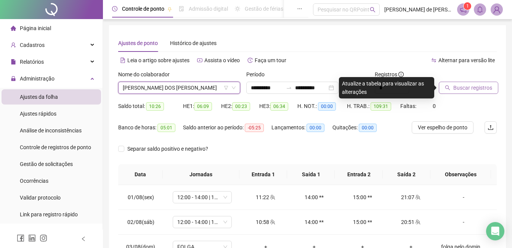
click at [468, 86] on span "Buscar registros" at bounding box center [472, 87] width 39 height 8
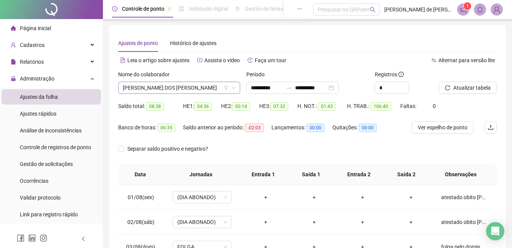
click at [213, 90] on span "[PERSON_NAME] DOS [PERSON_NAME]" at bounding box center [179, 87] width 113 height 11
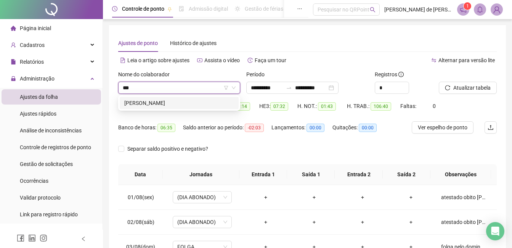
type input "****"
click at [138, 107] on div "[PERSON_NAME]" at bounding box center [179, 103] width 119 height 12
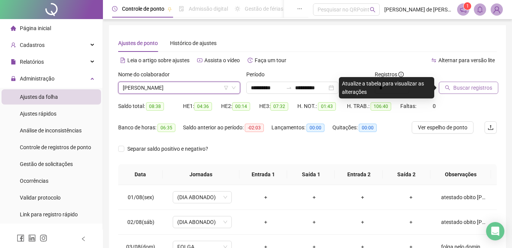
click at [461, 82] on button "Buscar registros" at bounding box center [467, 88] width 59 height 12
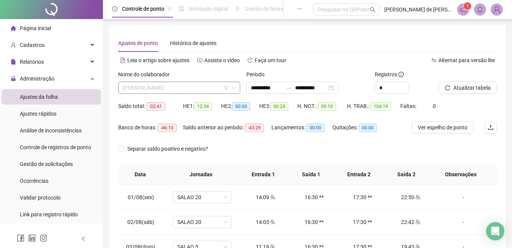
click at [179, 88] on span "[PERSON_NAME]" at bounding box center [179, 87] width 113 height 11
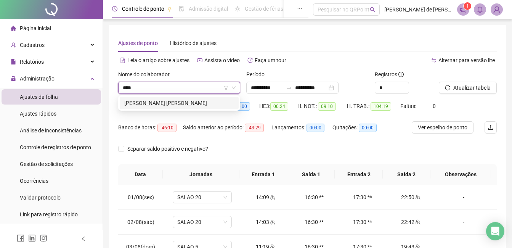
type input "*****"
click at [161, 100] on div "[PERSON_NAME] [PERSON_NAME]" at bounding box center [179, 103] width 110 height 8
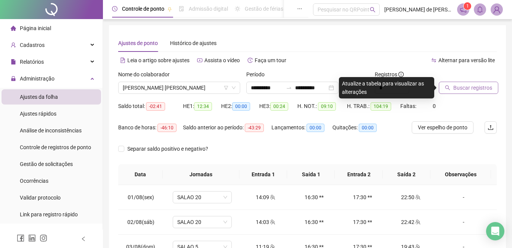
click at [461, 90] on span "Buscar registros" at bounding box center [472, 87] width 39 height 8
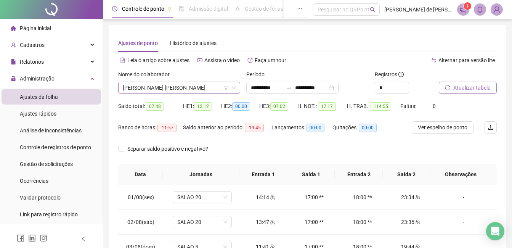
click at [182, 83] on span "[PERSON_NAME] [PERSON_NAME]" at bounding box center [179, 87] width 113 height 11
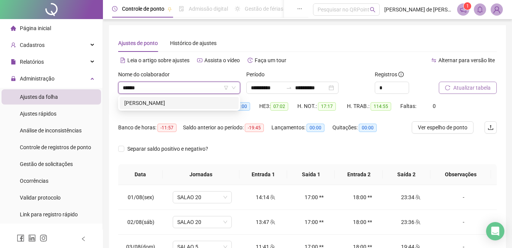
type input "*******"
click at [186, 106] on div "[PERSON_NAME]" at bounding box center [179, 103] width 110 height 8
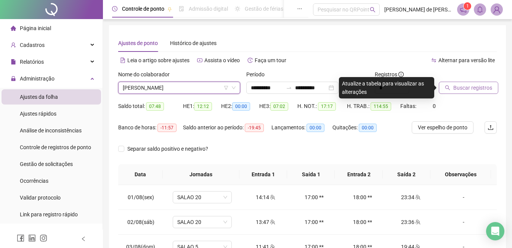
click at [480, 90] on span "Buscar registros" at bounding box center [472, 87] width 39 height 8
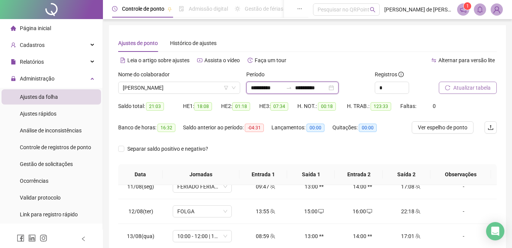
click at [318, 86] on input "**********" at bounding box center [311, 87] width 32 height 8
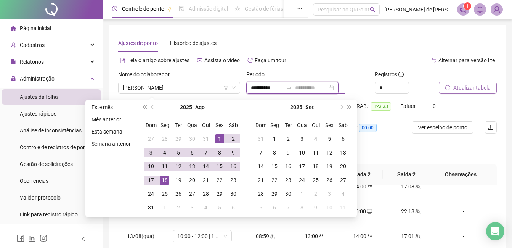
type input "**********"
click at [162, 176] on div "18" at bounding box center [164, 179] width 9 height 9
type input "**********"
click at [469, 93] on button "Atualizar tabela" at bounding box center [467, 88] width 58 height 12
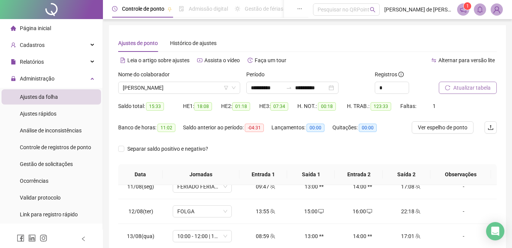
click at [469, 93] on button "Atualizar tabela" at bounding box center [467, 88] width 58 height 12
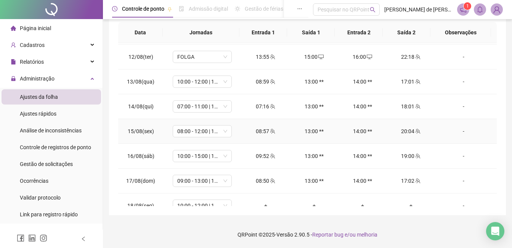
scroll to position [283, 0]
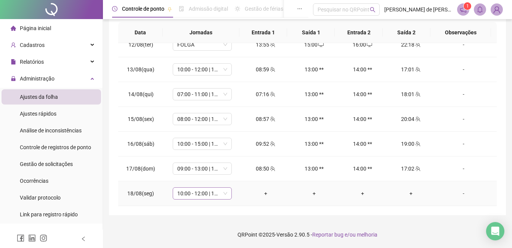
click at [189, 191] on span "10:00 - 12:00 | 12:30 - 16:00" at bounding box center [202, 192] width 50 height 11
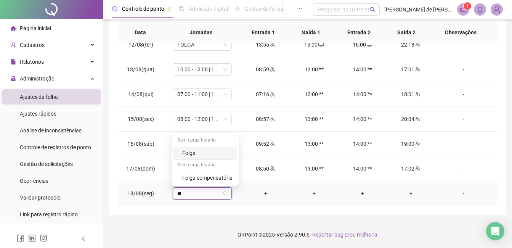
type input "***"
click at [203, 178] on div "Folga compensatória" at bounding box center [207, 177] width 50 height 8
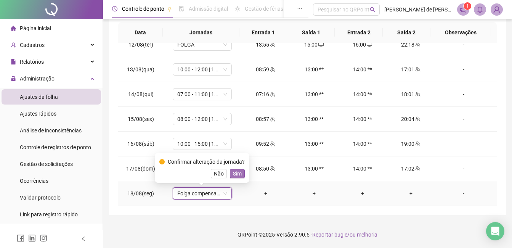
click at [239, 173] on span "Sim" at bounding box center [237, 173] width 9 height 8
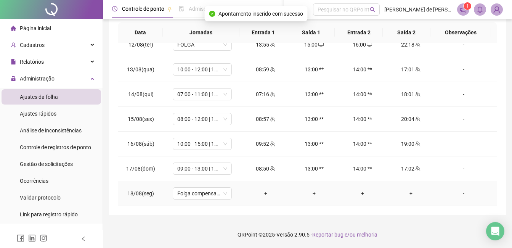
click at [462, 191] on div "-" at bounding box center [463, 193] width 45 height 8
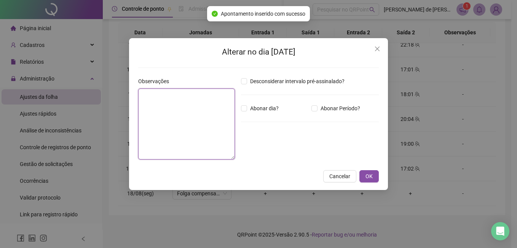
click at [201, 130] on textarea at bounding box center [186, 123] width 97 height 71
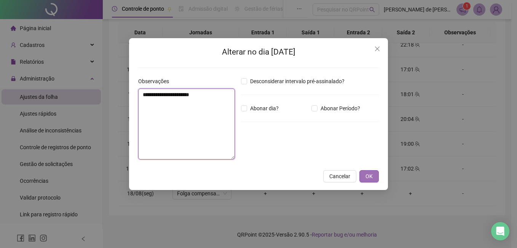
type textarea "**********"
click at [374, 173] on button "OK" at bounding box center [369, 176] width 19 height 12
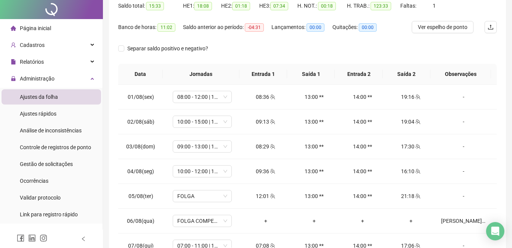
scroll to position [0, 0]
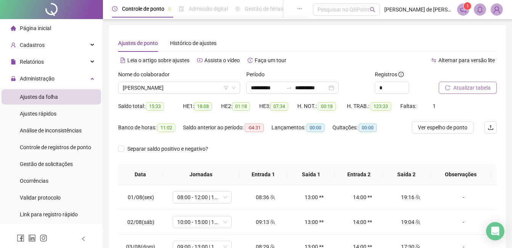
click at [469, 91] on span "Atualizar tabela" at bounding box center [471, 87] width 37 height 8
click at [196, 87] on span "[PERSON_NAME]" at bounding box center [179, 87] width 113 height 11
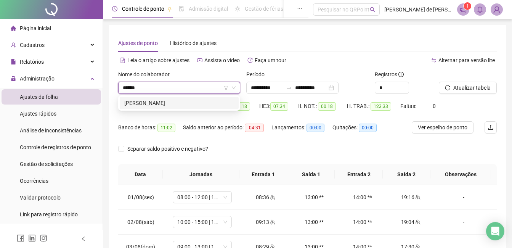
type input "*******"
click at [185, 102] on div "[PERSON_NAME]" at bounding box center [179, 103] width 110 height 8
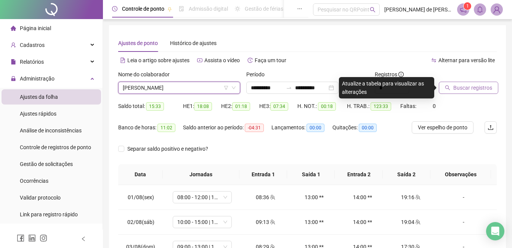
click at [447, 91] on button "Buscar registros" at bounding box center [467, 88] width 59 height 12
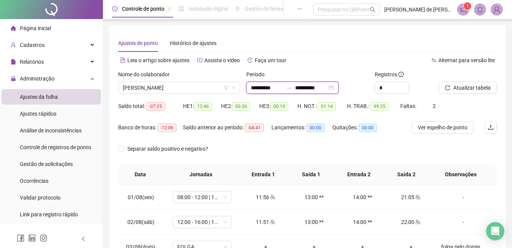
click at [327, 89] on input "**********" at bounding box center [311, 87] width 32 height 8
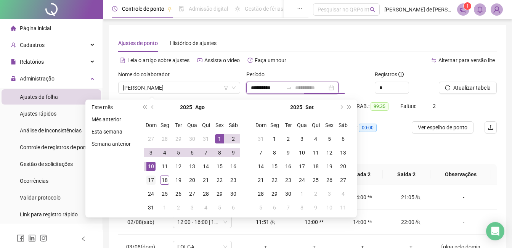
type input "**********"
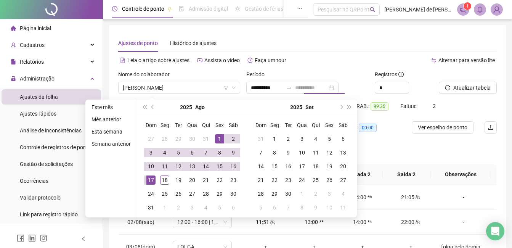
click at [147, 176] on div "17" at bounding box center [150, 179] width 9 height 9
type input "**********"
click at [442, 87] on button "Atualizar tabela" at bounding box center [467, 88] width 58 height 12
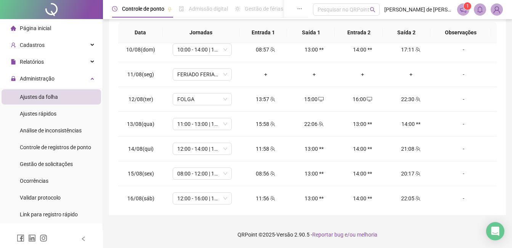
scroll to position [258, 0]
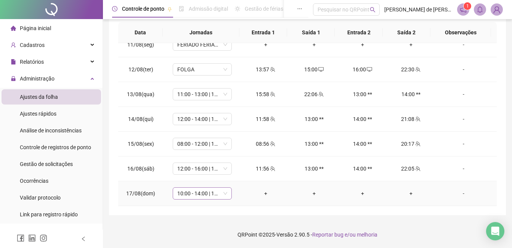
click at [216, 198] on span "10:00 - 14:00 | 15:00 - 18:00" at bounding box center [202, 192] width 50 height 11
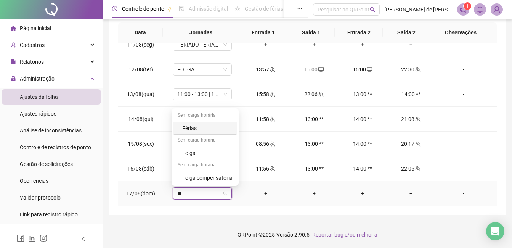
type input "***"
click at [208, 155] on div "Folga" at bounding box center [207, 153] width 50 height 8
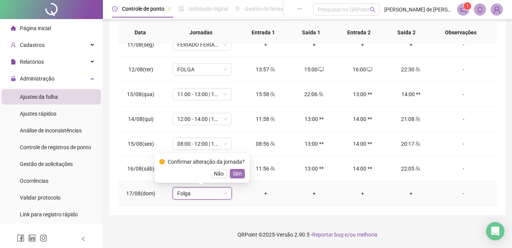
click at [235, 173] on span "Sim" at bounding box center [237, 173] width 9 height 8
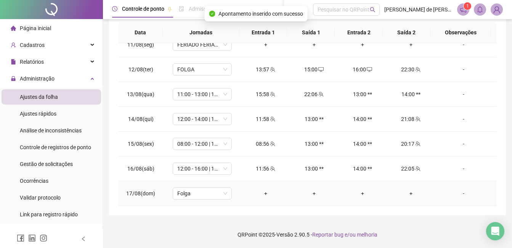
click at [457, 193] on div "-" at bounding box center [463, 193] width 45 height 8
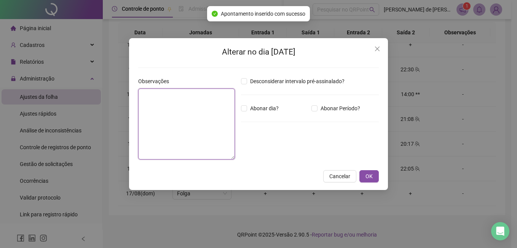
click at [215, 137] on textarea at bounding box center [186, 123] width 97 height 71
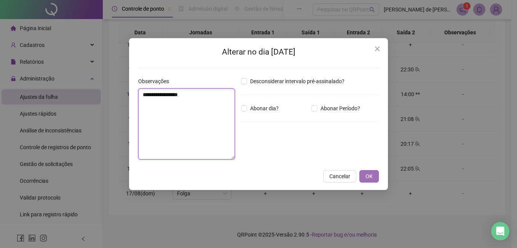
type textarea "**********"
click at [365, 173] on button "OK" at bounding box center [369, 176] width 19 height 12
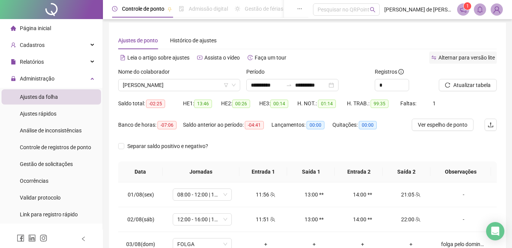
scroll to position [0, 0]
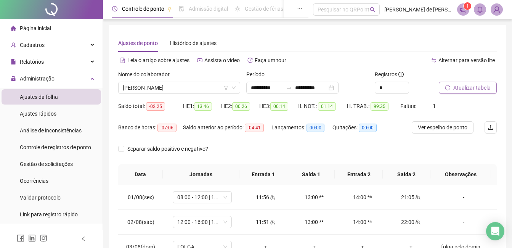
click at [464, 86] on span "Atualizar tabela" at bounding box center [471, 87] width 37 height 8
click at [310, 83] on input "**********" at bounding box center [311, 87] width 32 height 8
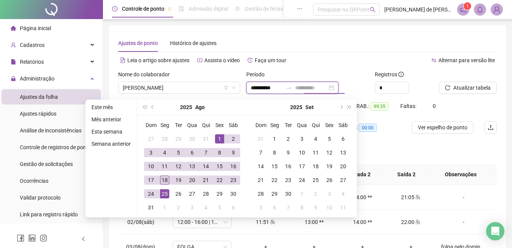
type input "**********"
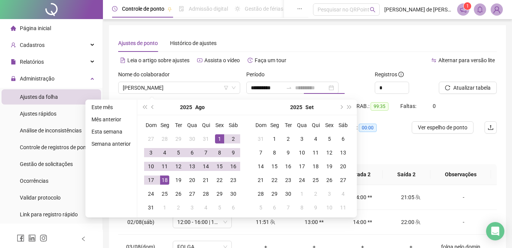
click at [160, 176] on div "18" at bounding box center [164, 179] width 9 height 9
type input "**********"
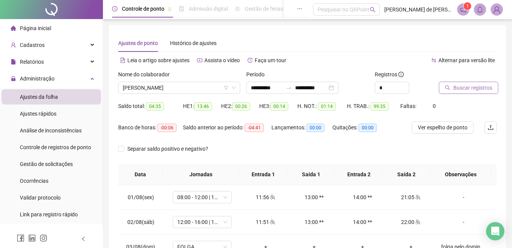
click at [469, 84] on span "Buscar registros" at bounding box center [472, 87] width 39 height 8
click at [181, 85] on span "[PERSON_NAME]" at bounding box center [179, 87] width 113 height 11
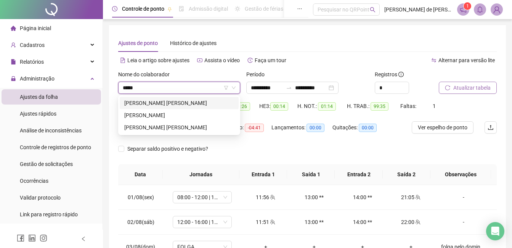
type input "******"
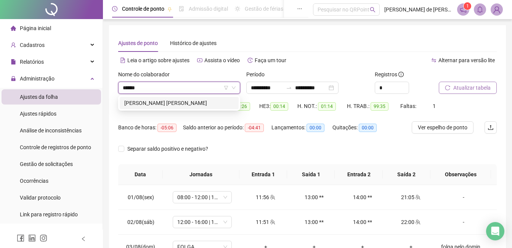
click at [182, 101] on div "[PERSON_NAME] [PERSON_NAME]" at bounding box center [179, 103] width 110 height 8
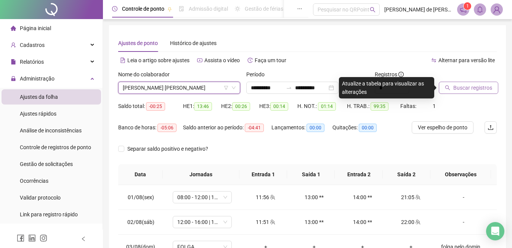
click at [461, 91] on span "Buscar registros" at bounding box center [472, 87] width 39 height 8
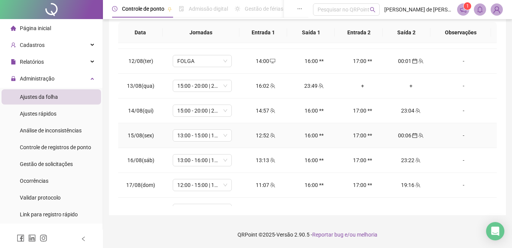
scroll to position [283, 0]
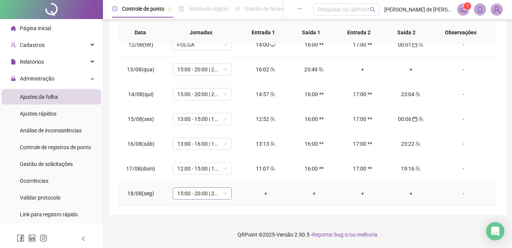
click at [211, 191] on span "15:00 - 20:00 | 21:00 - 22:00" at bounding box center [202, 192] width 50 height 11
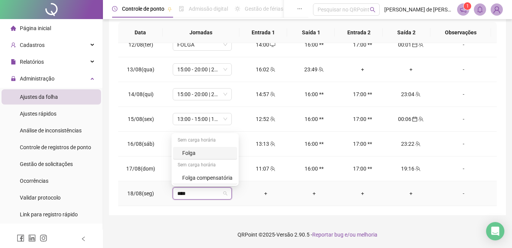
type input "*****"
click at [191, 157] on div "Folga" at bounding box center [207, 153] width 50 height 8
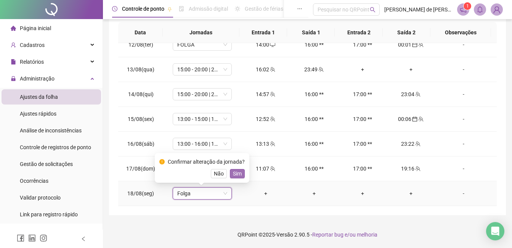
click at [236, 174] on span "Sim" at bounding box center [237, 173] width 9 height 8
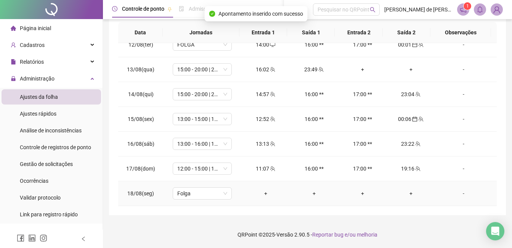
click at [459, 194] on div "-" at bounding box center [463, 193] width 45 height 8
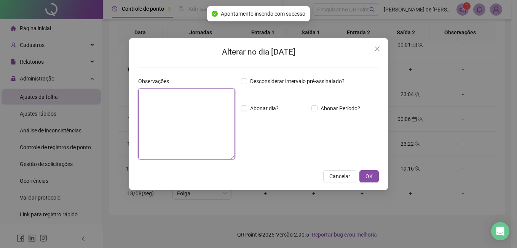
click at [216, 135] on textarea at bounding box center [186, 123] width 97 height 71
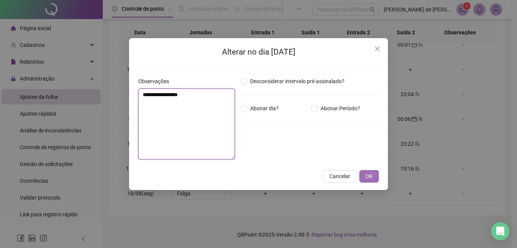
type textarea "**********"
click at [369, 176] on span "OK" at bounding box center [369, 176] width 7 height 8
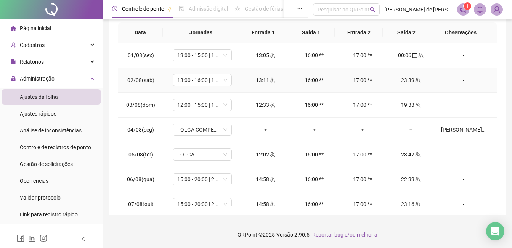
scroll to position [0, 0]
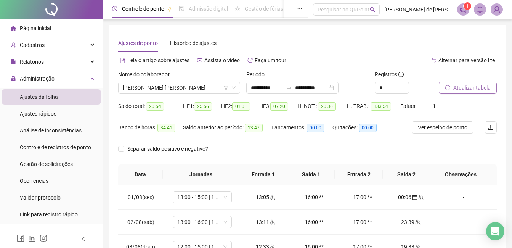
click at [474, 89] on span "Atualizar tabela" at bounding box center [471, 87] width 37 height 8
click at [465, 86] on span "Atualizar tabela" at bounding box center [471, 87] width 37 height 8
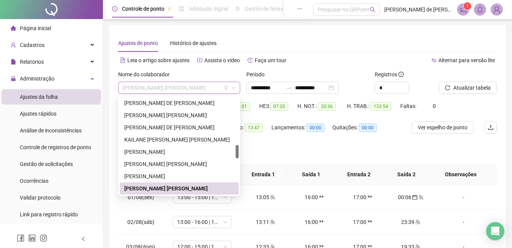
click at [175, 90] on span "[PERSON_NAME] [PERSON_NAME]" at bounding box center [179, 87] width 113 height 11
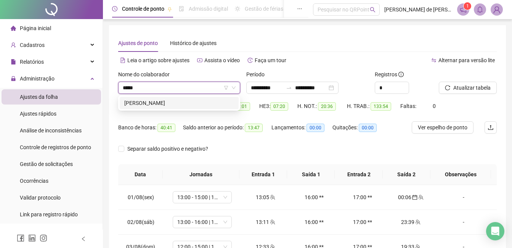
type input "******"
click at [168, 102] on div "[PERSON_NAME]" at bounding box center [179, 103] width 110 height 8
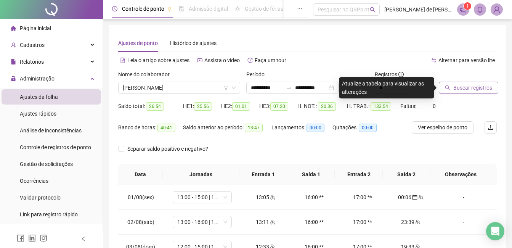
click at [482, 92] on button "Buscar registros" at bounding box center [467, 88] width 59 height 12
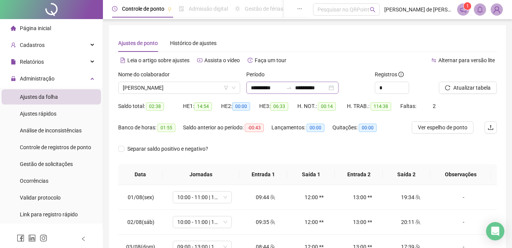
click at [312, 82] on div "**********" at bounding box center [292, 88] width 92 height 12
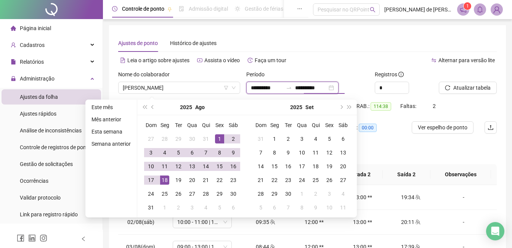
click at [313, 86] on input "**********" at bounding box center [311, 87] width 32 height 8
type input "**********"
click at [151, 177] on div "17" at bounding box center [150, 179] width 9 height 9
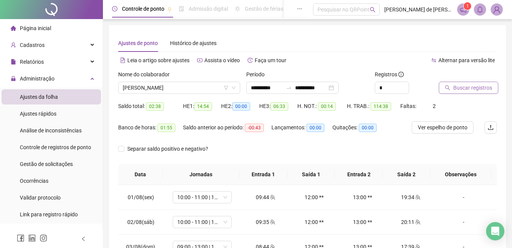
click at [478, 87] on span "Buscar registros" at bounding box center [472, 87] width 39 height 8
click at [478, 87] on span "Atualizar tabela" at bounding box center [471, 87] width 37 height 8
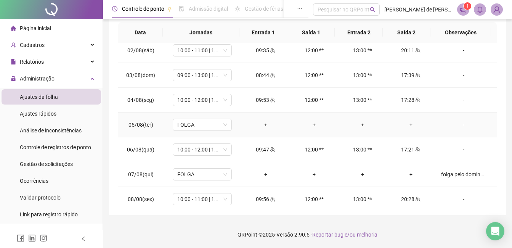
scroll to position [258, 0]
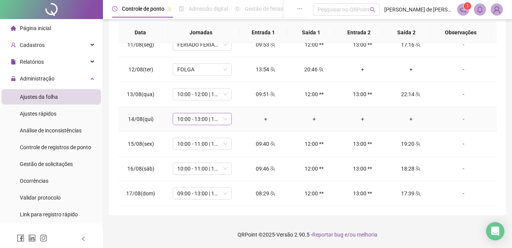
click at [200, 118] on span "10:00 - 13:00 | 14:00 - 17:00" at bounding box center [202, 118] width 50 height 11
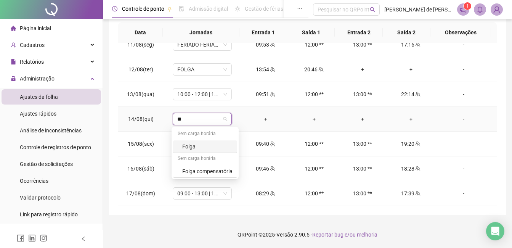
type input "***"
click at [204, 172] on div "Folga compensatória" at bounding box center [207, 171] width 50 height 8
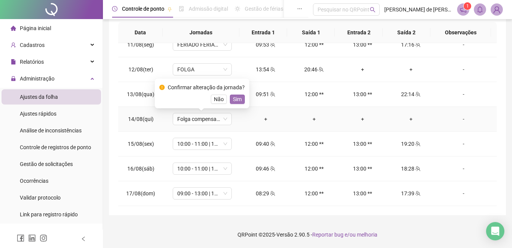
click at [240, 101] on button "Sim" at bounding box center [237, 98] width 15 height 9
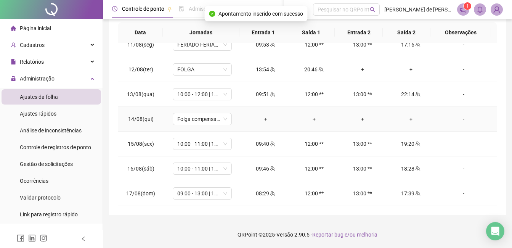
click at [458, 117] on div "-" at bounding box center [463, 119] width 45 height 8
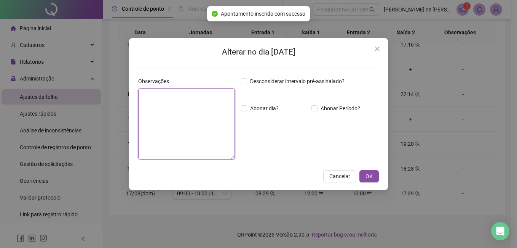
click at [186, 107] on textarea at bounding box center [186, 123] width 97 height 71
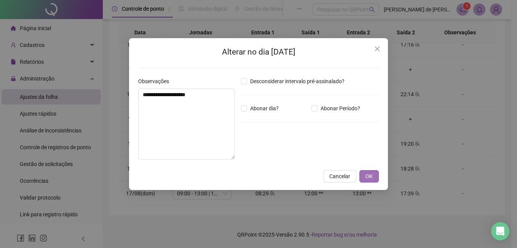
click at [371, 176] on span "OK" at bounding box center [369, 176] width 7 height 8
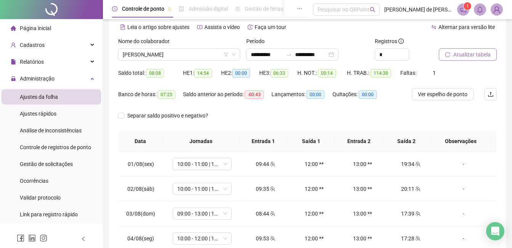
scroll to position [0, 0]
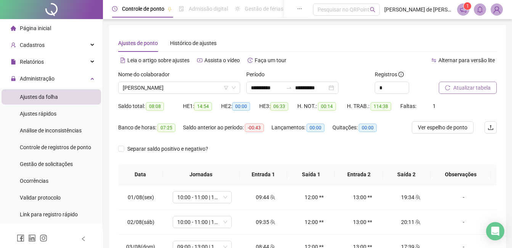
click at [467, 88] on span "Atualizar tabela" at bounding box center [471, 87] width 37 height 8
click at [182, 89] on span "[PERSON_NAME]" at bounding box center [179, 87] width 113 height 11
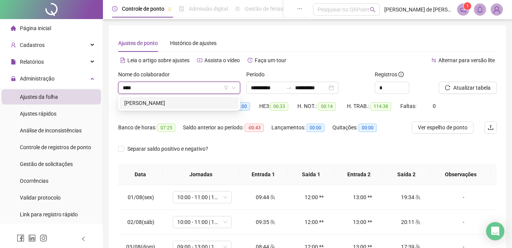
click at [181, 101] on div "[PERSON_NAME]" at bounding box center [179, 103] width 110 height 8
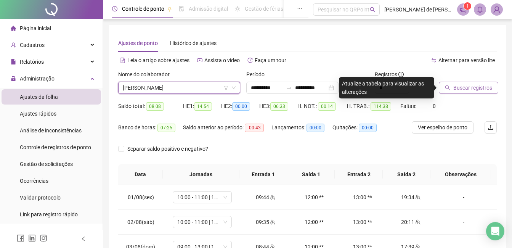
click at [475, 87] on span "Buscar registros" at bounding box center [472, 87] width 39 height 8
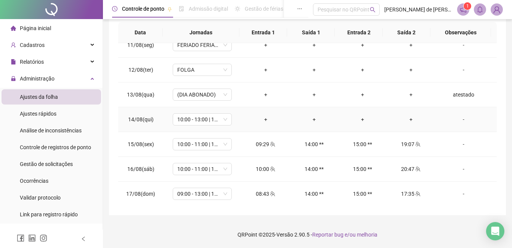
scroll to position [258, 0]
click at [456, 117] on div "-" at bounding box center [463, 119] width 45 height 8
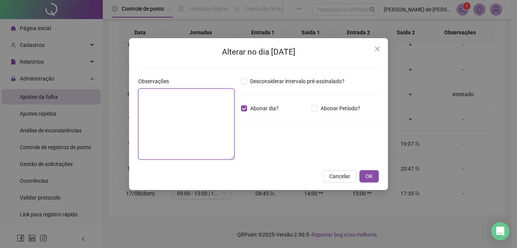
click at [187, 113] on textarea at bounding box center [186, 123] width 96 height 71
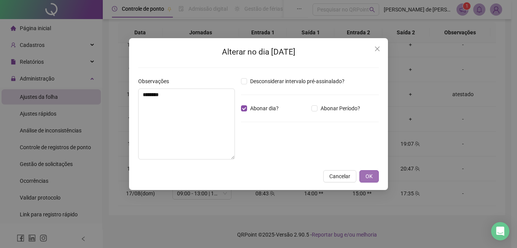
click at [374, 176] on button "OK" at bounding box center [369, 176] width 19 height 12
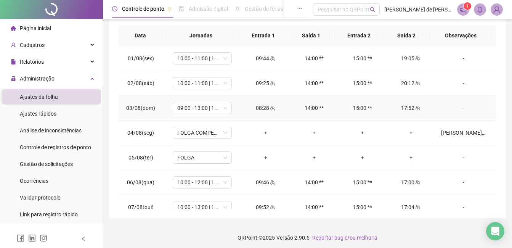
scroll to position [0, 0]
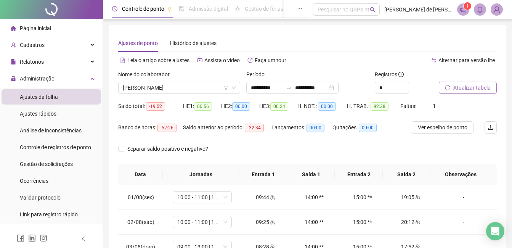
click at [457, 88] on span "Atualizar tabela" at bounding box center [471, 87] width 37 height 8
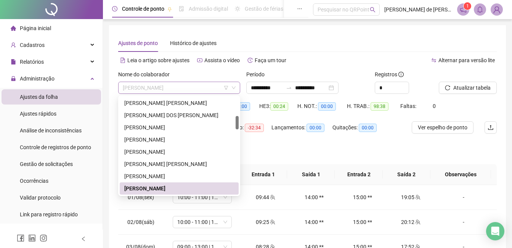
click at [181, 89] on span "[PERSON_NAME]" at bounding box center [179, 87] width 113 height 11
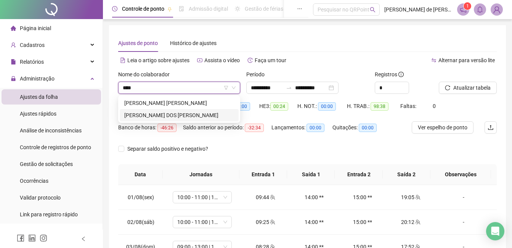
click at [186, 114] on div "[PERSON_NAME] DOS [PERSON_NAME]" at bounding box center [179, 115] width 110 height 8
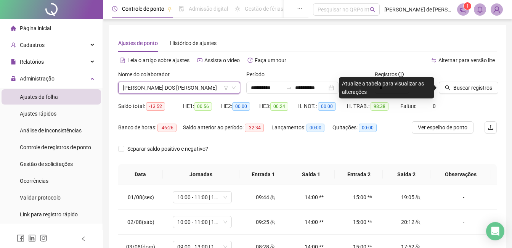
click at [446, 88] on icon "search" at bounding box center [447, 87] width 5 height 5
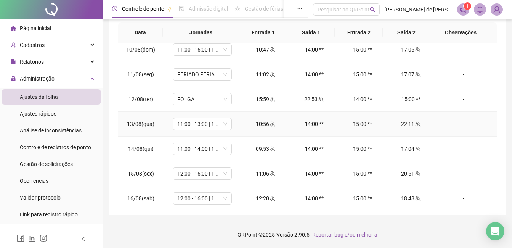
scroll to position [258, 0]
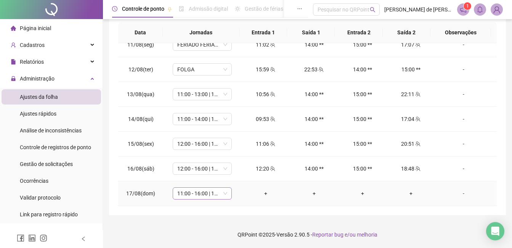
click at [184, 192] on span "11:00 - 16:00 | 17:00 - 19:00" at bounding box center [202, 192] width 50 height 11
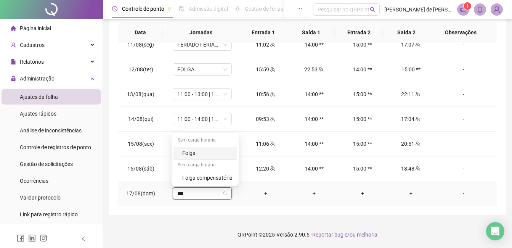
click at [185, 155] on div "Folga" at bounding box center [207, 153] width 50 height 8
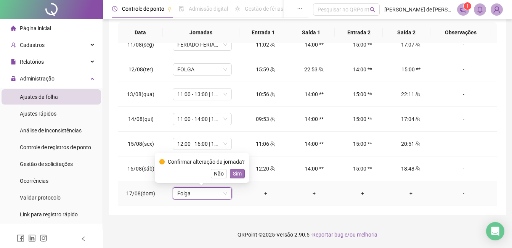
click at [235, 176] on span "Sim" at bounding box center [237, 173] width 9 height 8
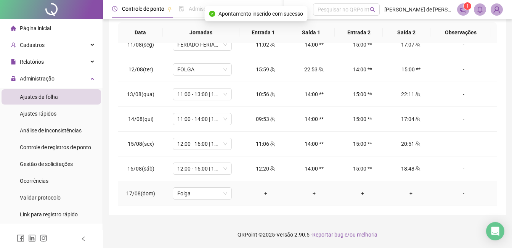
click at [461, 196] on div "-" at bounding box center [463, 193] width 45 height 8
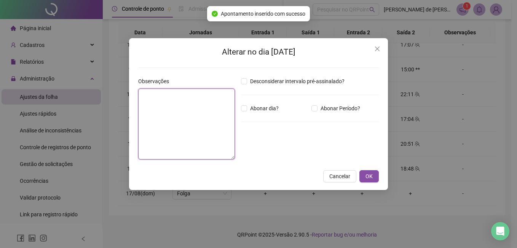
click at [200, 122] on textarea at bounding box center [186, 123] width 97 height 71
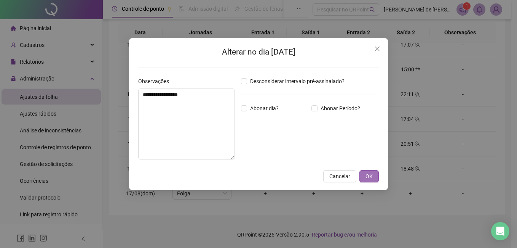
click at [366, 178] on span "OK" at bounding box center [369, 176] width 7 height 8
click at [373, 177] on div "**********" at bounding box center [258, 124] width 517 height 248
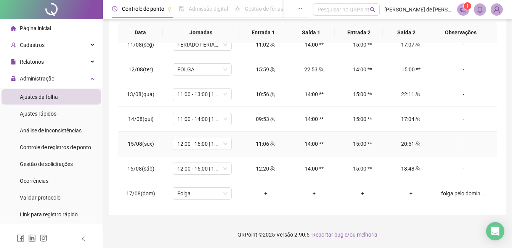
scroll to position [182, 0]
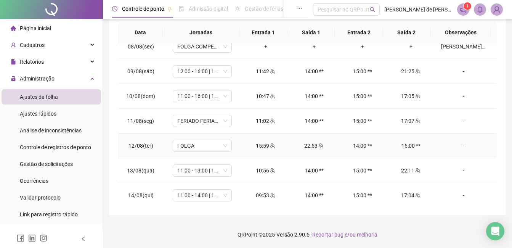
click at [458, 144] on div "-" at bounding box center [463, 145] width 45 height 8
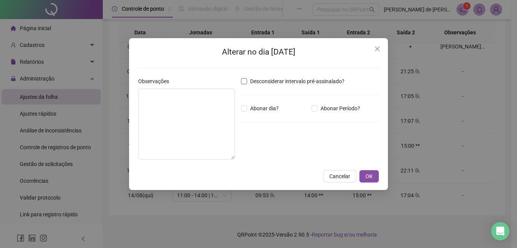
click at [254, 81] on span "Desconsiderar intervalo pré-assinalado?" at bounding box center [297, 81] width 101 height 8
click at [370, 176] on span "OK" at bounding box center [369, 176] width 7 height 8
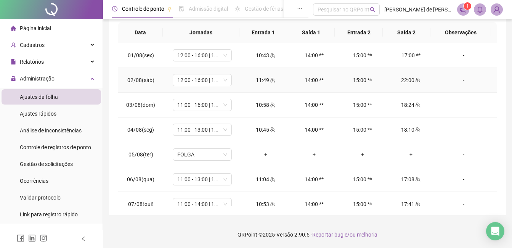
scroll to position [0, 0]
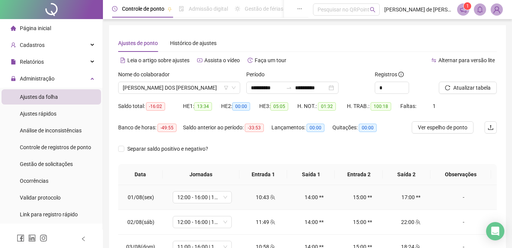
click at [458, 196] on div "-" at bounding box center [463, 197] width 45 height 8
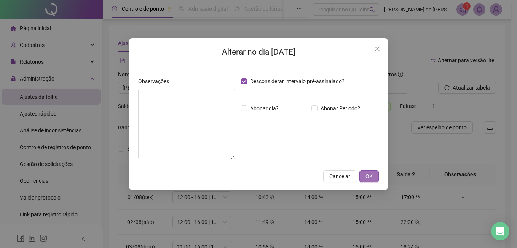
click at [374, 181] on button "OK" at bounding box center [369, 176] width 19 height 12
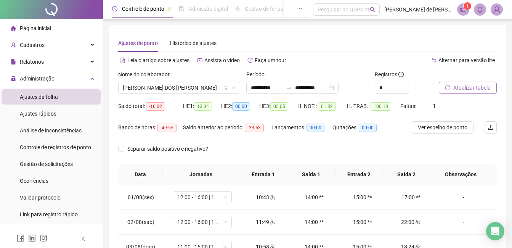
click at [469, 90] on span "Atualizar tabela" at bounding box center [471, 87] width 37 height 8
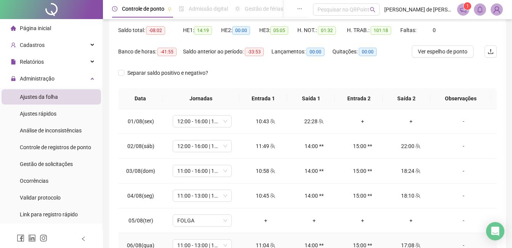
scroll to position [76, 0]
click at [357, 123] on div "+" at bounding box center [362, 121] width 36 height 8
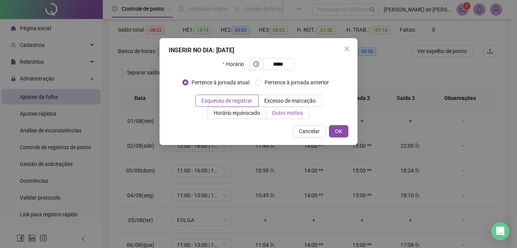
click at [294, 112] on span "Outro motivo" at bounding box center [287, 113] width 31 height 6
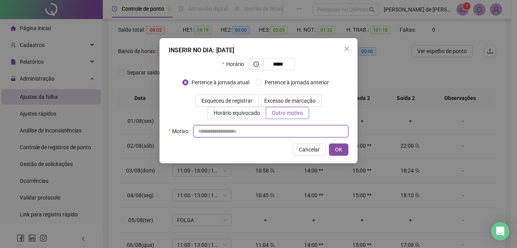
click at [230, 126] on input "text" at bounding box center [271, 131] width 155 height 12
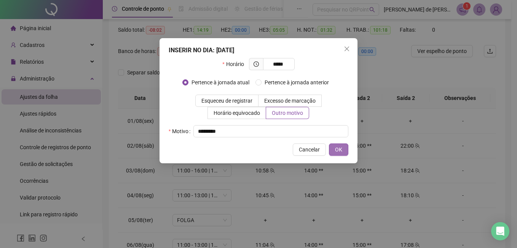
click at [342, 149] on span "OK" at bounding box center [338, 149] width 7 height 8
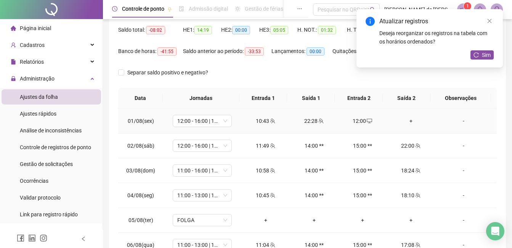
click at [406, 121] on div "+" at bounding box center [410, 121] width 36 height 8
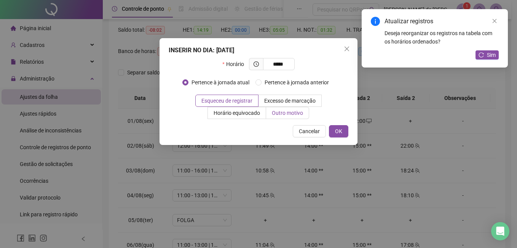
click at [289, 110] on span "Outro motivo" at bounding box center [287, 113] width 31 height 6
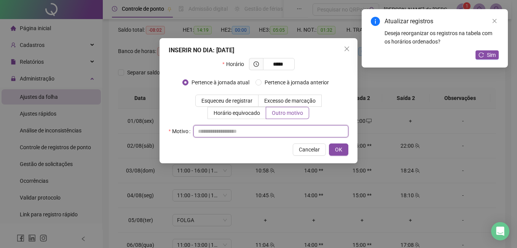
click at [222, 131] on input "text" at bounding box center [271, 131] width 155 height 12
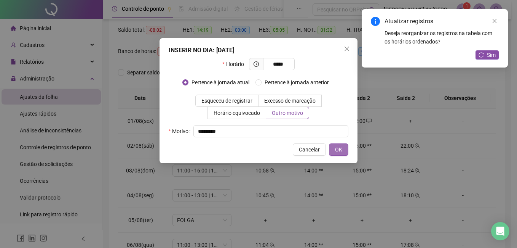
click at [343, 148] on button "OK" at bounding box center [338, 149] width 19 height 12
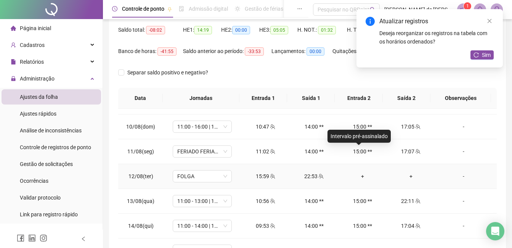
scroll to position [229, 0]
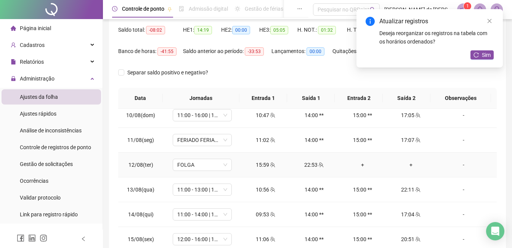
click at [357, 165] on div "+" at bounding box center [362, 164] width 36 height 8
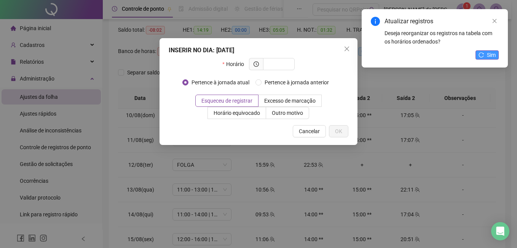
click at [483, 54] on icon "reload" at bounding box center [481, 54] width 5 height 5
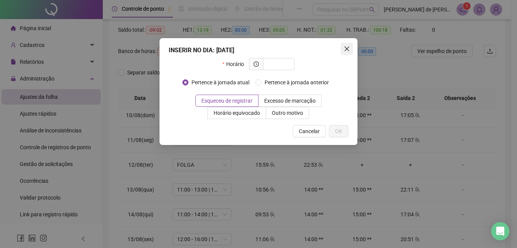
click at [347, 50] on icon "close" at bounding box center [347, 48] width 5 height 5
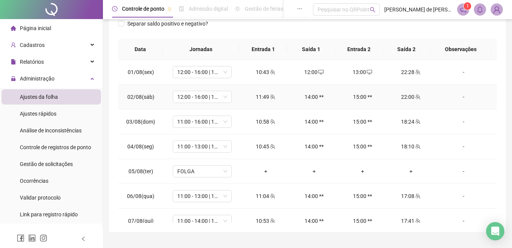
scroll to position [0, 0]
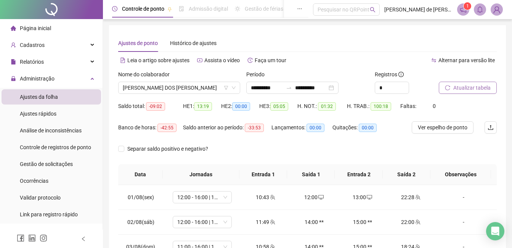
click at [473, 83] on span "Atualizar tabela" at bounding box center [471, 87] width 37 height 8
click at [195, 86] on span "[PERSON_NAME] DOS [PERSON_NAME]" at bounding box center [179, 87] width 113 height 11
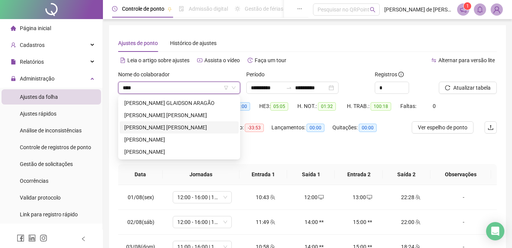
click at [185, 128] on div "[PERSON_NAME] [PERSON_NAME]" at bounding box center [179, 127] width 110 height 8
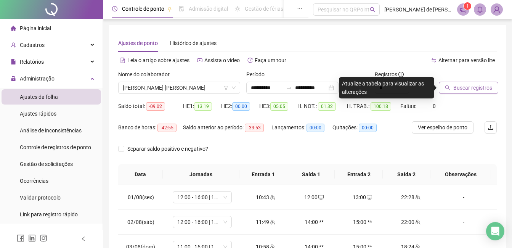
click at [458, 85] on span "Buscar registros" at bounding box center [472, 87] width 39 height 8
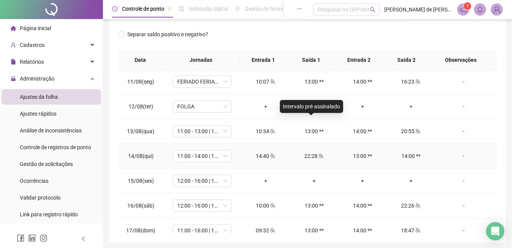
scroll to position [258, 0]
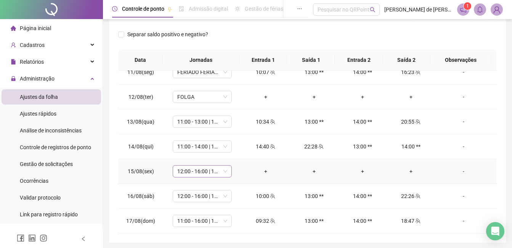
click at [213, 173] on span "12:00 - 16:00 | 17:00 - 23:00" at bounding box center [202, 170] width 50 height 11
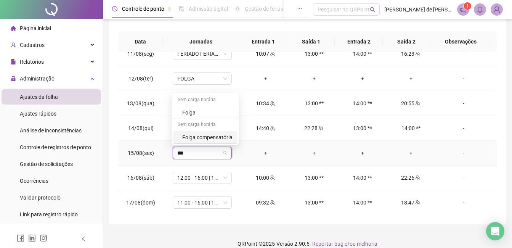
scroll to position [142, 0]
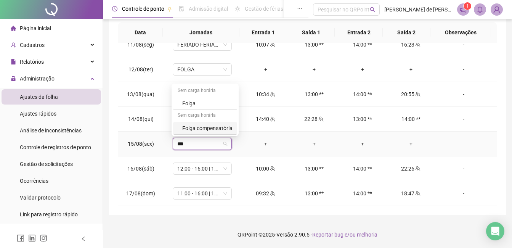
click at [218, 128] on div "Folga compensatória" at bounding box center [207, 128] width 50 height 8
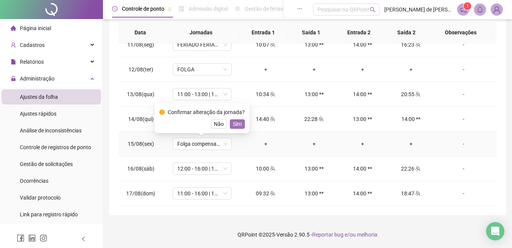
click at [233, 122] on span "Sim" at bounding box center [237, 124] width 9 height 8
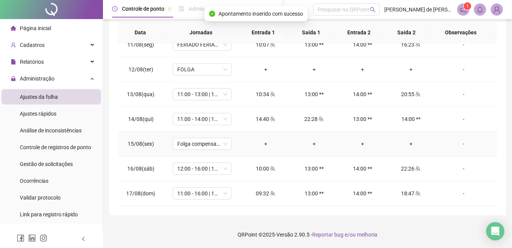
click at [458, 144] on div "-" at bounding box center [463, 143] width 45 height 8
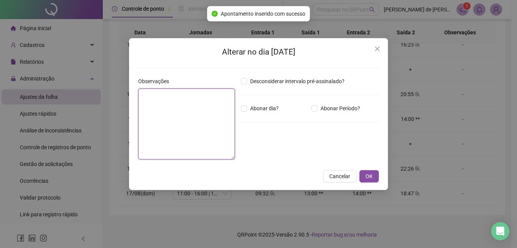
click at [181, 99] on textarea at bounding box center [186, 123] width 97 height 71
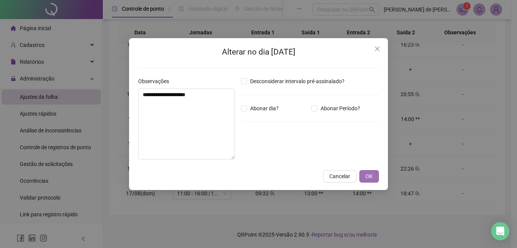
click at [377, 176] on button "OK" at bounding box center [369, 176] width 19 height 12
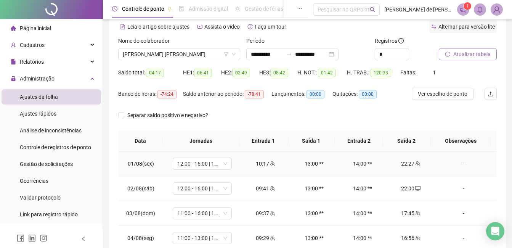
scroll to position [0, 0]
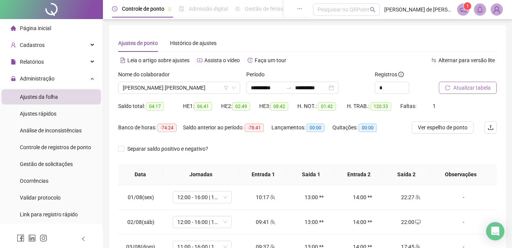
click at [472, 90] on span "Atualizar tabela" at bounding box center [471, 87] width 37 height 8
click at [183, 87] on span "[PERSON_NAME] [PERSON_NAME]" at bounding box center [179, 87] width 113 height 11
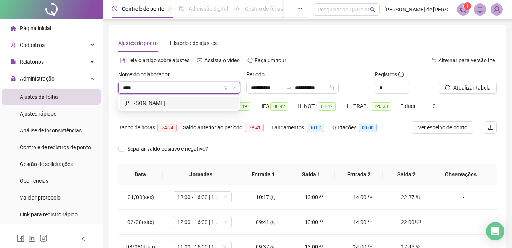
click at [190, 107] on div "[PERSON_NAME]" at bounding box center [179, 103] width 119 height 12
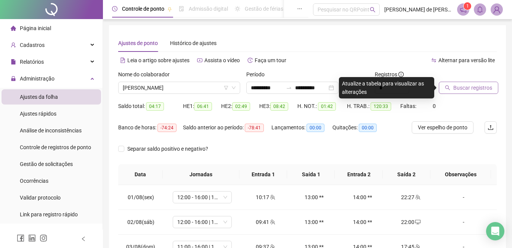
click at [456, 91] on span "Buscar registros" at bounding box center [472, 87] width 39 height 8
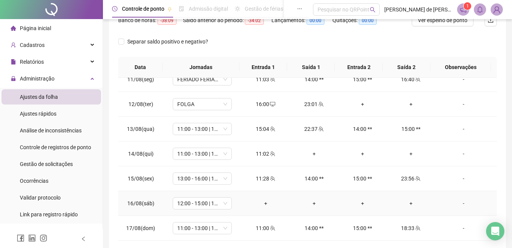
scroll to position [142, 0]
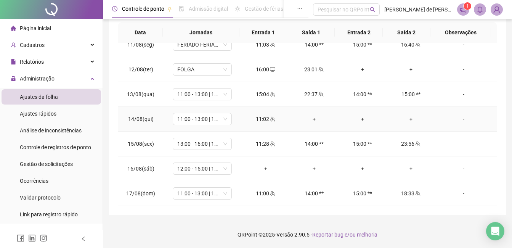
click at [312, 116] on div "+" at bounding box center [314, 119] width 36 height 8
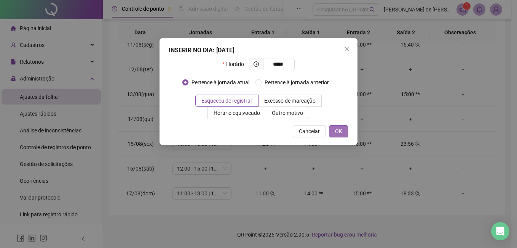
click at [345, 133] on button "OK" at bounding box center [338, 131] width 19 height 12
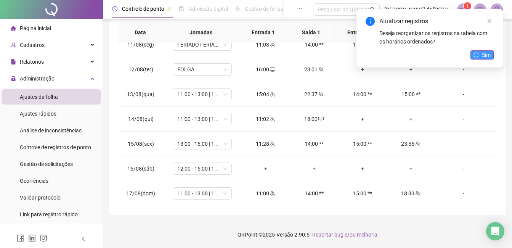
click at [483, 55] on span "Sim" at bounding box center [486, 55] width 9 height 8
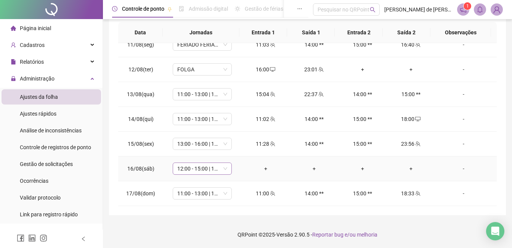
click at [213, 170] on span "12:00 - 15:00 | 16:00 - 00:00" at bounding box center [202, 168] width 50 height 11
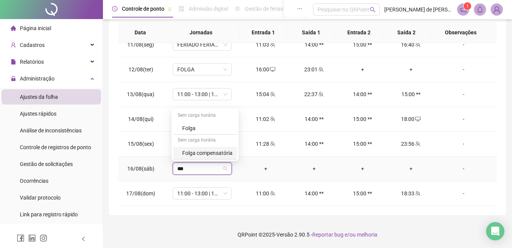
click at [205, 153] on div "Folga compensatória" at bounding box center [207, 153] width 50 height 8
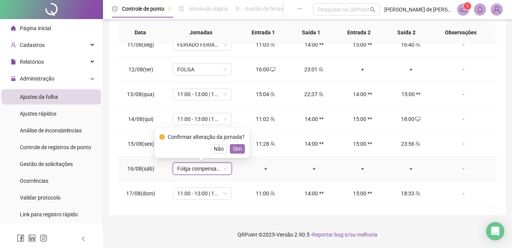
click at [238, 149] on span "Sim" at bounding box center [237, 148] width 9 height 8
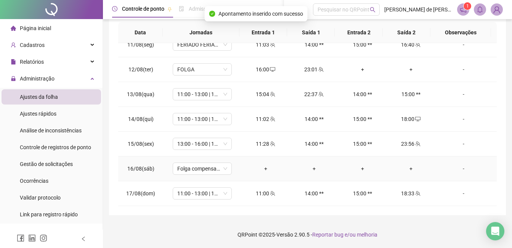
click at [460, 168] on div "-" at bounding box center [463, 168] width 45 height 8
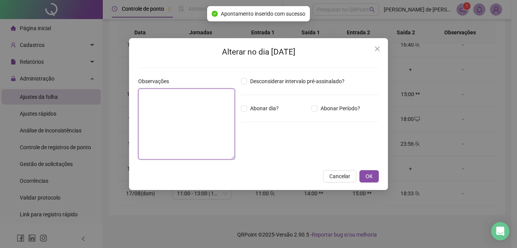
click at [200, 119] on textarea at bounding box center [186, 123] width 97 height 71
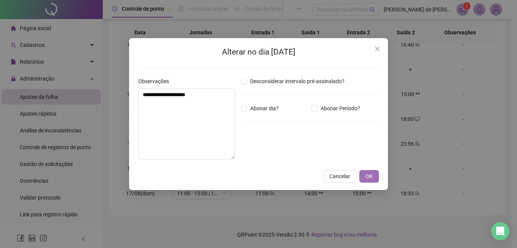
click at [369, 179] on span "OK" at bounding box center [369, 176] width 7 height 8
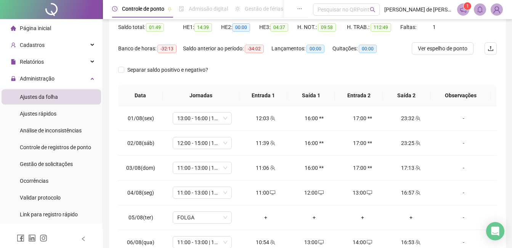
scroll to position [0, 0]
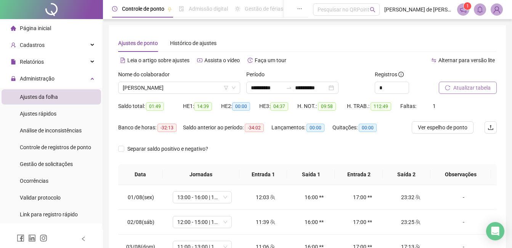
click at [470, 81] on div at bounding box center [457, 75] width 39 height 11
click at [472, 83] on button "Atualizar tabela" at bounding box center [467, 88] width 58 height 12
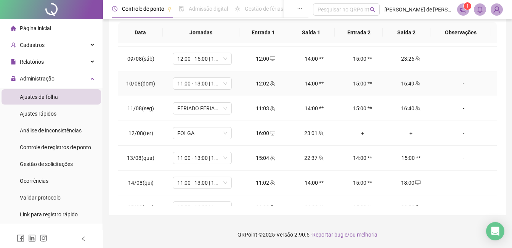
scroll to position [229, 0]
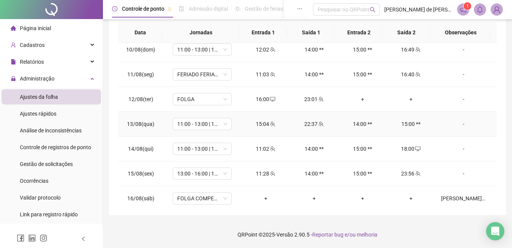
click at [460, 124] on div "-" at bounding box center [463, 124] width 45 height 8
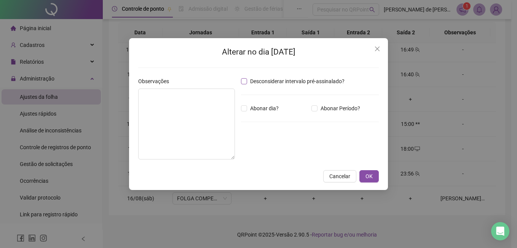
click at [257, 82] on span "Desconsiderar intervalo pré-assinalado?" at bounding box center [297, 81] width 101 height 8
click at [375, 174] on button "OK" at bounding box center [369, 176] width 19 height 12
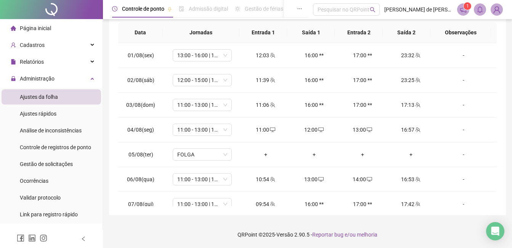
scroll to position [0, 0]
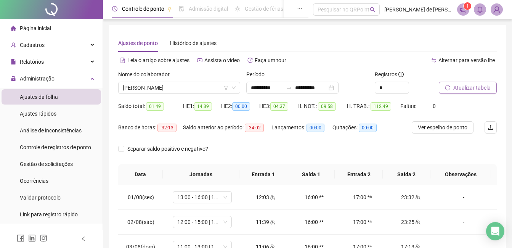
click at [463, 88] on span "Atualizar tabela" at bounding box center [471, 87] width 37 height 8
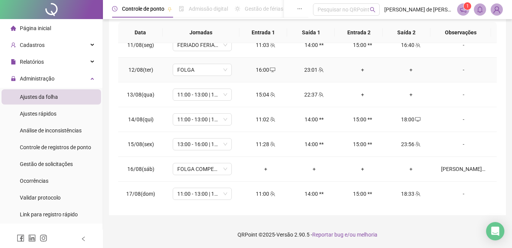
scroll to position [258, 0]
click at [360, 94] on div "+" at bounding box center [362, 94] width 36 height 8
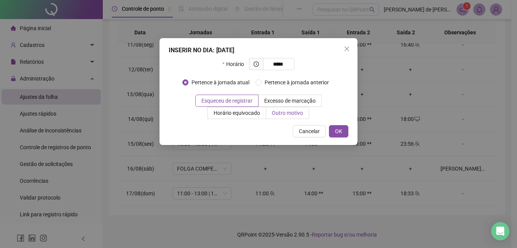
click at [276, 110] on span "Outro motivo" at bounding box center [287, 113] width 31 height 6
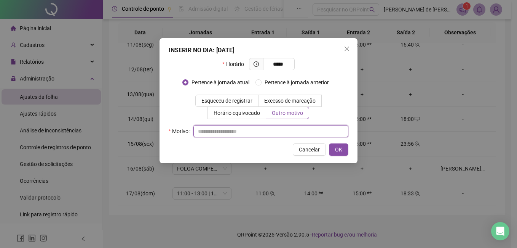
click at [232, 128] on input "text" at bounding box center [271, 131] width 155 height 12
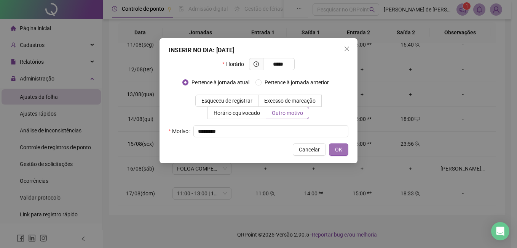
click at [334, 147] on button "OK" at bounding box center [338, 149] width 19 height 12
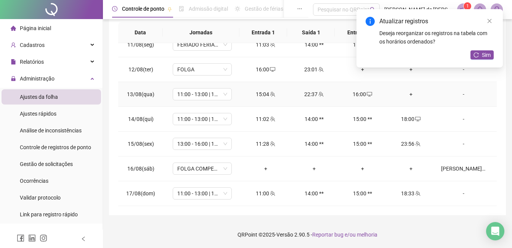
click at [406, 93] on div "+" at bounding box center [410, 94] width 36 height 8
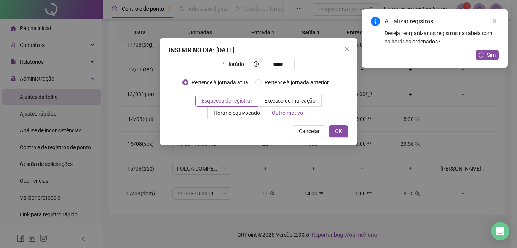
click at [286, 114] on span "Outro motivo" at bounding box center [287, 113] width 31 height 6
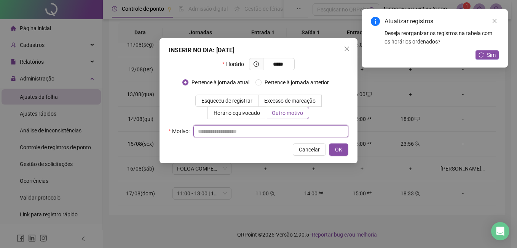
click at [220, 134] on input "text" at bounding box center [271, 131] width 155 height 12
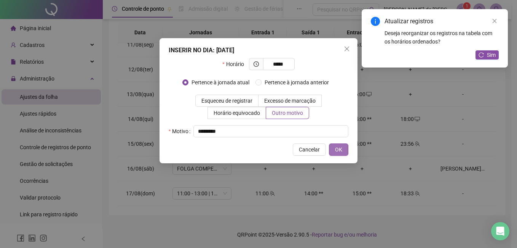
click at [342, 152] on span "OK" at bounding box center [338, 149] width 7 height 8
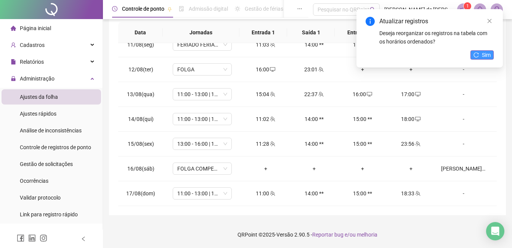
click at [481, 54] on button "Sim" at bounding box center [481, 54] width 23 height 9
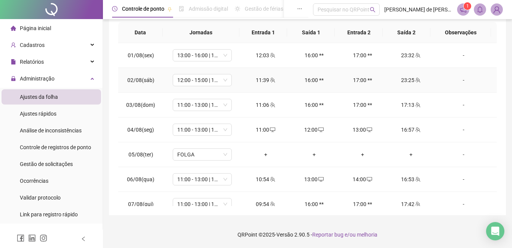
scroll to position [0, 0]
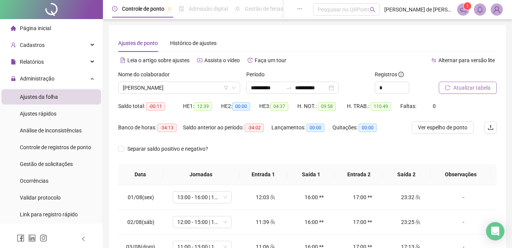
click at [465, 87] on span "Atualizar tabela" at bounding box center [471, 87] width 37 height 8
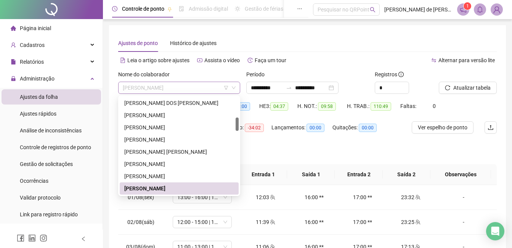
click at [181, 90] on span "[PERSON_NAME]" at bounding box center [179, 87] width 113 height 11
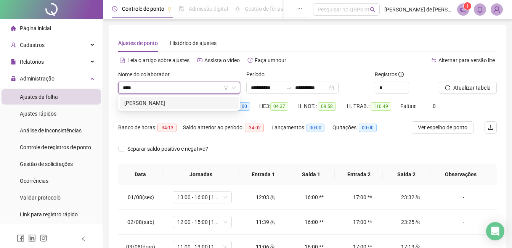
click at [182, 102] on div "[PERSON_NAME]" at bounding box center [179, 103] width 110 height 8
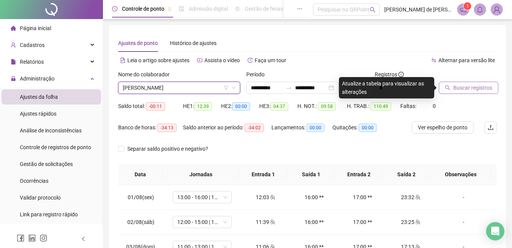
click at [486, 84] on span "Buscar registros" at bounding box center [472, 87] width 39 height 8
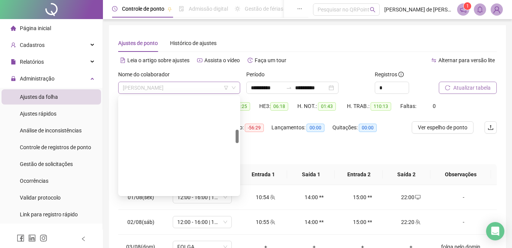
click at [198, 85] on span "[PERSON_NAME]" at bounding box center [179, 87] width 113 height 11
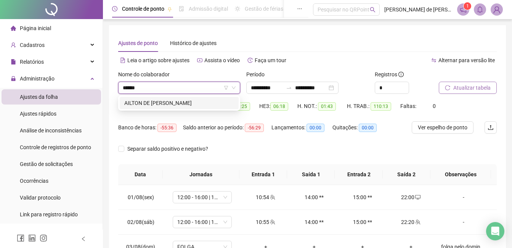
click at [183, 104] on div "AILTON DE [PERSON_NAME]" at bounding box center [179, 103] width 110 height 8
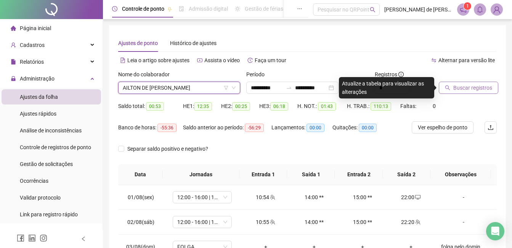
click at [485, 88] on span "Buscar registros" at bounding box center [472, 87] width 39 height 8
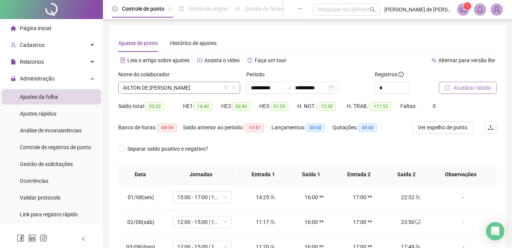
click at [186, 88] on span "AILTON DE [PERSON_NAME]" at bounding box center [179, 87] width 113 height 11
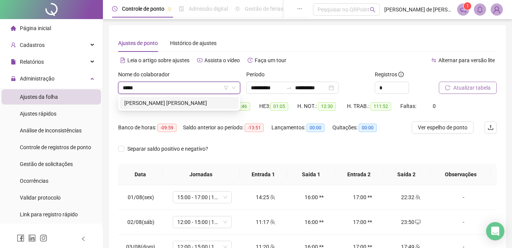
click at [179, 104] on div "[PERSON_NAME] [PERSON_NAME]" at bounding box center [179, 103] width 110 height 8
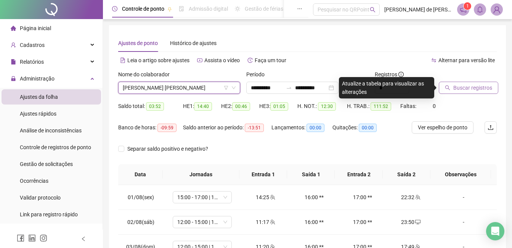
click at [458, 84] on span "Buscar registros" at bounding box center [472, 87] width 39 height 8
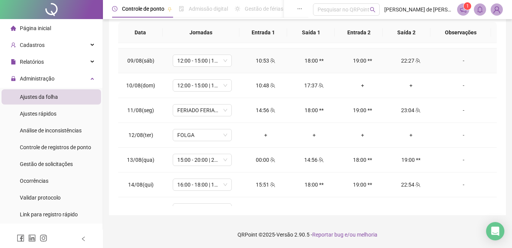
scroll to position [229, 0]
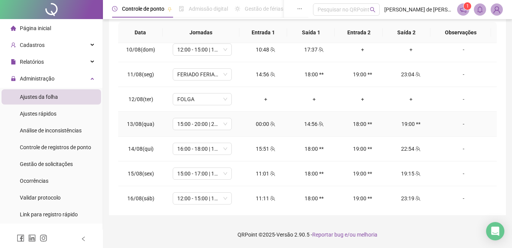
click at [263, 122] on div "00:00" at bounding box center [265, 124] width 36 height 8
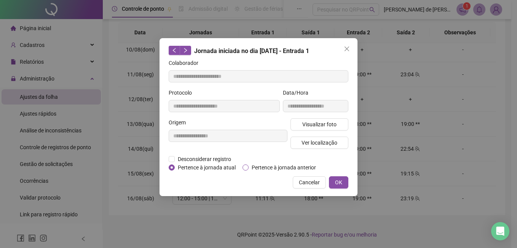
click at [256, 165] on span "Pertence à jornada anterior" at bounding box center [284, 167] width 70 height 8
click at [342, 182] on span "OK" at bounding box center [338, 182] width 7 height 8
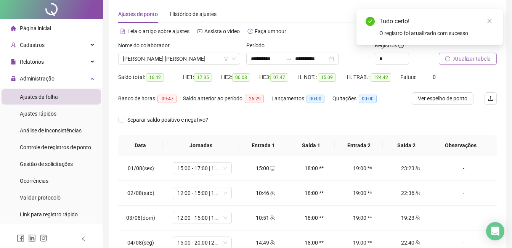
scroll to position [0, 0]
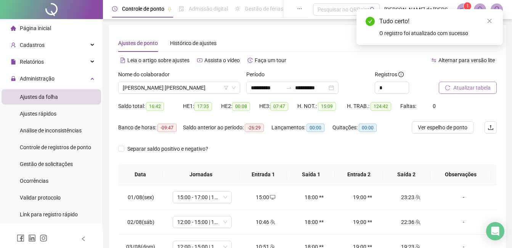
click at [465, 85] on span "Atualizar tabela" at bounding box center [471, 87] width 37 height 8
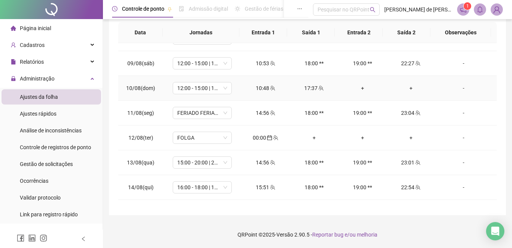
scroll to position [190, 0]
click at [312, 136] on div "+" at bounding box center [314, 137] width 36 height 8
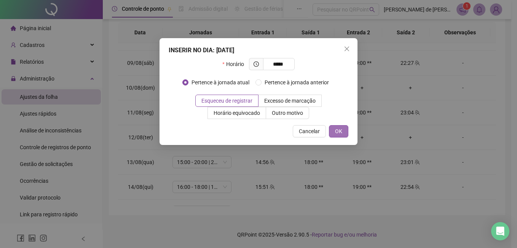
click at [334, 133] on button "OK" at bounding box center [338, 131] width 19 height 12
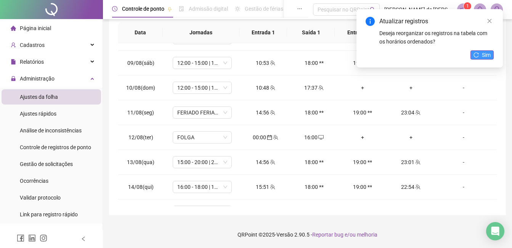
click at [480, 56] on button "Sim" at bounding box center [481, 54] width 23 height 9
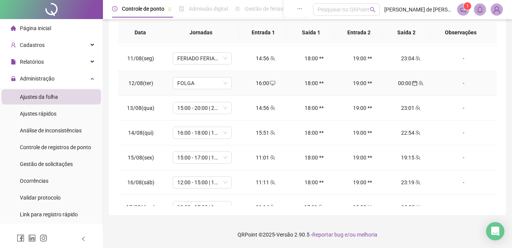
scroll to position [258, 0]
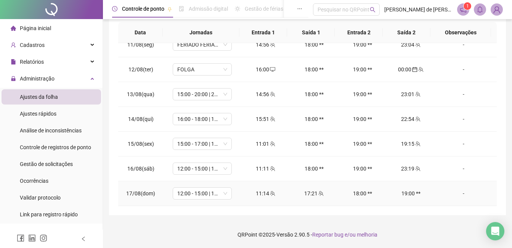
click at [461, 195] on div "-" at bounding box center [463, 193] width 45 height 8
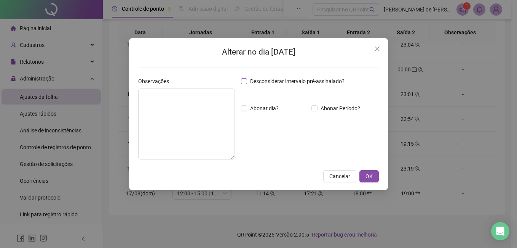
click at [251, 83] on span "Desconsiderar intervalo pré-assinalado?" at bounding box center [297, 81] width 101 height 8
click at [368, 178] on span "OK" at bounding box center [369, 176] width 7 height 8
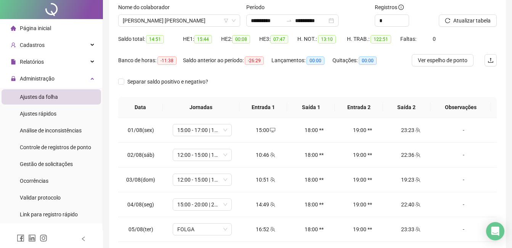
scroll to position [0, 0]
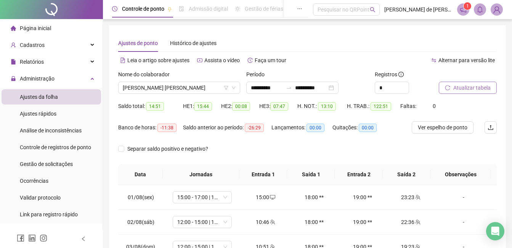
click at [467, 86] on span "Atualizar tabela" at bounding box center [471, 87] width 37 height 8
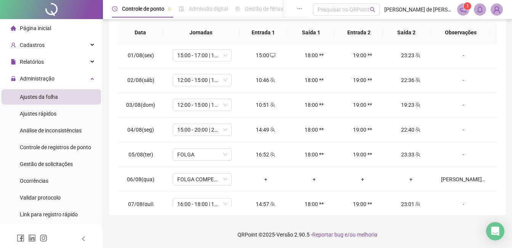
scroll to position [258, 0]
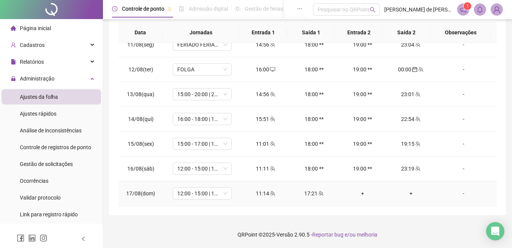
click at [358, 193] on div "+" at bounding box center [362, 193] width 36 height 8
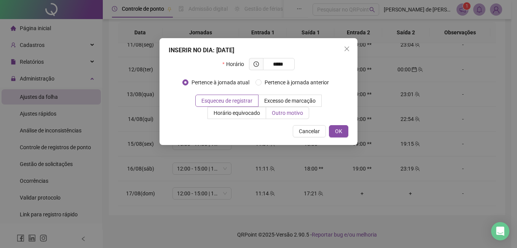
click at [277, 112] on span "Outro motivo" at bounding box center [287, 113] width 31 height 6
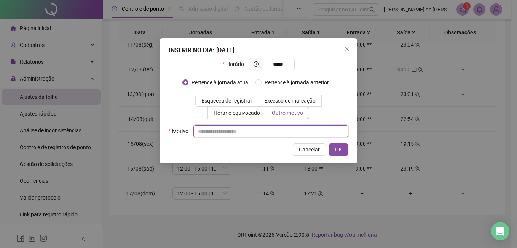
click at [220, 127] on input "text" at bounding box center [271, 131] width 155 height 12
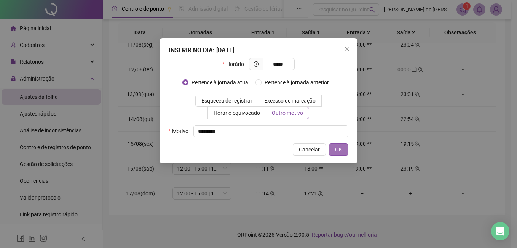
click at [342, 148] on button "OK" at bounding box center [338, 149] width 19 height 12
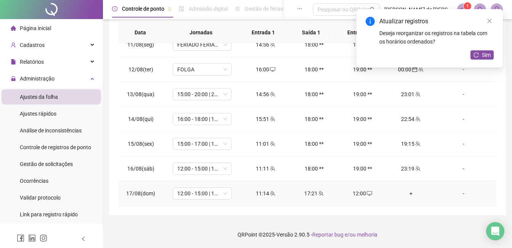
click at [404, 191] on div "+" at bounding box center [410, 193] width 36 height 8
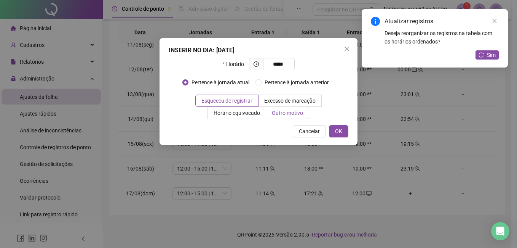
click at [276, 112] on span "Outro motivo" at bounding box center [287, 113] width 31 height 6
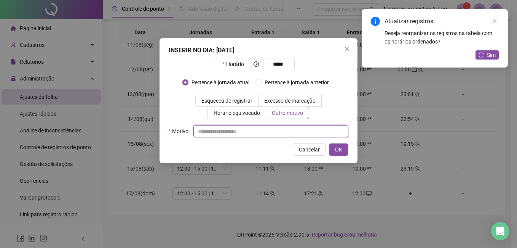
click at [222, 130] on input "text" at bounding box center [271, 131] width 155 height 12
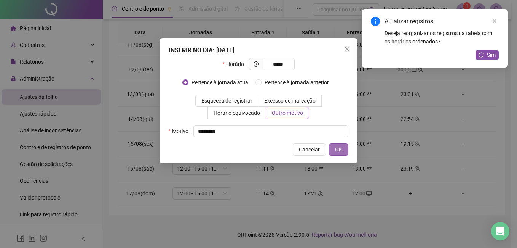
click at [341, 152] on span "OK" at bounding box center [338, 149] width 7 height 8
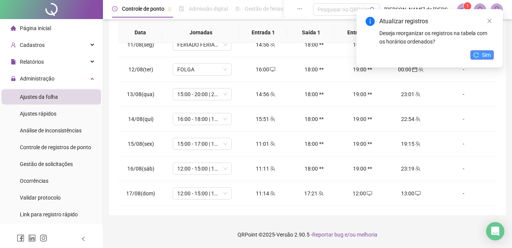
click at [488, 56] on span "Sim" at bounding box center [486, 55] width 9 height 8
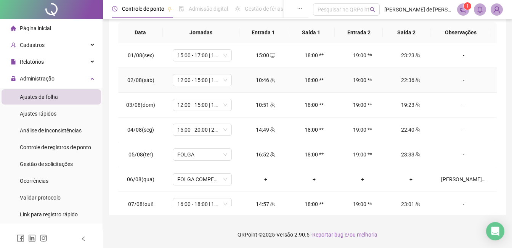
scroll to position [0, 0]
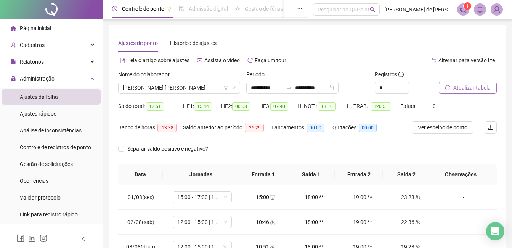
click at [470, 89] on span "Atualizar tabela" at bounding box center [471, 87] width 37 height 8
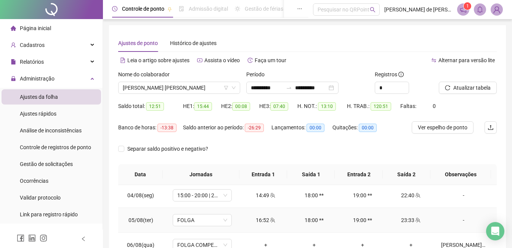
scroll to position [114, 0]
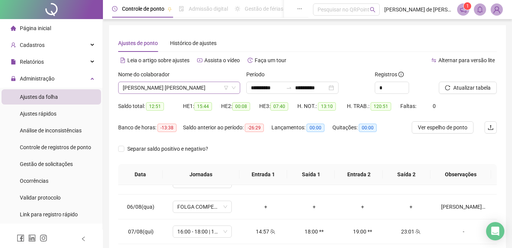
click at [199, 90] on span "[PERSON_NAME] [PERSON_NAME]" at bounding box center [179, 87] width 113 height 11
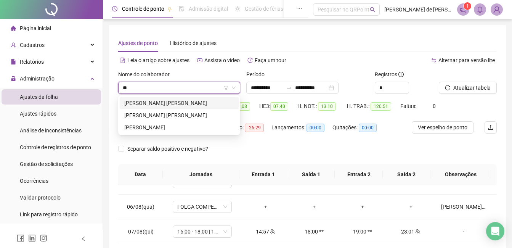
scroll to position [0, 0]
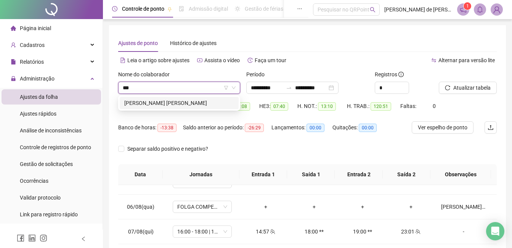
click at [186, 102] on div "[PERSON_NAME] [PERSON_NAME]" at bounding box center [179, 103] width 110 height 8
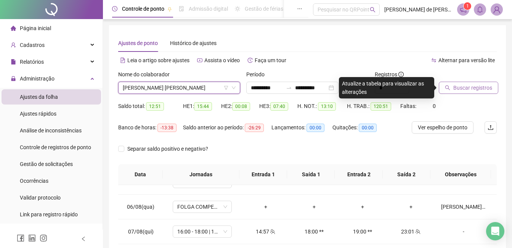
click at [467, 85] on span "Buscar registros" at bounding box center [472, 87] width 39 height 8
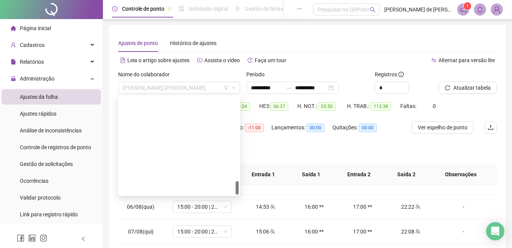
click at [180, 88] on span "[PERSON_NAME] [PERSON_NAME]" at bounding box center [179, 87] width 113 height 11
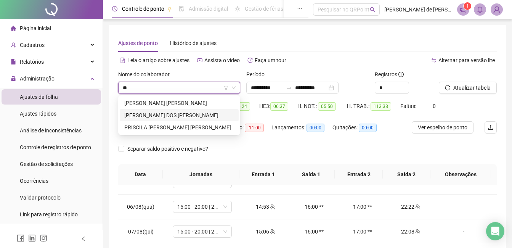
click at [198, 116] on div "[PERSON_NAME] DOS [PERSON_NAME]" at bounding box center [179, 115] width 110 height 8
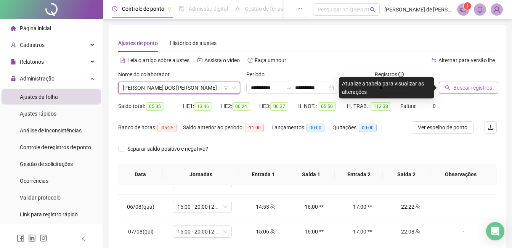
click at [465, 87] on span "Buscar registros" at bounding box center [472, 87] width 39 height 8
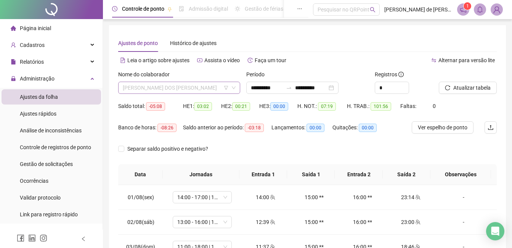
click at [190, 87] on span "[PERSON_NAME] DOS [PERSON_NAME]" at bounding box center [179, 87] width 113 height 11
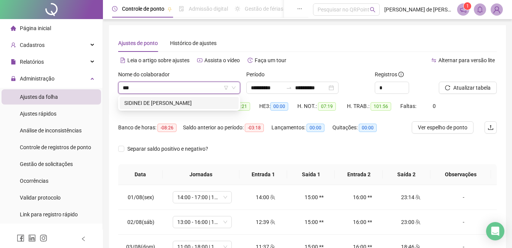
click at [190, 102] on div "SIDINEI DE [PERSON_NAME]" at bounding box center [179, 103] width 110 height 8
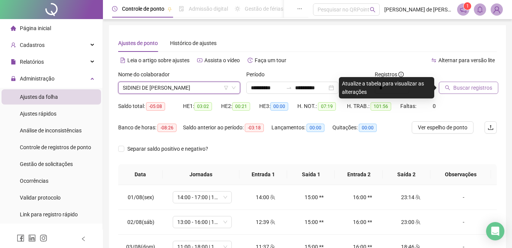
click at [482, 90] on span "Buscar registros" at bounding box center [472, 87] width 39 height 8
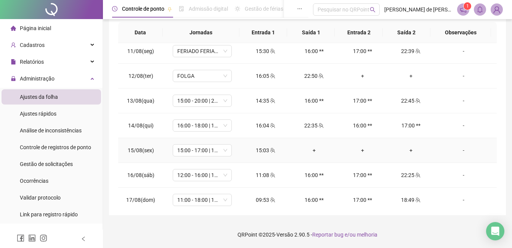
scroll to position [258, 0]
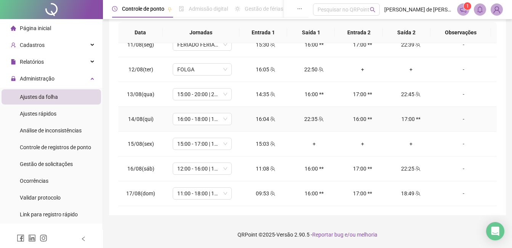
click at [459, 119] on div "-" at bounding box center [463, 119] width 45 height 8
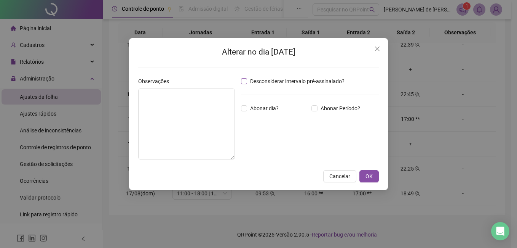
click at [253, 83] on span "Desconsiderar intervalo pré-assinalado?" at bounding box center [297, 81] width 101 height 8
click at [370, 178] on span "OK" at bounding box center [369, 176] width 7 height 8
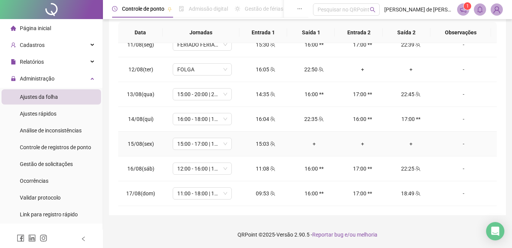
click at [312, 143] on div "+" at bounding box center [314, 143] width 36 height 8
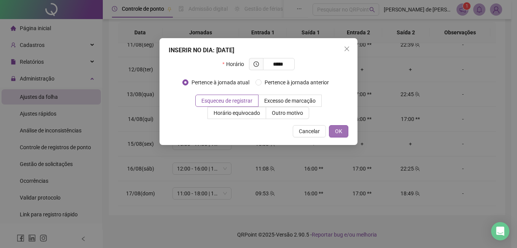
click at [341, 128] on span "OK" at bounding box center [338, 131] width 7 height 8
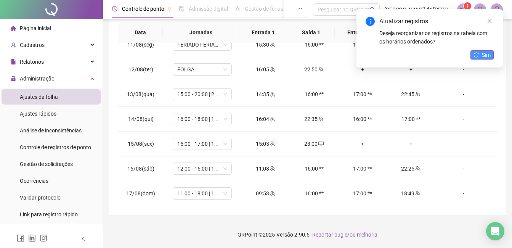
click at [479, 57] on button "Sim" at bounding box center [481, 54] width 23 height 9
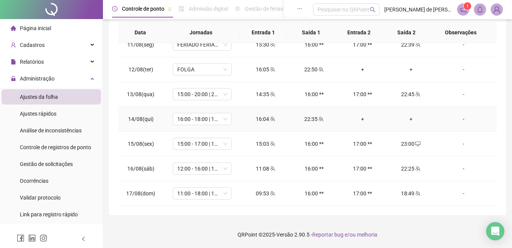
click at [358, 117] on div "+" at bounding box center [362, 119] width 36 height 8
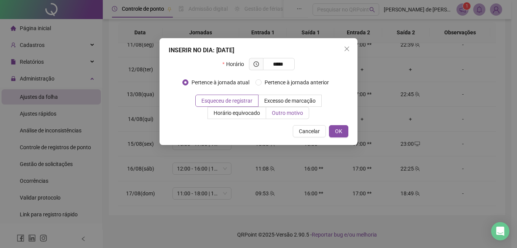
click at [277, 110] on span "Outro motivo" at bounding box center [287, 113] width 31 height 6
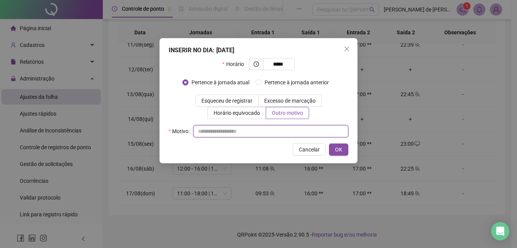
click at [237, 131] on input "text" at bounding box center [271, 131] width 155 height 12
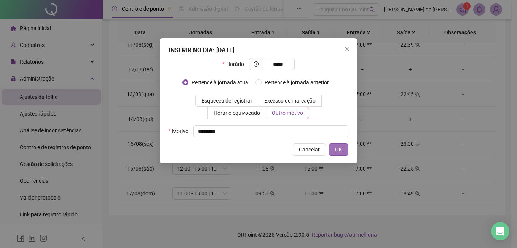
click at [345, 148] on button "OK" at bounding box center [338, 149] width 19 height 12
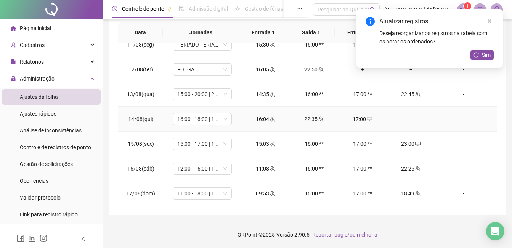
click at [408, 116] on div "+" at bounding box center [410, 119] width 36 height 8
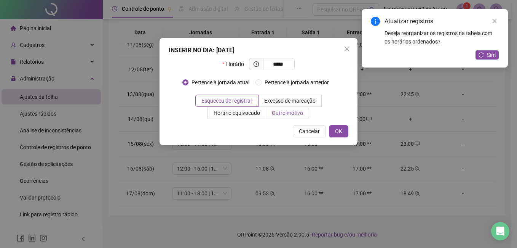
click at [299, 110] on span "Outro motivo" at bounding box center [287, 113] width 31 height 6
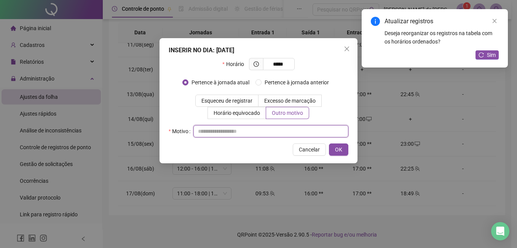
click at [218, 134] on input "text" at bounding box center [271, 131] width 155 height 12
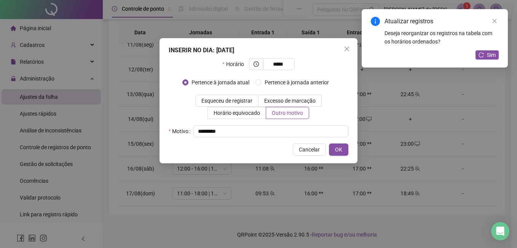
click at [349, 149] on div "INSERIR NO DIA : [DATE] Horário ***** Pertence à jornada atual [GEOGRAPHIC_DATA…" at bounding box center [259, 100] width 198 height 125
click at [344, 151] on button "OK" at bounding box center [338, 149] width 19 height 12
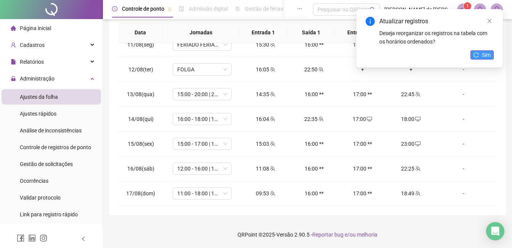
click at [477, 56] on icon "reload" at bounding box center [475, 54] width 5 height 5
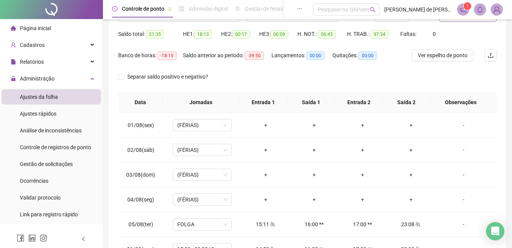
scroll to position [0, 0]
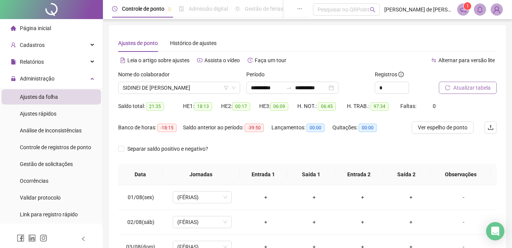
click at [461, 91] on span "Atualizar tabela" at bounding box center [471, 87] width 37 height 8
click at [169, 90] on span "SIDINEI DE [PERSON_NAME]" at bounding box center [179, 87] width 113 height 11
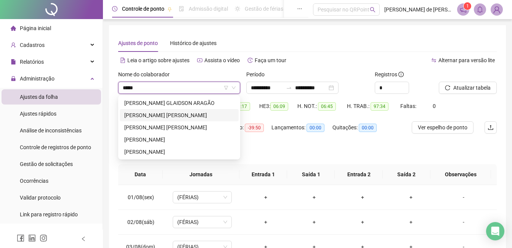
click at [174, 112] on div "[PERSON_NAME] [PERSON_NAME]" at bounding box center [179, 115] width 110 height 8
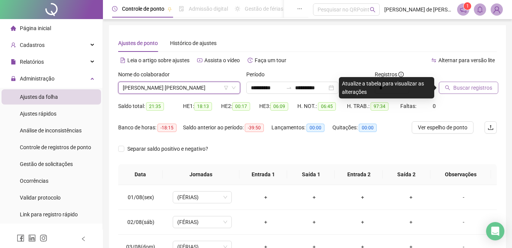
click at [472, 85] on span "Buscar registros" at bounding box center [472, 87] width 39 height 8
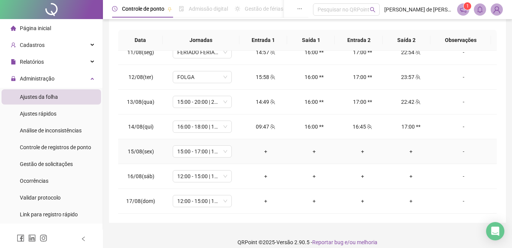
scroll to position [142, 0]
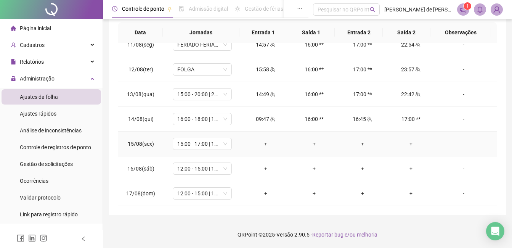
click at [458, 143] on div "-" at bounding box center [463, 143] width 45 height 8
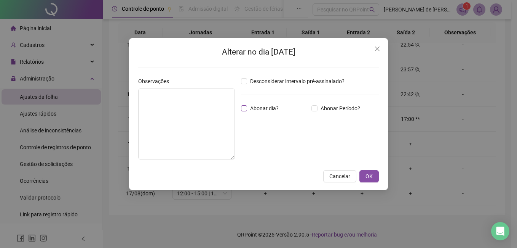
click at [247, 106] on span "Abonar dia?" at bounding box center [264, 108] width 35 height 8
click at [212, 109] on textarea at bounding box center [186, 123] width 97 height 71
click at [378, 175] on button "OK" at bounding box center [369, 176] width 19 height 12
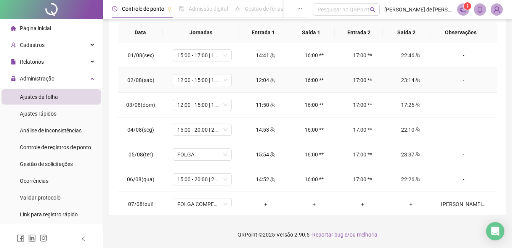
scroll to position [0, 0]
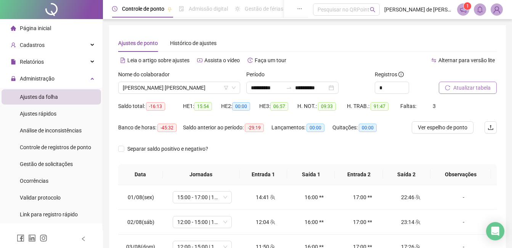
click at [460, 88] on span "Atualizar tabela" at bounding box center [471, 87] width 37 height 8
click at [458, 86] on span "Atualizar tabela" at bounding box center [471, 87] width 37 height 8
click at [154, 86] on span "[PERSON_NAME] [PERSON_NAME]" at bounding box center [179, 87] width 113 height 11
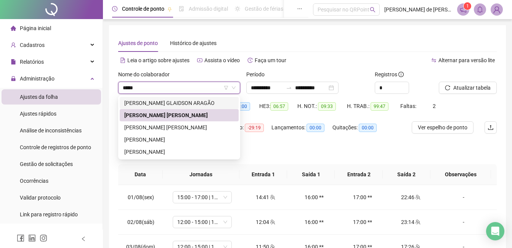
click at [162, 102] on div "[PERSON_NAME] GLAIDSON ARAGÃO" at bounding box center [179, 103] width 110 height 8
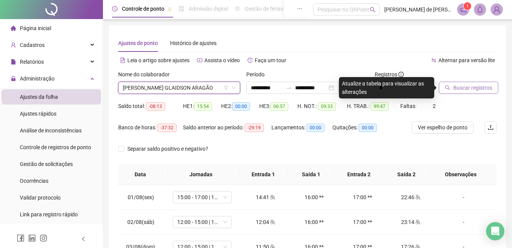
click at [455, 84] on span "Buscar registros" at bounding box center [472, 87] width 39 height 8
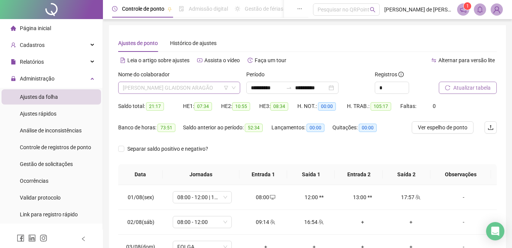
click at [181, 86] on span "[PERSON_NAME] GLAIDSON ARAGÃO" at bounding box center [179, 87] width 113 height 11
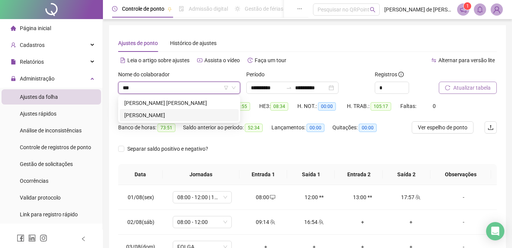
click at [174, 114] on div "[PERSON_NAME]" at bounding box center [179, 115] width 110 height 8
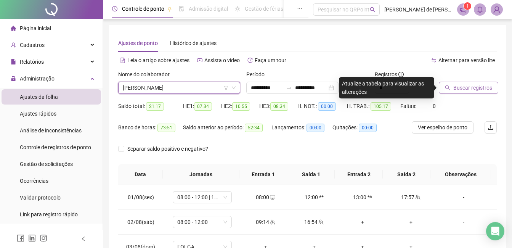
click at [466, 88] on span "Buscar registros" at bounding box center [472, 87] width 39 height 8
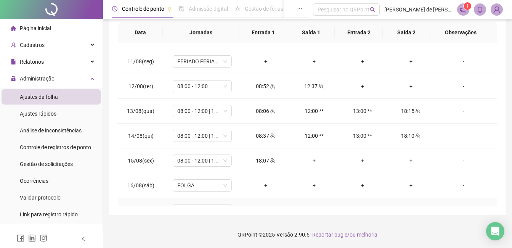
scroll to position [258, 0]
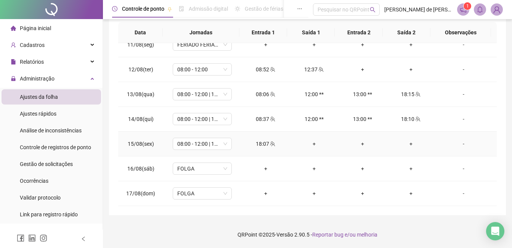
click at [313, 143] on div "+" at bounding box center [314, 143] width 36 height 8
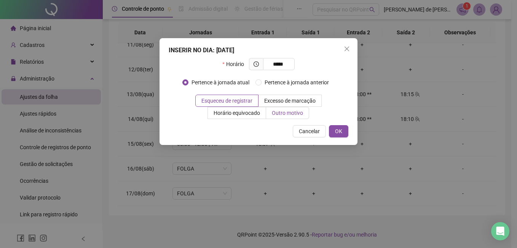
click at [283, 113] on span "Outro motivo" at bounding box center [287, 113] width 31 height 6
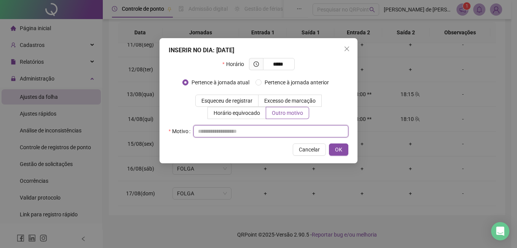
click at [238, 136] on input "text" at bounding box center [271, 131] width 155 height 12
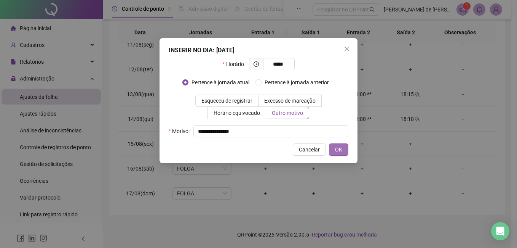
click at [346, 150] on button "OK" at bounding box center [338, 149] width 19 height 12
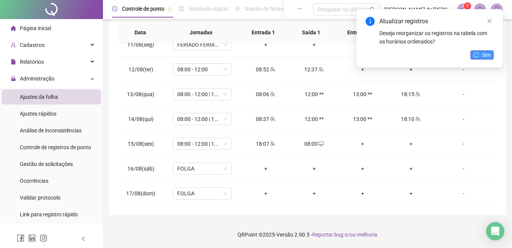
click at [474, 56] on icon "reload" at bounding box center [476, 54] width 5 height 5
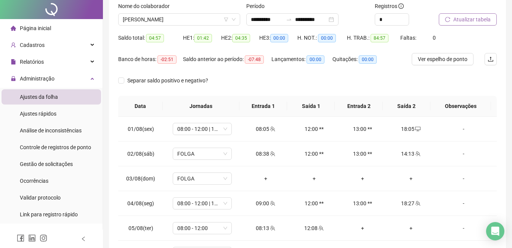
scroll to position [0, 0]
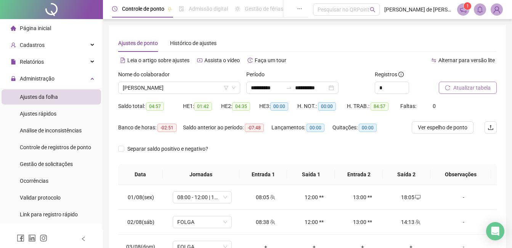
click at [459, 86] on span "Atualizar tabela" at bounding box center [471, 87] width 37 height 8
